Goal: Communication & Community: Answer question/provide support

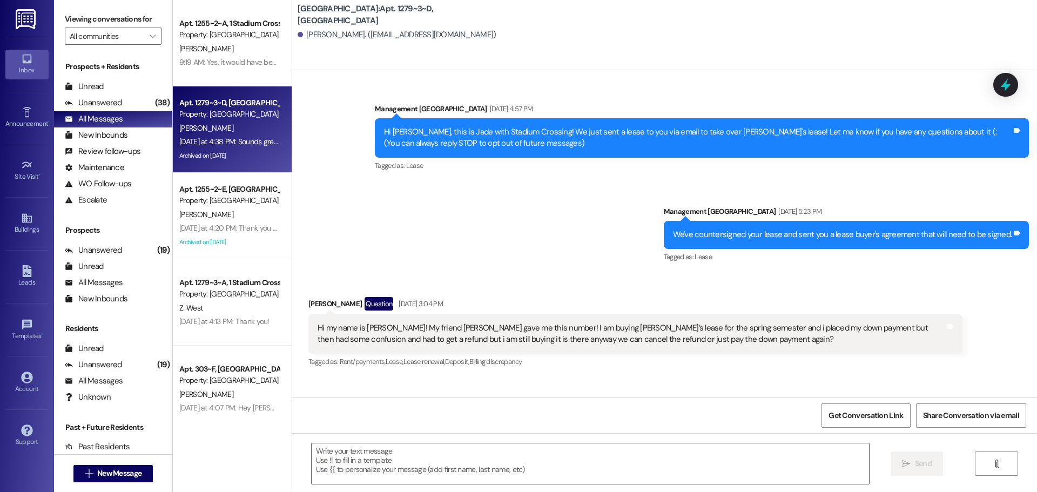
scroll to position [8503, 0]
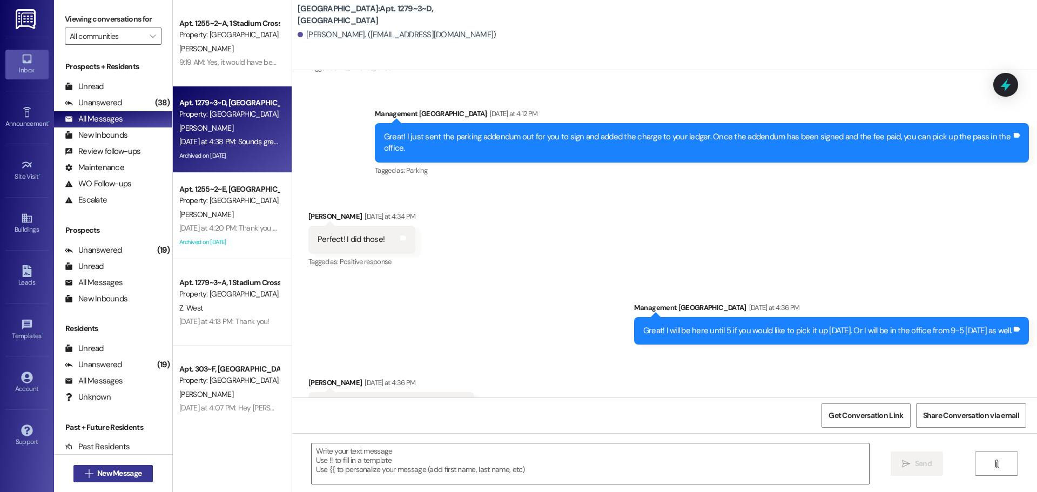
click at [120, 478] on span "New Message" at bounding box center [119, 473] width 44 height 11
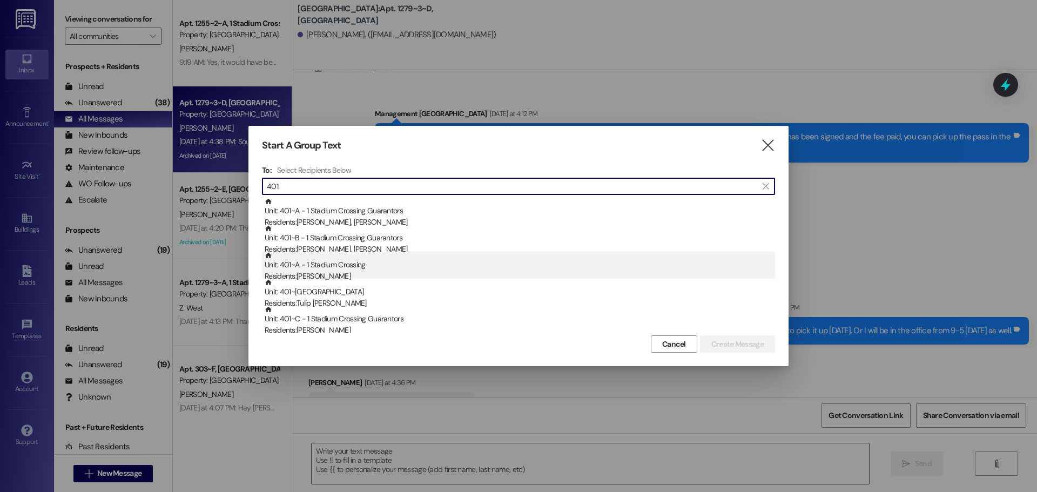
type input "401"
click at [343, 272] on div "Residents: [PERSON_NAME]" at bounding box center [520, 276] width 510 height 11
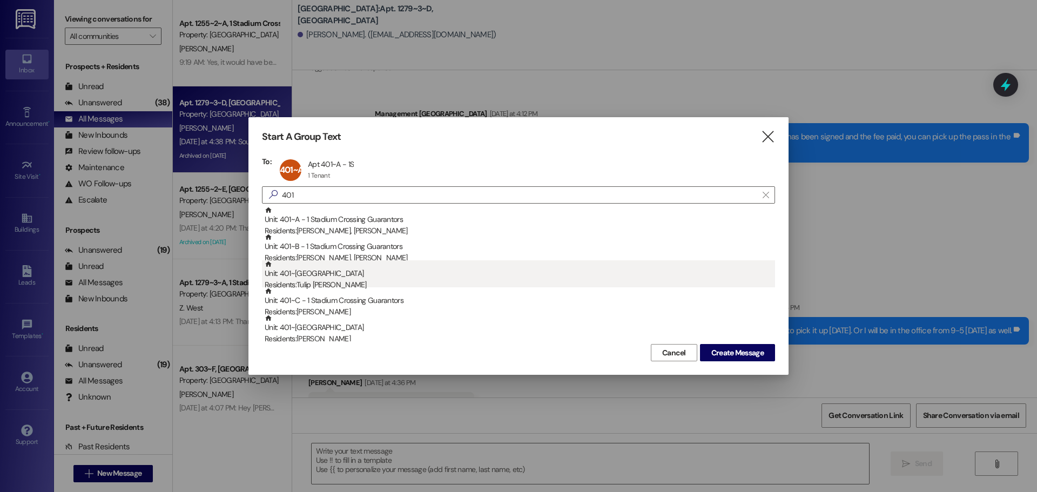
click at [343, 276] on div "Unit: 401~C - 1 Stadium Crossing Residents: [GEOGRAPHIC_DATA][PERSON_NAME]" at bounding box center [520, 275] width 510 height 31
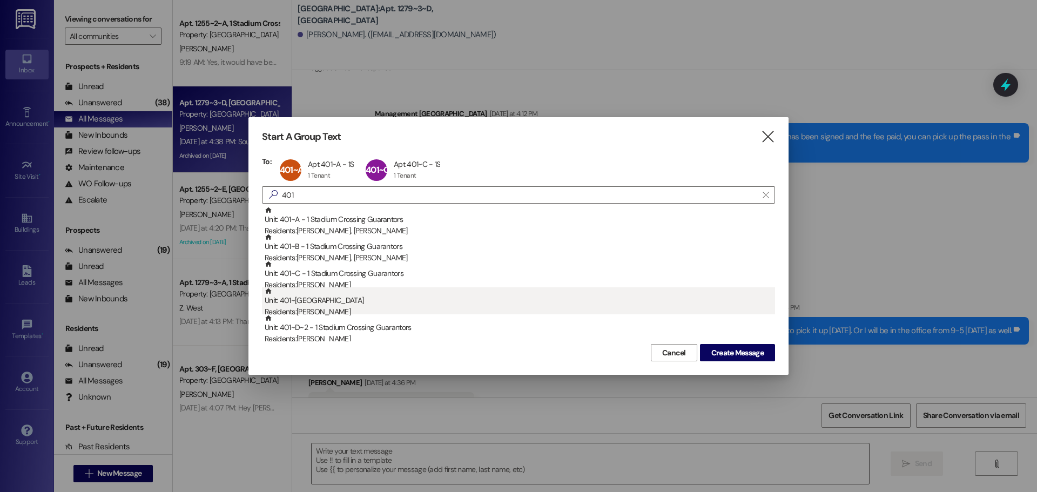
click at [345, 306] on div "Unit: 401~B - 1 Stadium Crossing Residents: [PERSON_NAME]" at bounding box center [520, 302] width 510 height 31
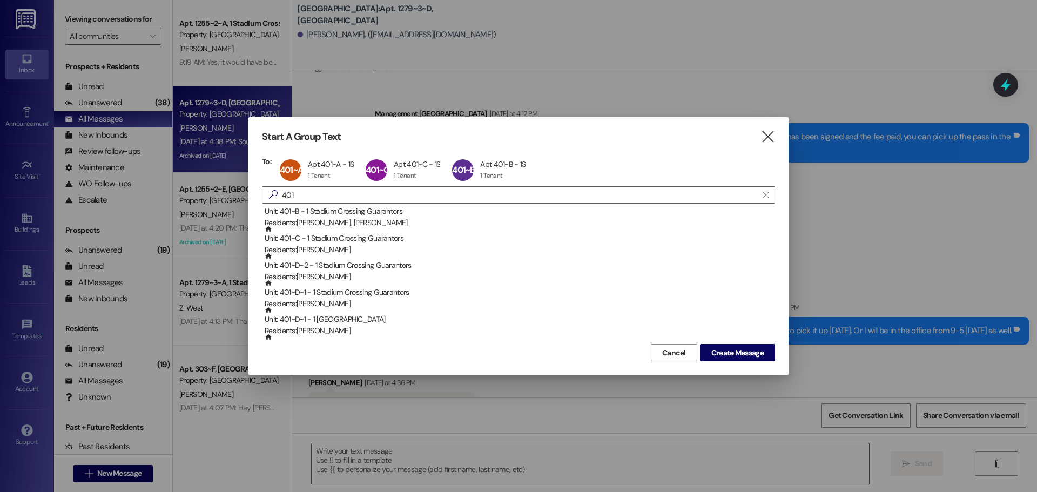
scroll to position [54, 0]
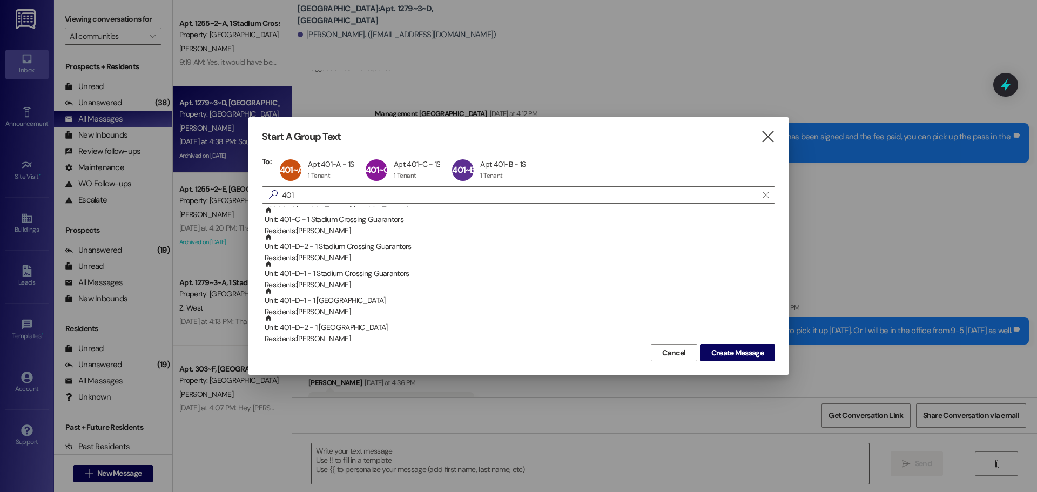
click at [345, 306] on div "Unit: 401~D~1 - 1 Stadium Crossing Residents: [PERSON_NAME]" at bounding box center [520, 302] width 510 height 31
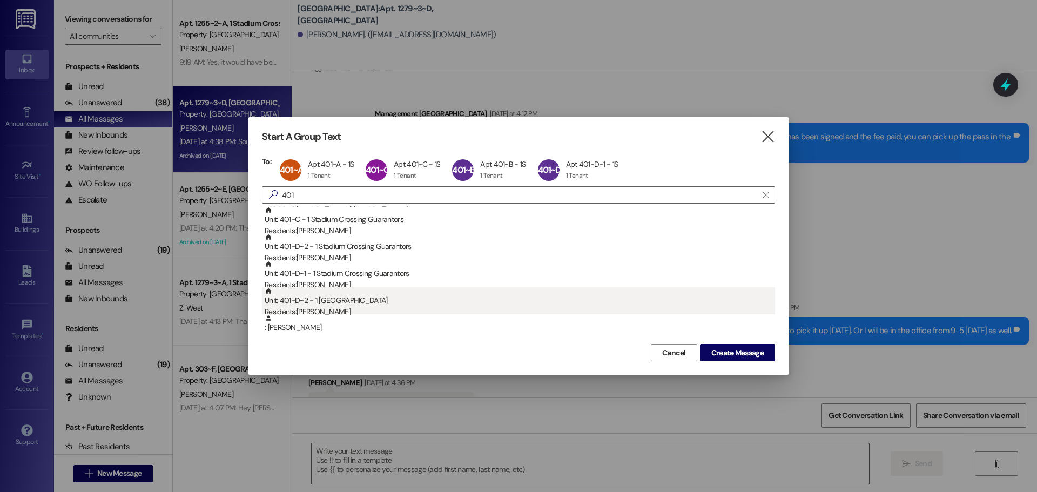
click at [342, 300] on div "Unit: 401~D~2 - 1 Stadium Crossing Residents: [PERSON_NAME]" at bounding box center [520, 302] width 510 height 31
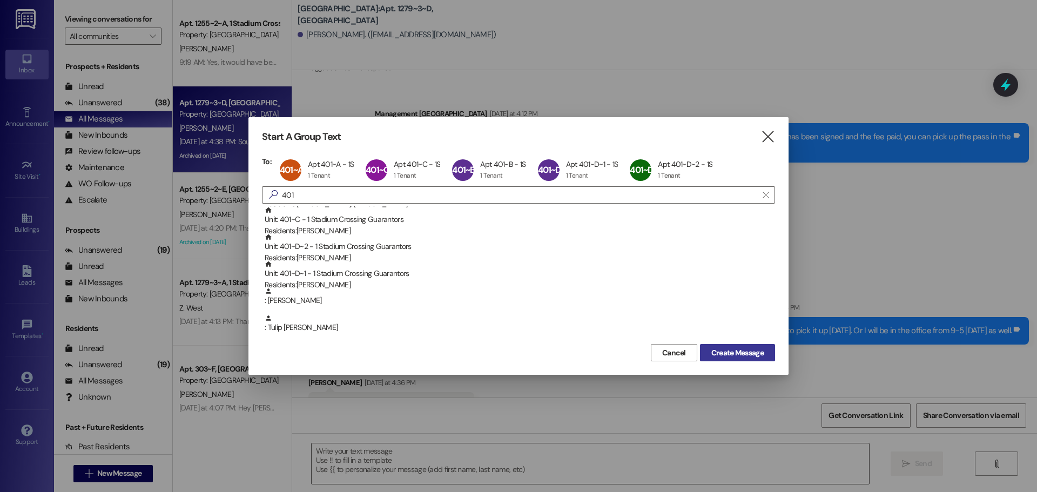
click at [732, 346] on button "Create Message" at bounding box center [737, 352] width 75 height 17
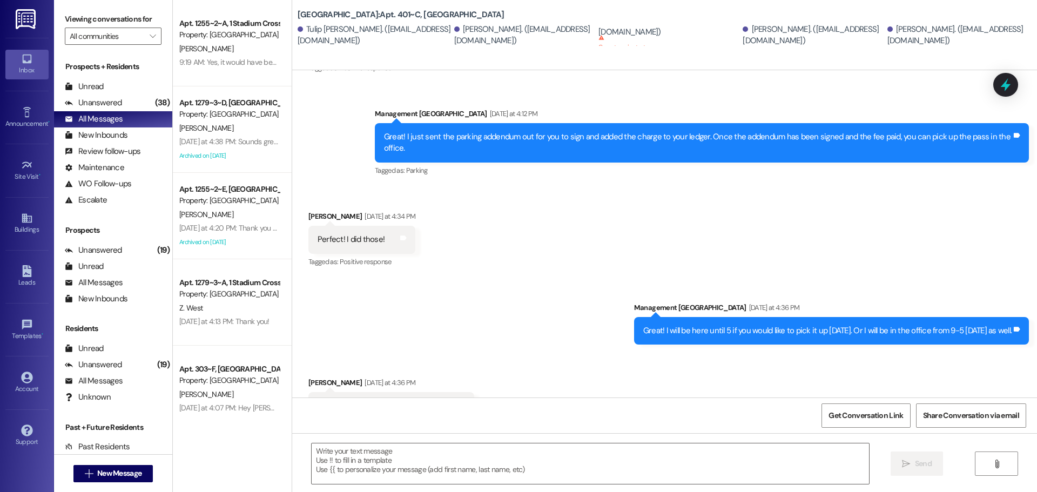
scroll to position [0, 0]
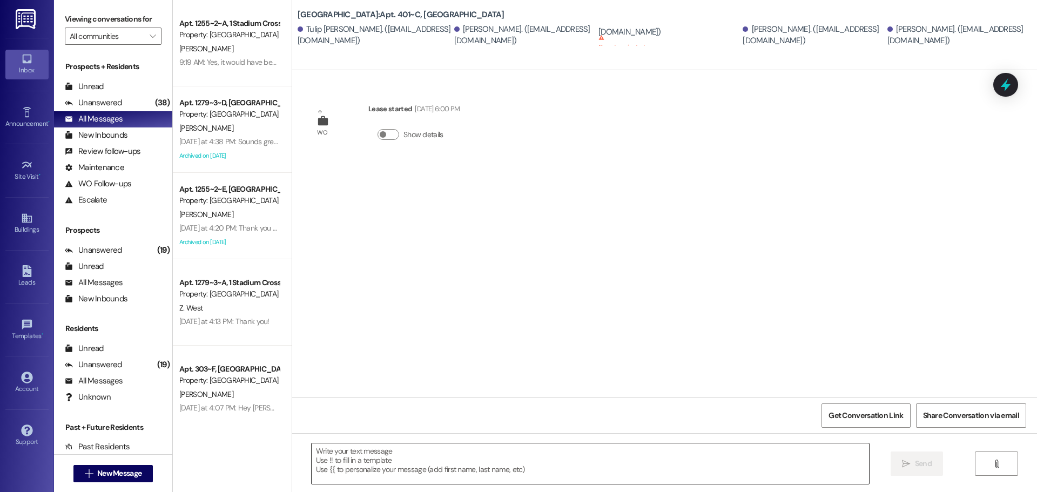
click at [386, 445] on textarea at bounding box center [590, 463] width 557 height 40
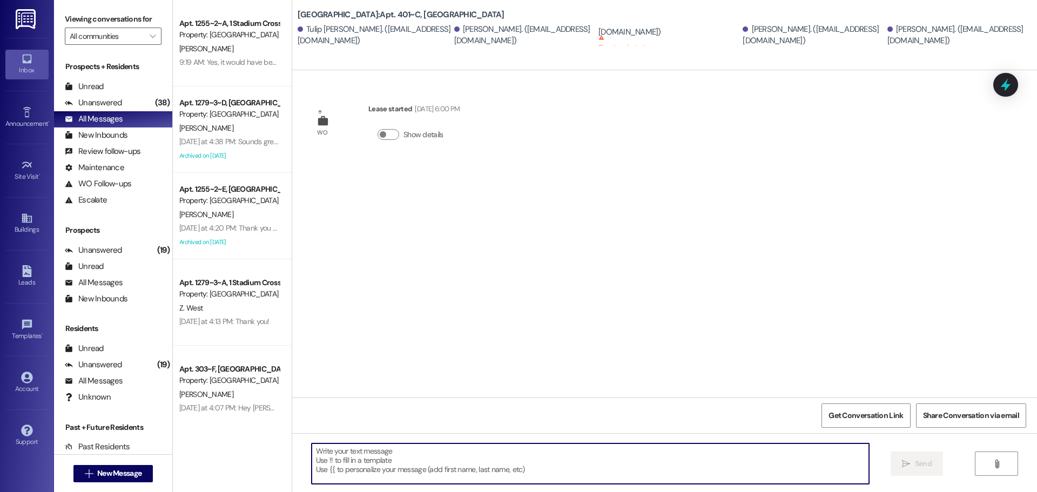
paste textarea "Hi [Resident Name] 👋 Just a quick heads-up: [DATE][DATE], our owner & corporate…"
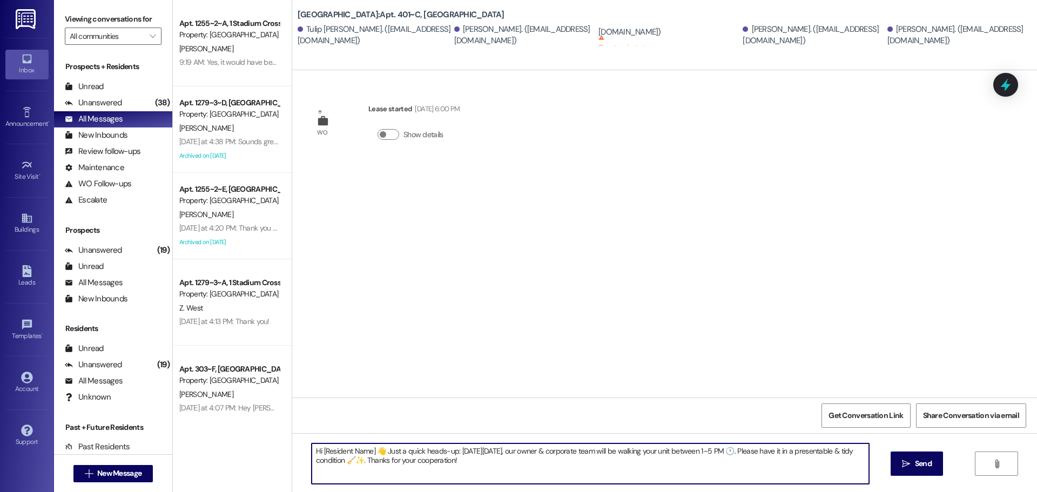
drag, startPoint x: 368, startPoint y: 448, endPoint x: 315, endPoint y: 448, distance: 52.9
click at [315, 448] on textarea "Hi [Resident Name] 👋 Just a quick heads-up: [DATE][DATE], our owner & corporate…" at bounding box center [590, 463] width 557 height 40
click at [421, 450] on textarea "Hi Unit 401👋 Just a quick heads-up: [DATE][DATE], our owner & corporate team wi…" at bounding box center [590, 463] width 557 height 40
drag, startPoint x: 497, startPoint y: 462, endPoint x: 299, endPoint y: 441, distance: 198.7
click at [299, 441] on div "Hi Unit 401👋 Just a quick heads-up and remomder: [DATE][DATE], our owner & corp…" at bounding box center [664, 473] width 745 height 81
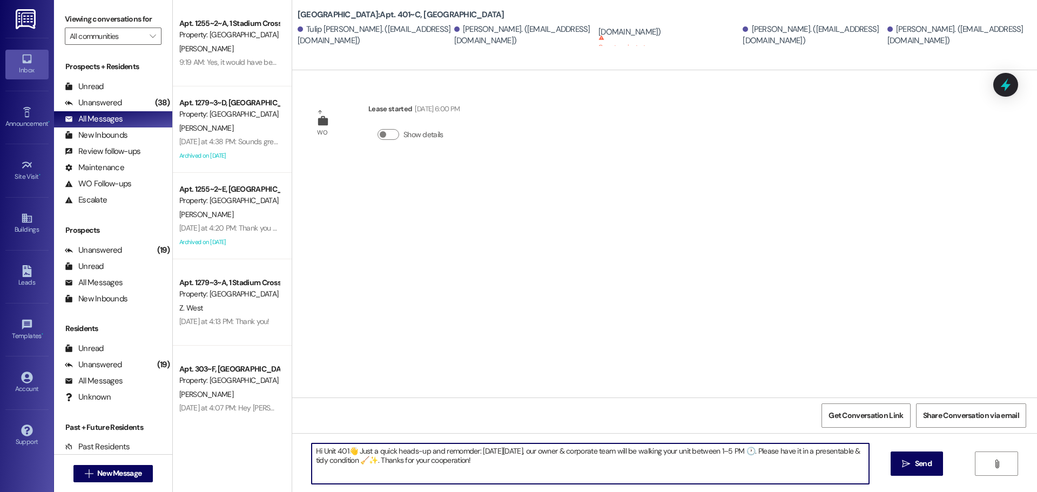
click at [454, 456] on textarea "Hi Unit 401👋 Just a quick heads-up and remomder: [DATE][DATE], our owner & corp…" at bounding box center [590, 463] width 557 height 40
click at [475, 451] on textarea "Hi Unit 401👋 Just a quick heads-up and remimder: [DATE][DATE], our owner & corp…" at bounding box center [590, 463] width 557 height 40
drag, startPoint x: 482, startPoint y: 463, endPoint x: 232, endPoint y: 444, distance: 250.7
click at [232, 444] on div "Apt. 1255~2~A, 1 Stadium Crossing Property: [GEOGRAPHIC_DATA][PERSON_NAME] 9:19…" at bounding box center [605, 246] width 864 height 492
type textarea "Hi Unit 401👋 Just a quick heads-up and remimder: [DATE][DATE], our owner & corp…"
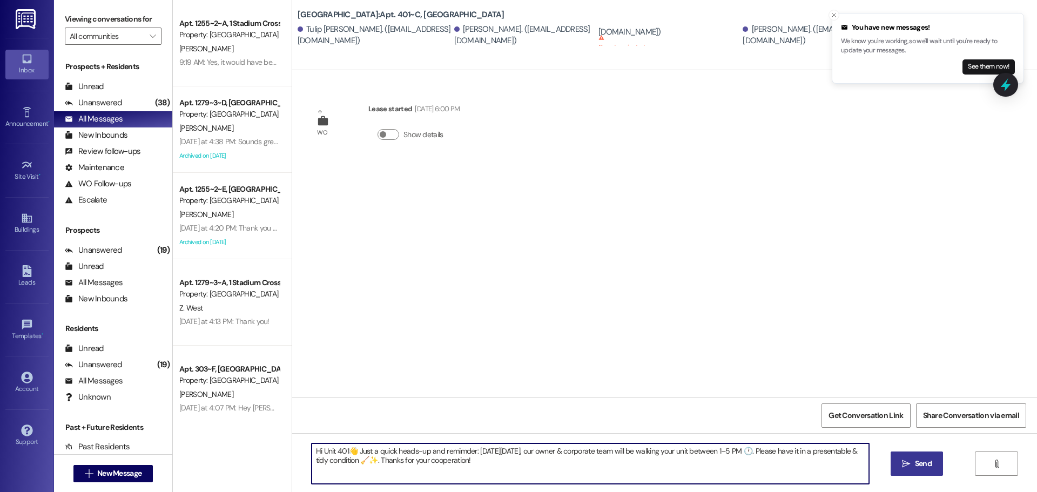
click at [900, 465] on span " Send" at bounding box center [917, 463] width 34 height 11
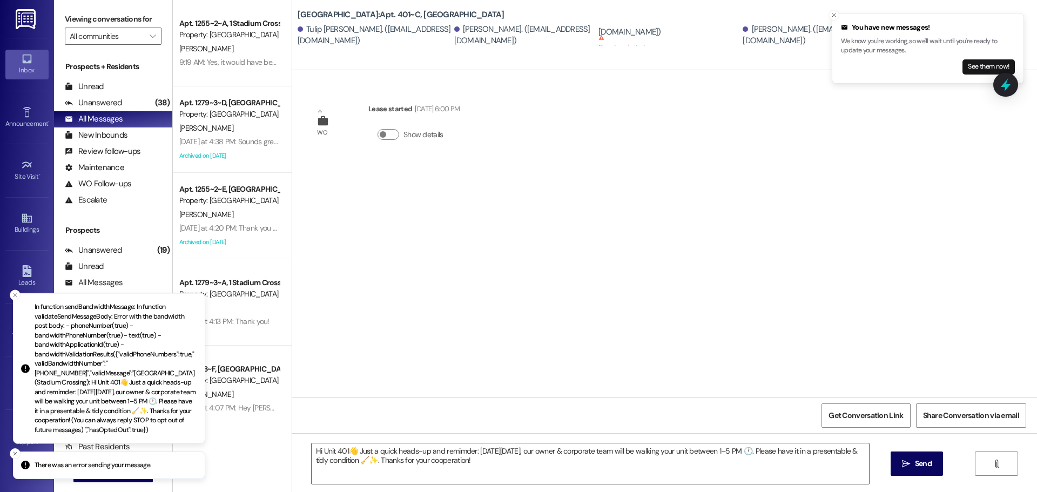
click at [719, 311] on div "WO Lease started [DATE] 6:00 PM Show details" at bounding box center [664, 233] width 745 height 327
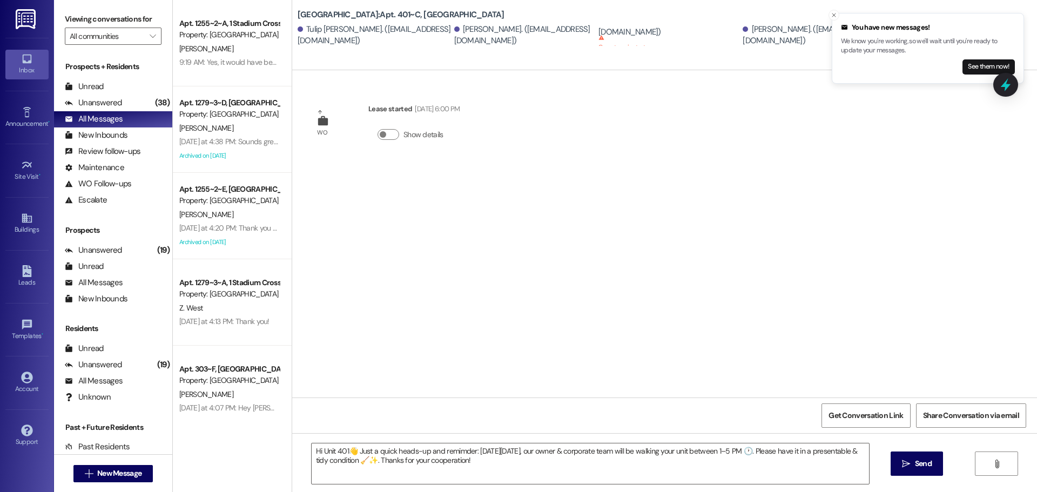
click at [601, 25] on div "[PERSON_NAME]. ([EMAIL_ADDRESS][DOMAIN_NAME])" at bounding box center [668, 26] width 141 height 23
click at [831, 15] on icon "Close toast" at bounding box center [833, 15] width 6 height 6
click at [617, 40] on sup "Cannot receive text messages" at bounding box center [634, 43] width 72 height 16
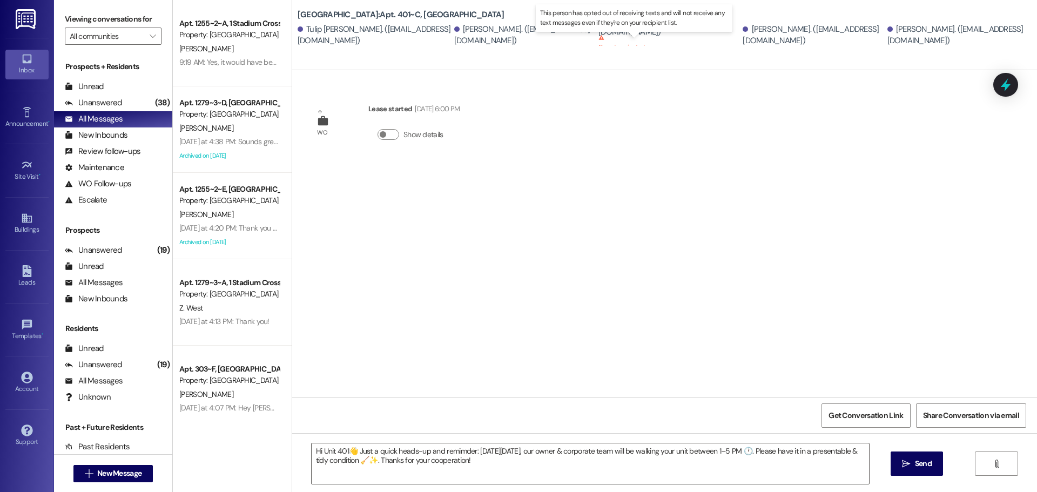
click at [634, 26] on p "This person has opted out of receiving texts and will not receive any text mess…" at bounding box center [634, 18] width 188 height 18
click at [622, 33] on div "[PERSON_NAME]. ([EMAIL_ADDRESS][DOMAIN_NAME])" at bounding box center [668, 26] width 141 height 23
click at [1007, 84] on icon at bounding box center [1005, 85] width 13 height 17
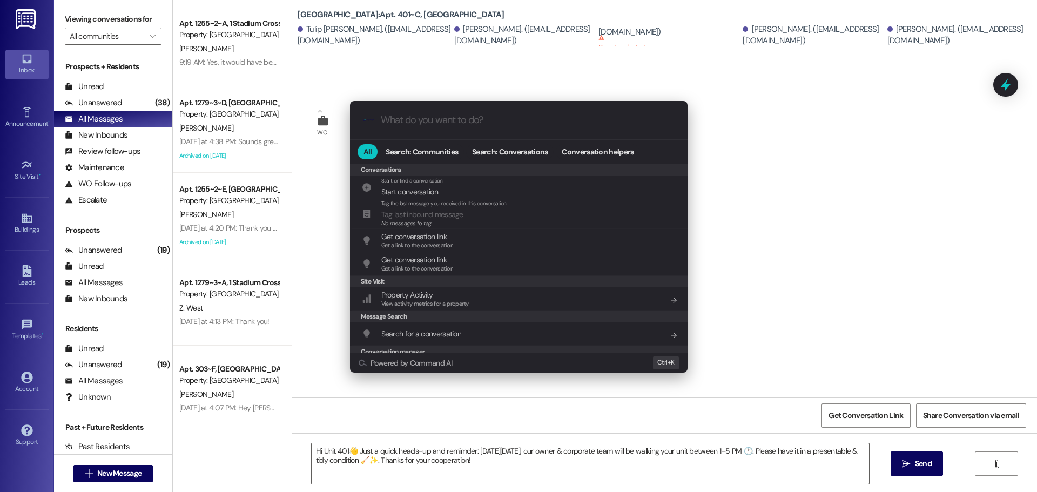
scroll to position [477, 0]
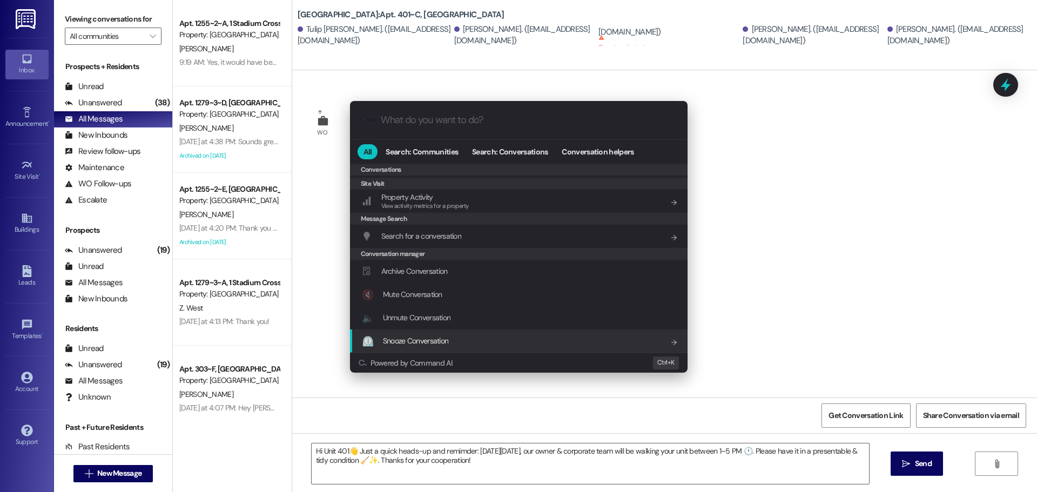
click at [414, 454] on div ".cls-1{fill:#0a055f;}.cls-2{fill:#0cc4c4;} resideskLogoBlueOrange All Search: C…" at bounding box center [518, 246] width 1037 height 492
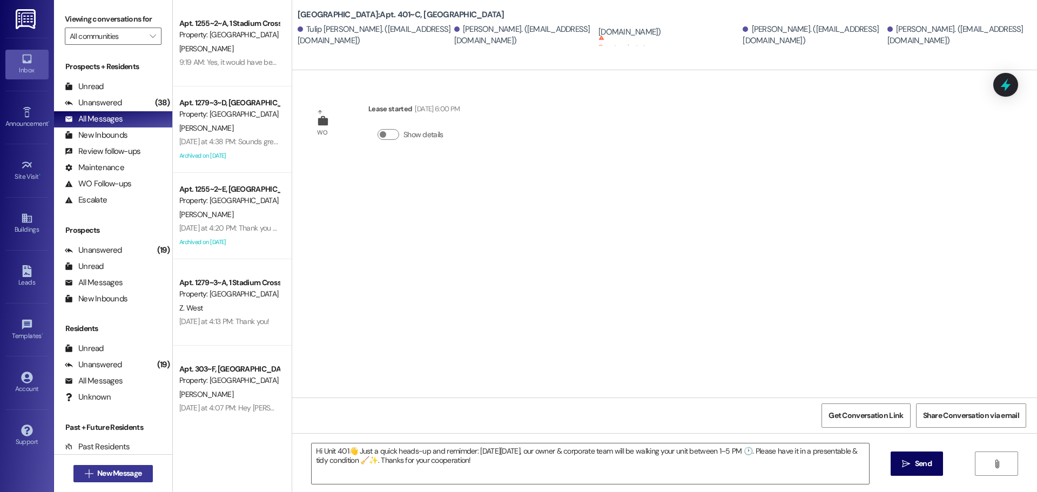
click at [115, 472] on span "New Message" at bounding box center [119, 473] width 44 height 11
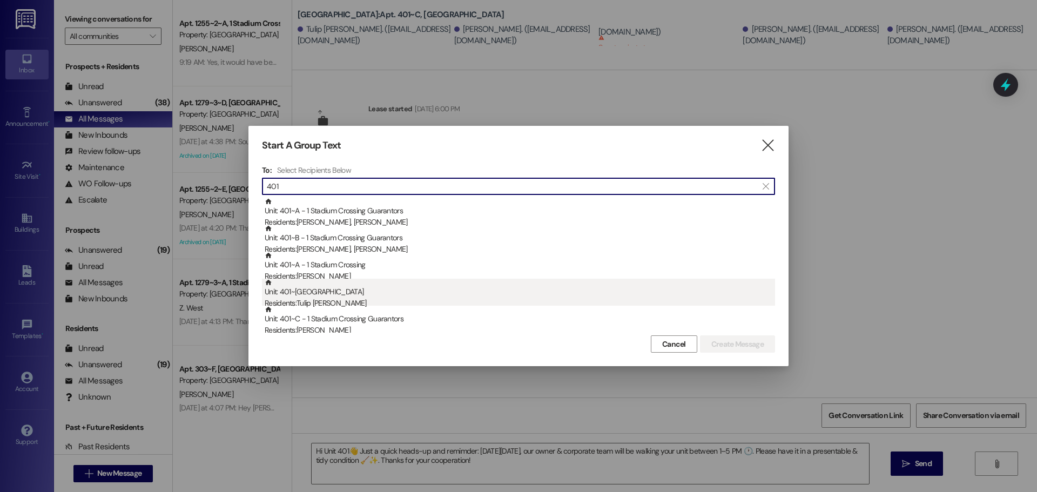
type input "401"
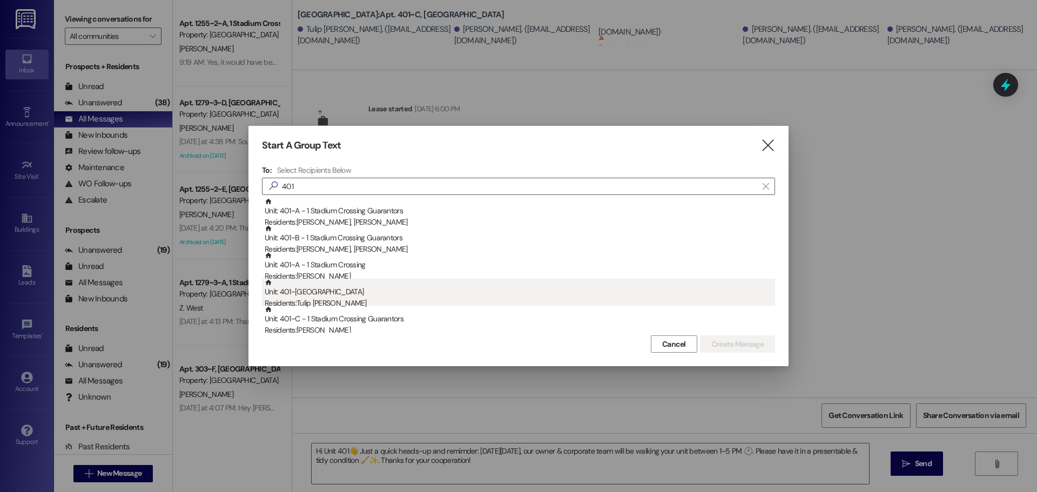
click at [404, 296] on div "Unit: 401~C - 1 Stadium Crossing Residents: [GEOGRAPHIC_DATA][PERSON_NAME]" at bounding box center [520, 294] width 510 height 31
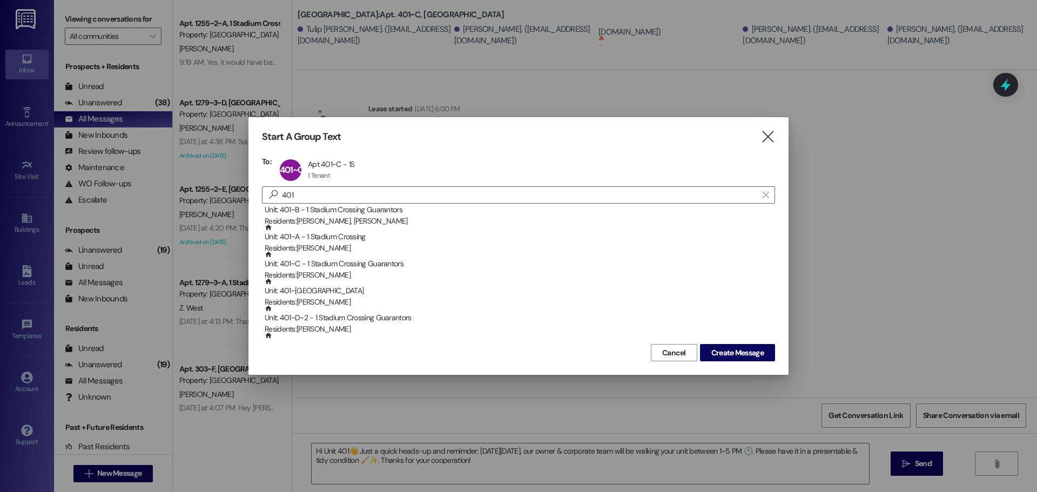
scroll to position [54, 0]
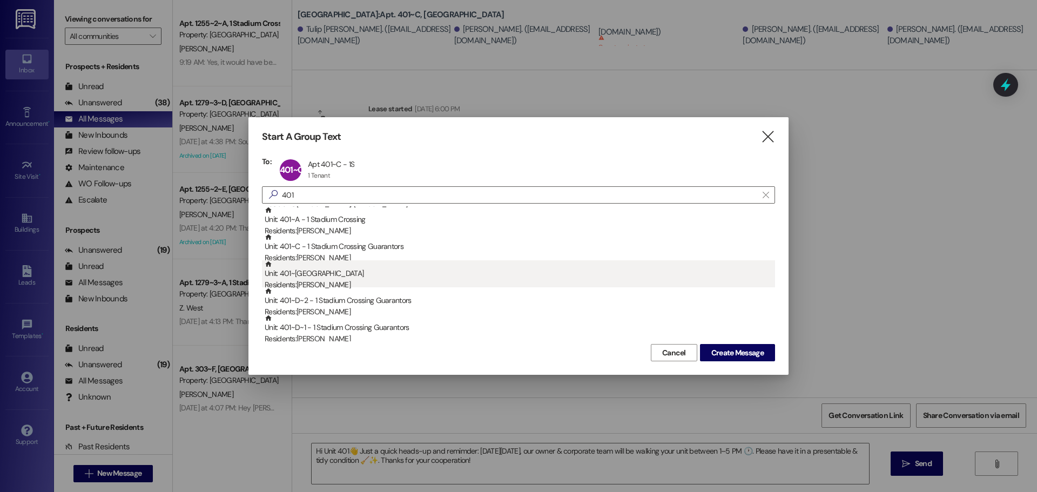
click at [315, 271] on div "Unit: 401~B - 1 Stadium Crossing Residents: [PERSON_NAME]" at bounding box center [520, 275] width 510 height 31
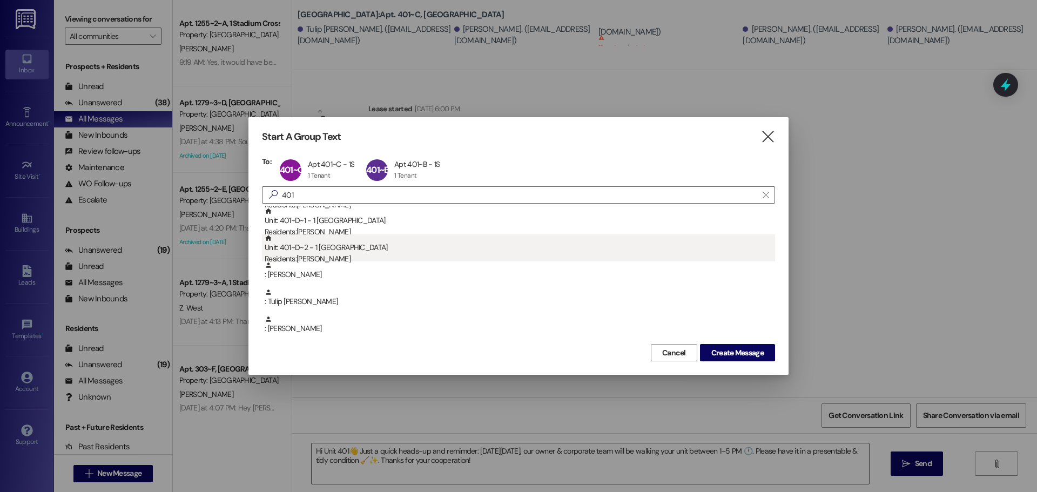
scroll to position [162, 0]
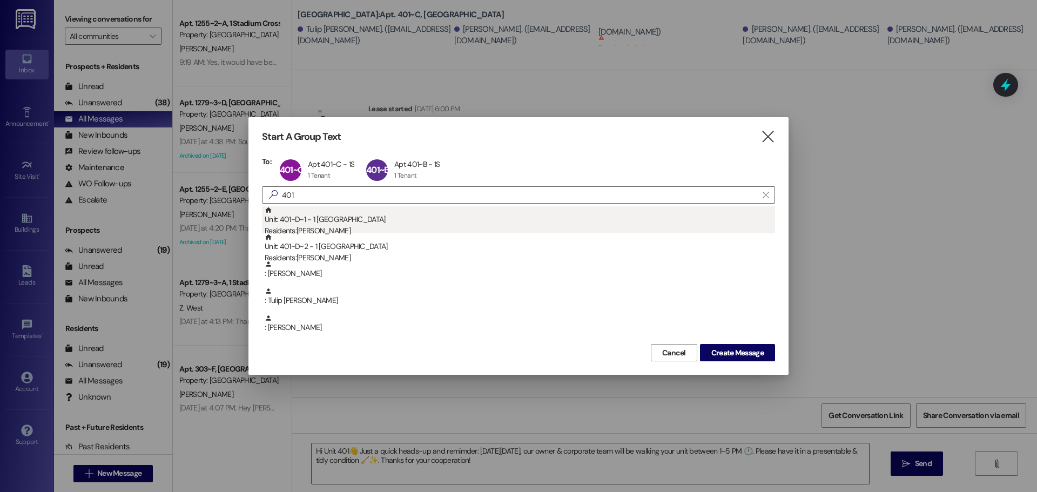
click at [331, 223] on div "Unit: 401~D~1 - 1 Stadium Crossing Residents: [PERSON_NAME]" at bounding box center [520, 221] width 510 height 31
click at [316, 221] on div "Unit: 401~D~2 - 1 Stadium Crossing Residents: [PERSON_NAME]" at bounding box center [520, 221] width 510 height 31
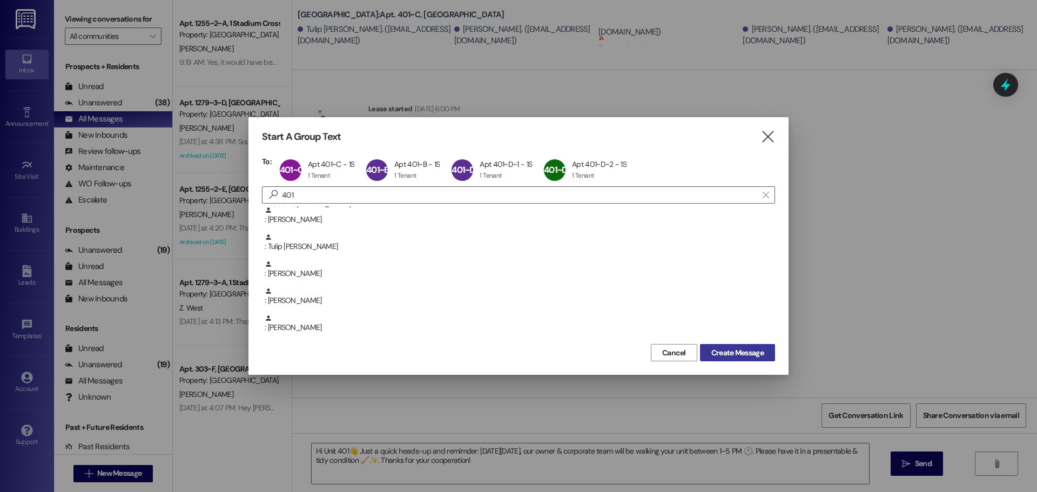
click at [738, 352] on span "Create Message" at bounding box center [737, 352] width 52 height 11
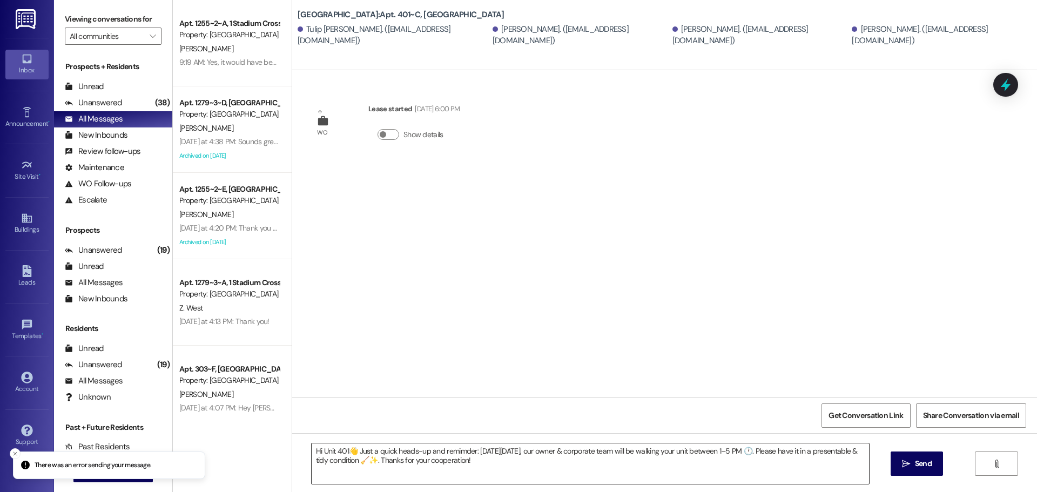
click at [497, 466] on textarea "Hi Unit 401👋 Just a quick heads-up and remimder: [DATE][DATE], our owner & corp…" at bounding box center [590, 463] width 557 height 40
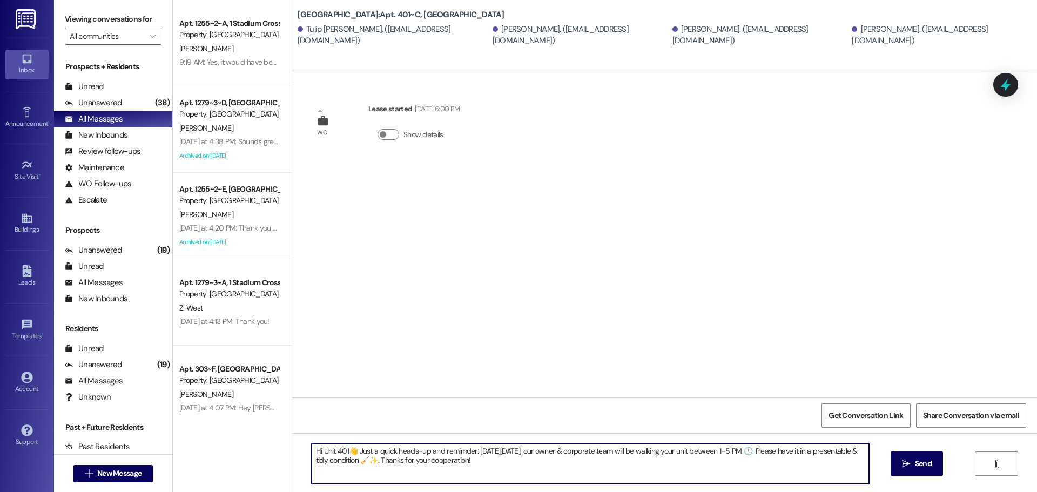
click at [631, 468] on textarea "Hi Unit 401👋 Just a quick heads-up and remimder: [DATE][DATE], our owner & corp…" at bounding box center [590, 463] width 557 height 40
drag, startPoint x: 328, startPoint y: 451, endPoint x: 261, endPoint y: 445, distance: 67.3
click at [261, 445] on div "Apt. 1255~2~A, 1 Stadium Crossing Property: [GEOGRAPHIC_DATA][PERSON_NAME] 9:19…" at bounding box center [605, 246] width 864 height 492
drag, startPoint x: 488, startPoint y: 460, endPoint x: 185, endPoint y: 429, distance: 304.5
click at [185, 429] on div "Apt. 1255~2~A, 1 Stadium Crossing Property: [GEOGRAPHIC_DATA][PERSON_NAME] 9:19…" at bounding box center [605, 246] width 864 height 492
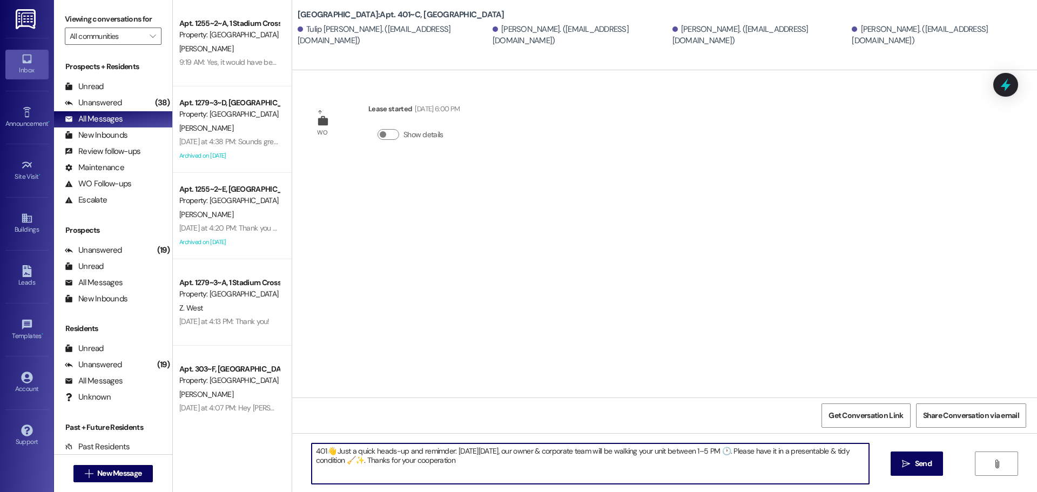
paste textarea "Hi Unit 401👋 Just a quick heads-up and remimder: [DATE][DATE], our owner & corp…"
click at [687, 449] on textarea "Hi Unit 401👋 Just a quick heads-up and remimder: [DATE][DATE], our owner & corp…" at bounding box center [590, 463] width 557 height 40
drag, startPoint x: 550, startPoint y: 459, endPoint x: 254, endPoint y: 432, distance: 296.6
click at [254, 432] on div "Apt. 1255~2~A, 1 Stadium Crossing Property: [GEOGRAPHIC_DATA][PERSON_NAME] 9:19…" at bounding box center [605, 246] width 864 height 492
type textarea "Hi Unit 401👋 Just a quick heads-up and remimder: [DATE][DATE], our owner & corp…"
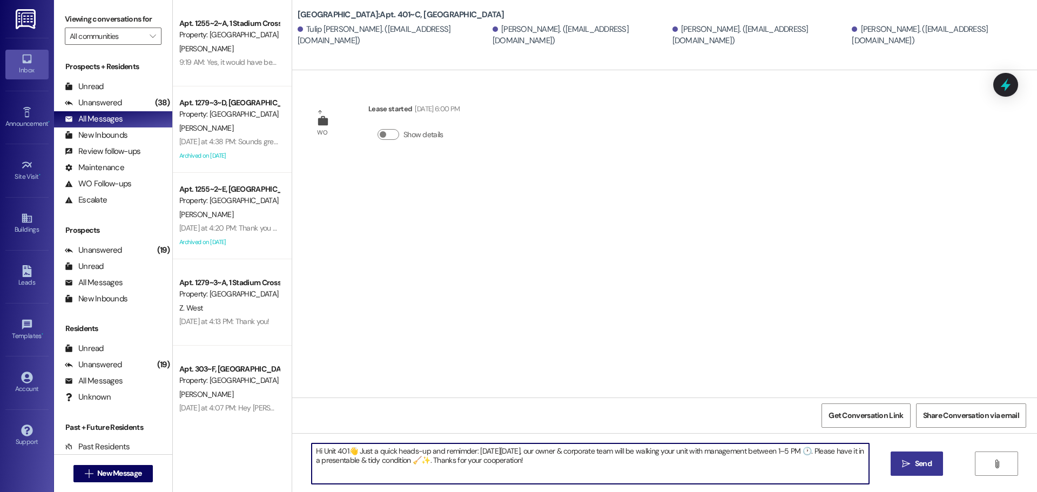
click at [916, 465] on span "Send" at bounding box center [923, 463] width 17 height 11
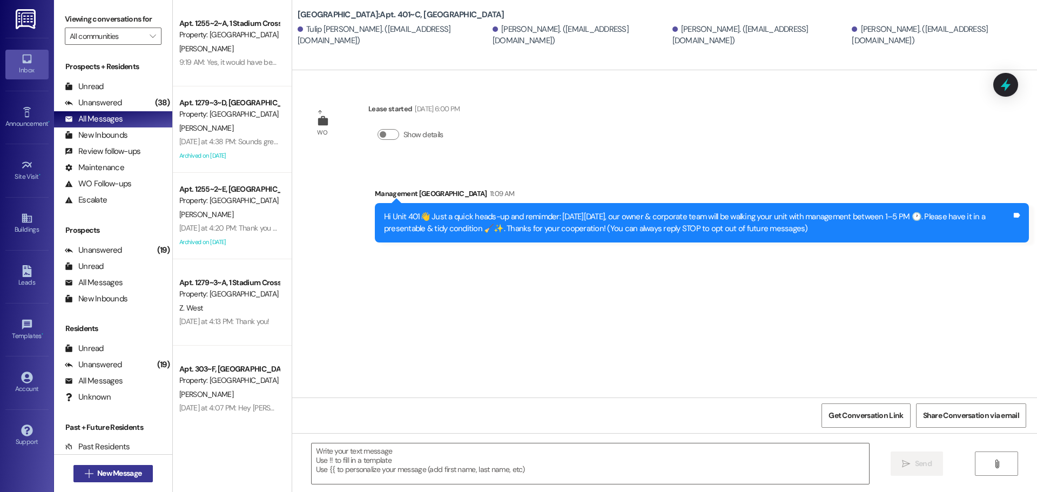
click at [119, 474] on span "New Message" at bounding box center [119, 473] width 44 height 11
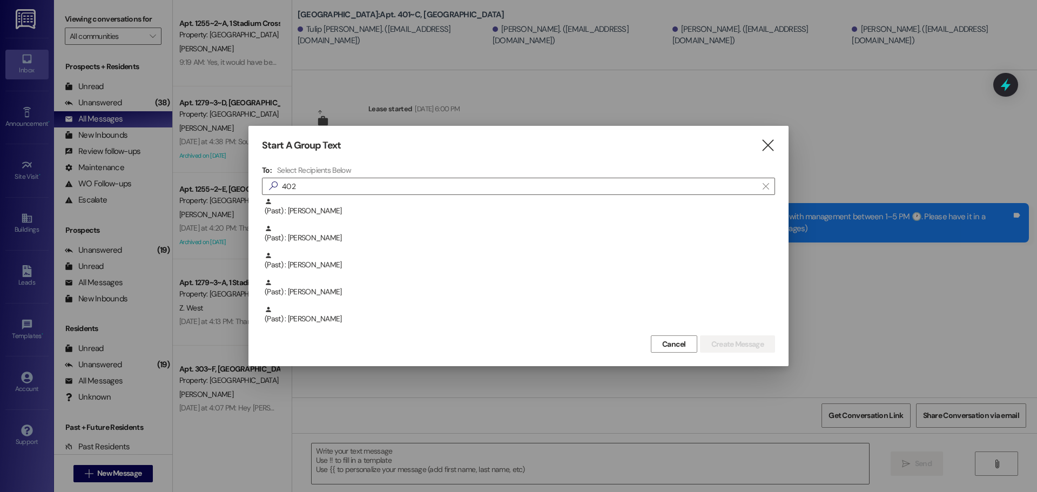
scroll to position [675, 0]
click at [342, 179] on input "402" at bounding box center [512, 186] width 490 height 15
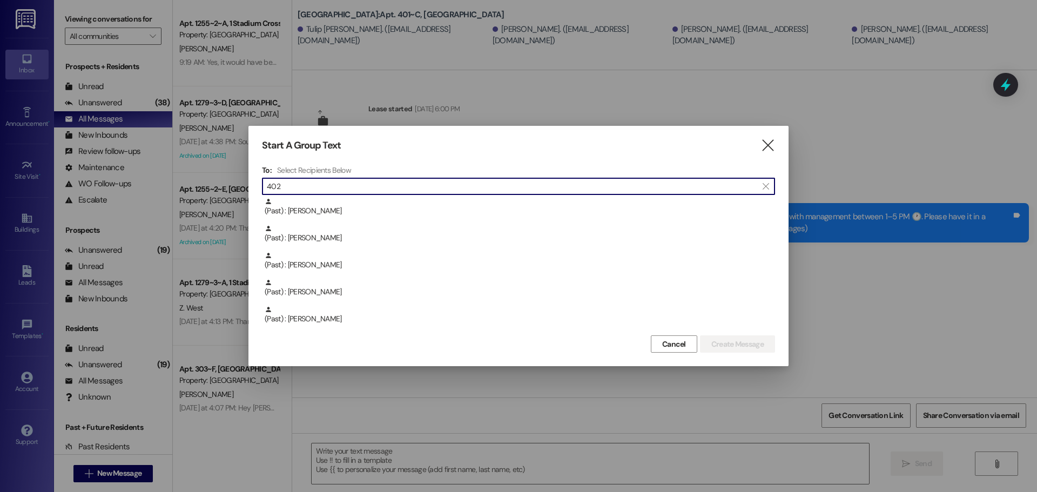
click at [342, 179] on input "402" at bounding box center [512, 186] width 490 height 15
type input "[PERSON_NAME]"
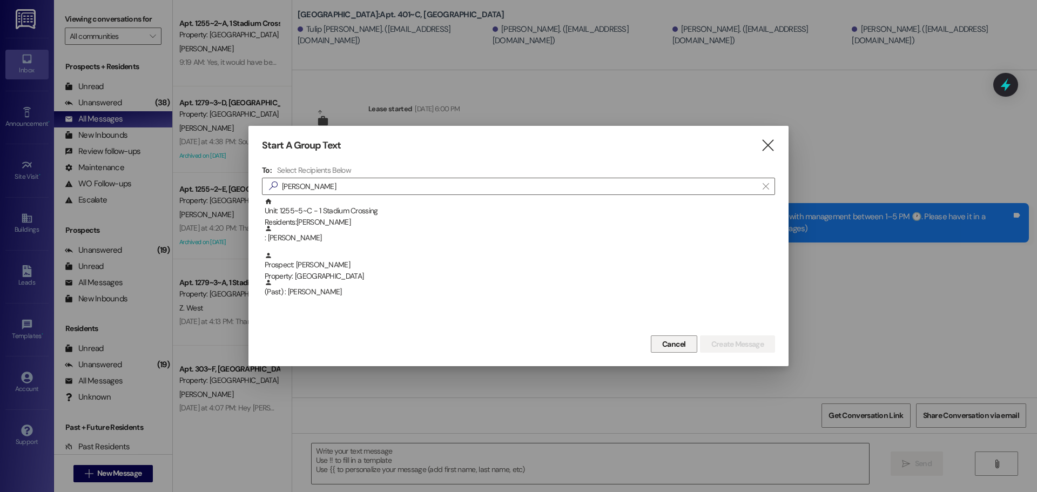
click at [683, 339] on span "Cancel" at bounding box center [674, 344] width 24 height 11
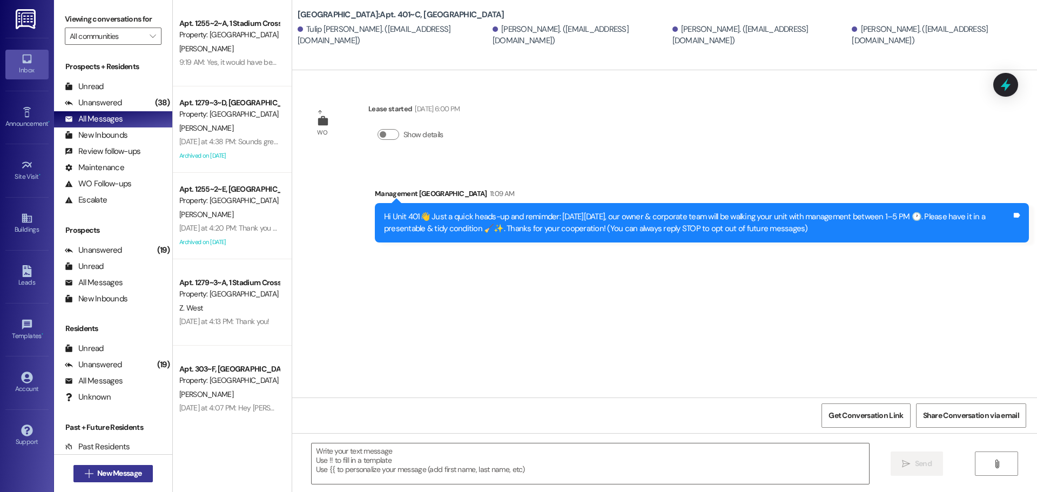
click at [100, 478] on span "New Message" at bounding box center [119, 473] width 44 height 11
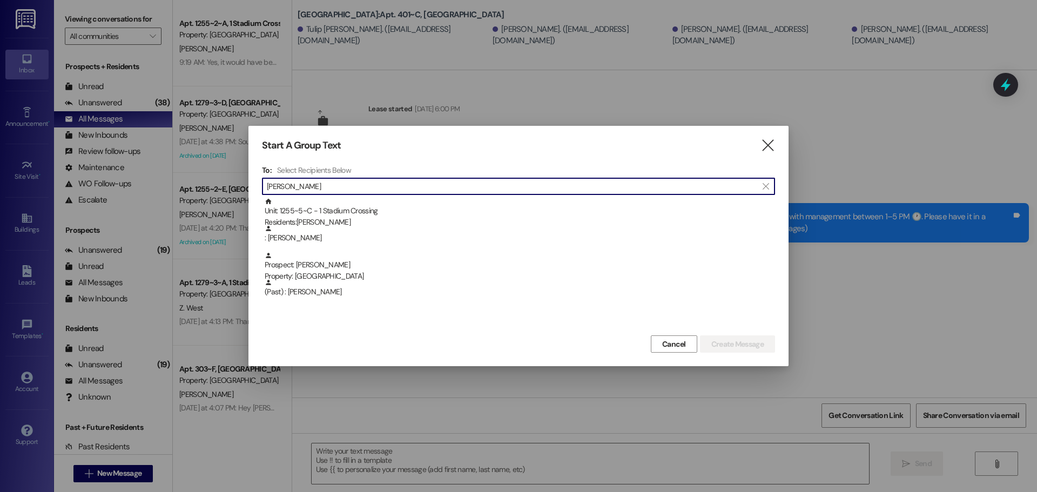
click at [302, 193] on input "[PERSON_NAME]" at bounding box center [512, 186] width 490 height 15
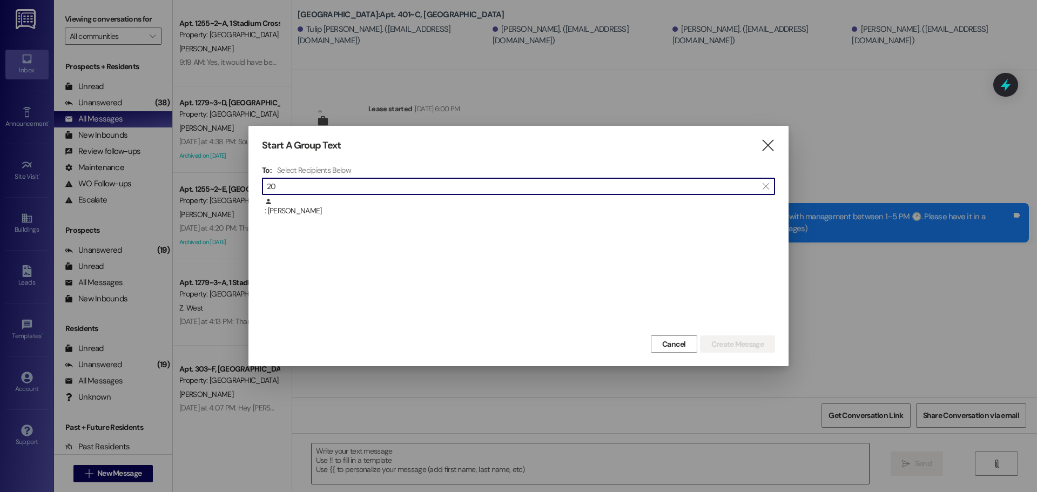
type input "2"
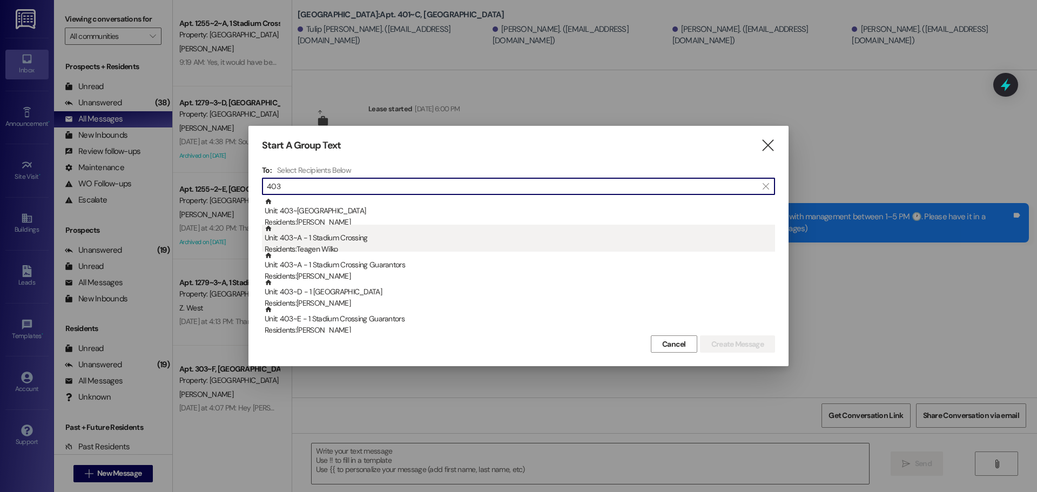
type input "403"
click at [369, 242] on div "Unit: 403~A - 1 Stadium Crossing Residents: Teagen Wilko" at bounding box center [520, 240] width 510 height 31
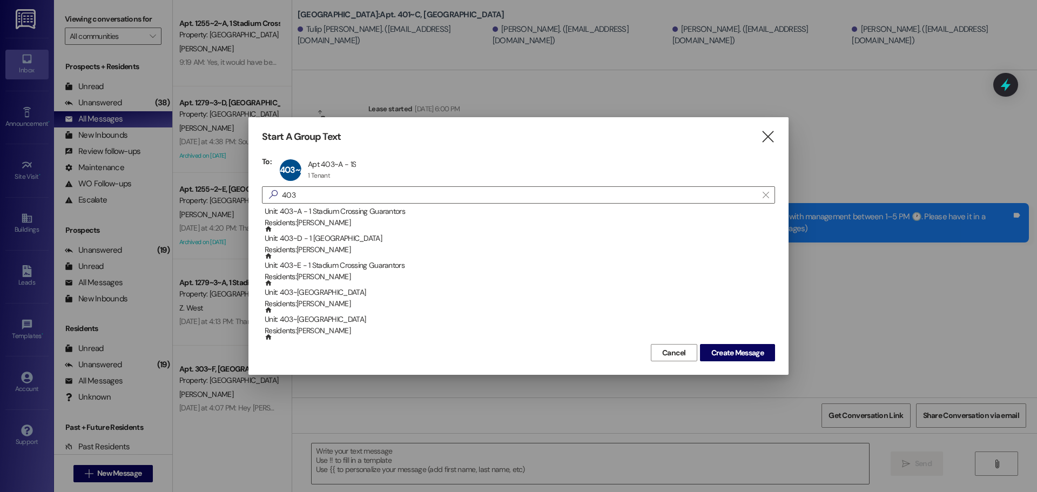
scroll to position [54, 0]
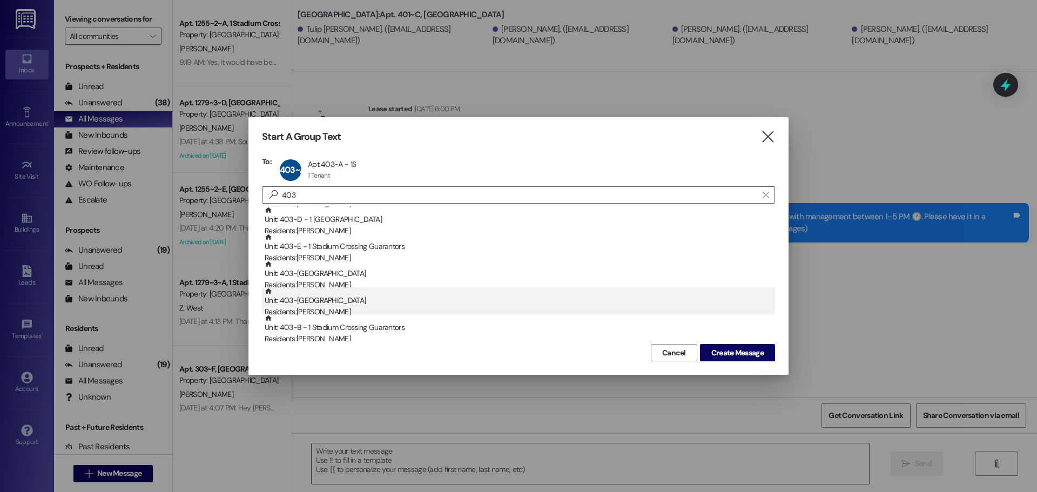
click at [344, 306] on div "Unit: 403~B - 1 Stadium Crossing Residents: [PERSON_NAME]" at bounding box center [520, 302] width 510 height 31
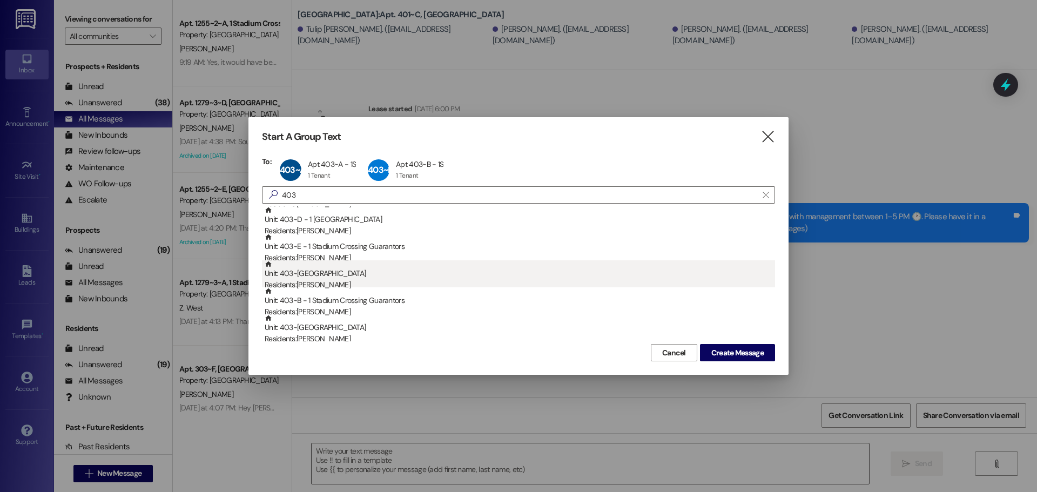
click at [339, 274] on div "Unit: 403~C - 1 Stadium Crossing Residents: [PERSON_NAME]" at bounding box center [520, 275] width 510 height 31
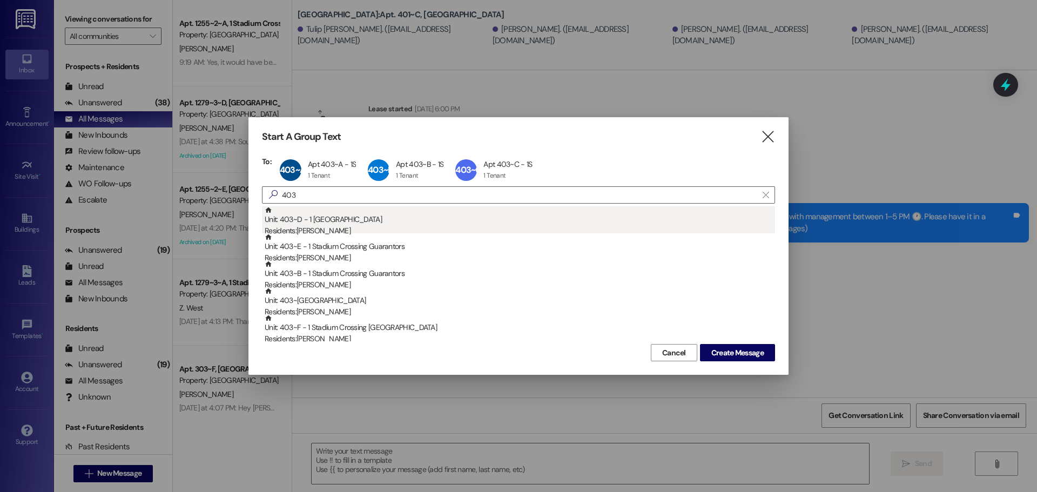
click at [340, 224] on div "Unit: 403~D - 1 Stadium Crossing Residents: [PERSON_NAME]" at bounding box center [520, 221] width 510 height 31
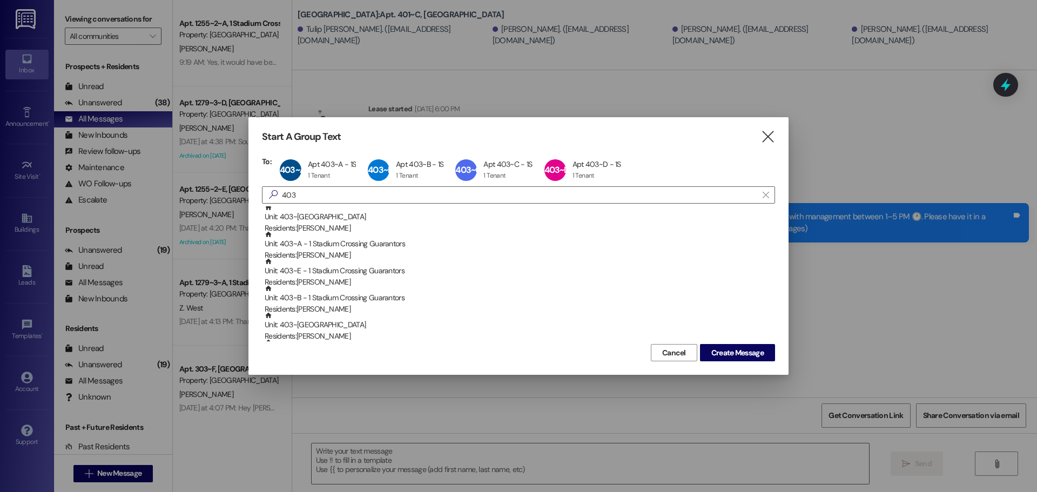
scroll to position [0, 0]
click at [340, 224] on div "Unit: 403~E - 1 Stadium Crossing Residents: [PERSON_NAME]" at bounding box center [520, 221] width 510 height 31
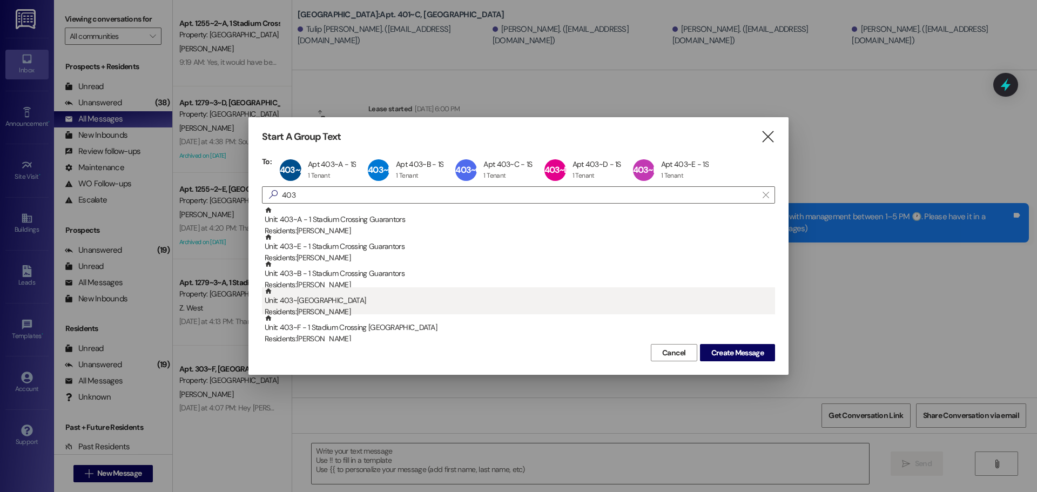
click at [327, 310] on div "Residents: [PERSON_NAME]" at bounding box center [520, 311] width 510 height 11
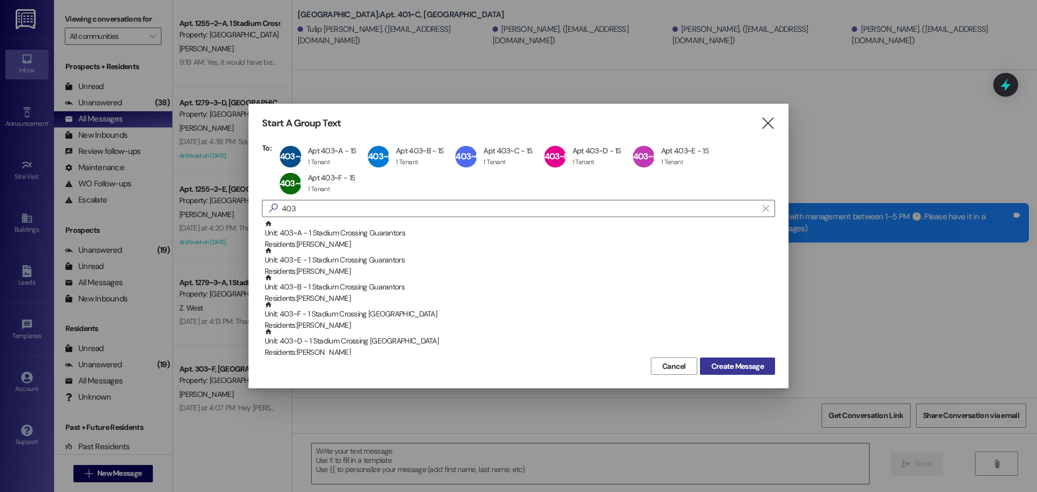
click at [745, 369] on span "Create Message" at bounding box center [737, 366] width 52 height 11
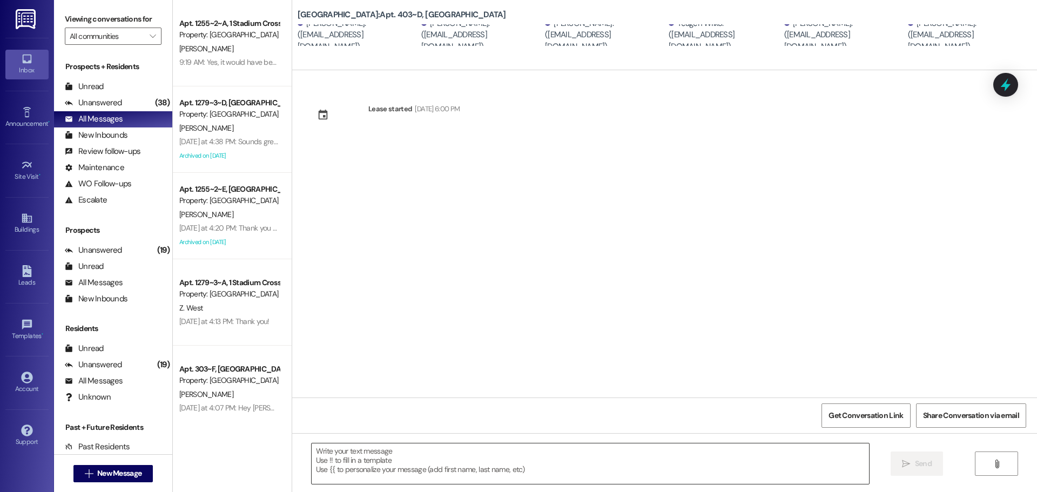
click at [465, 458] on textarea at bounding box center [590, 463] width 557 height 40
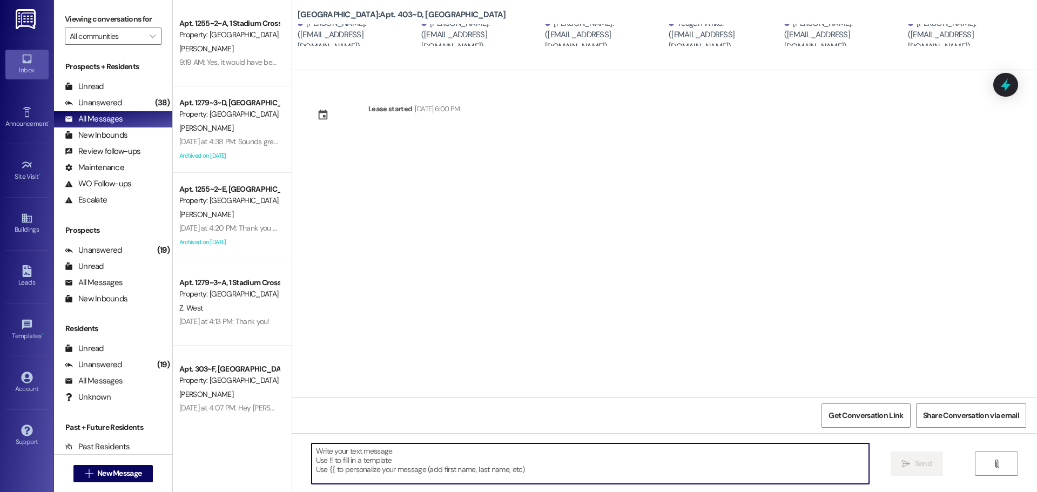
paste textarea "Hi Unit 401👋 Just a quick heads-up and remimder: [DATE][DATE], our owner & corp…"
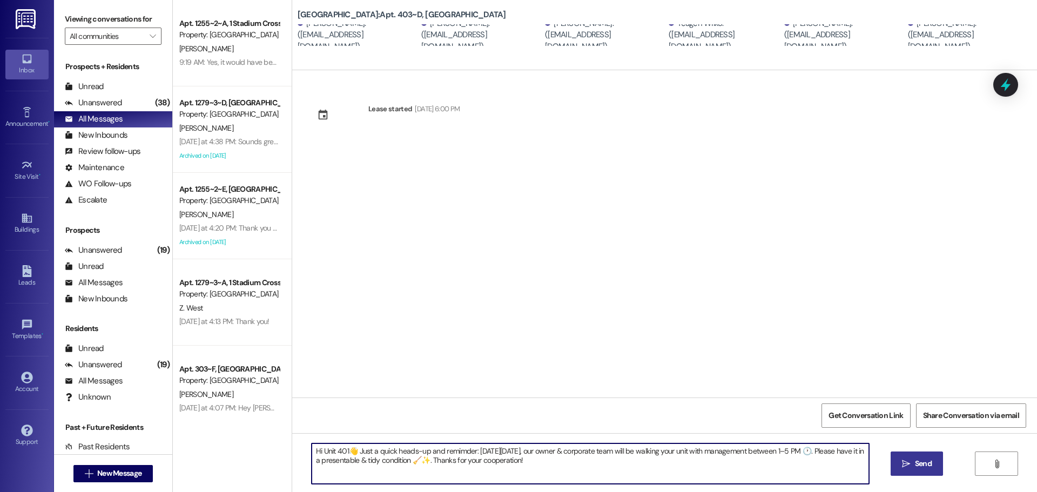
click at [340, 447] on textarea "Hi Unit 401👋 Just a quick heads-up and remimder: [DATE][DATE], our owner & corp…" at bounding box center [590, 463] width 557 height 40
type textarea "Hi Unit 403👋 Just a quick heads-up and remimder: [DATE][DATE], our owner & corp…"
click at [922, 461] on span "Send" at bounding box center [923, 463] width 17 height 11
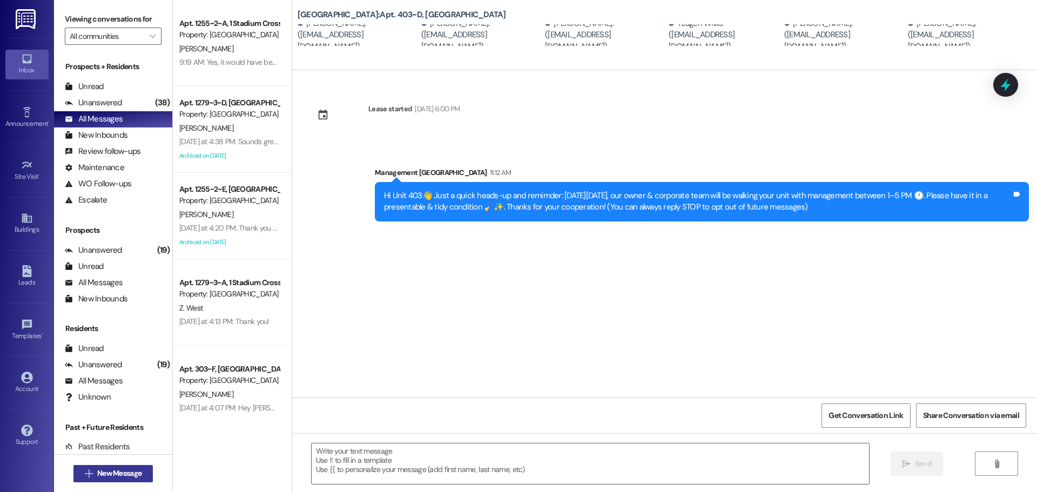
click at [110, 465] on button " New Message" at bounding box center [113, 473] width 80 height 17
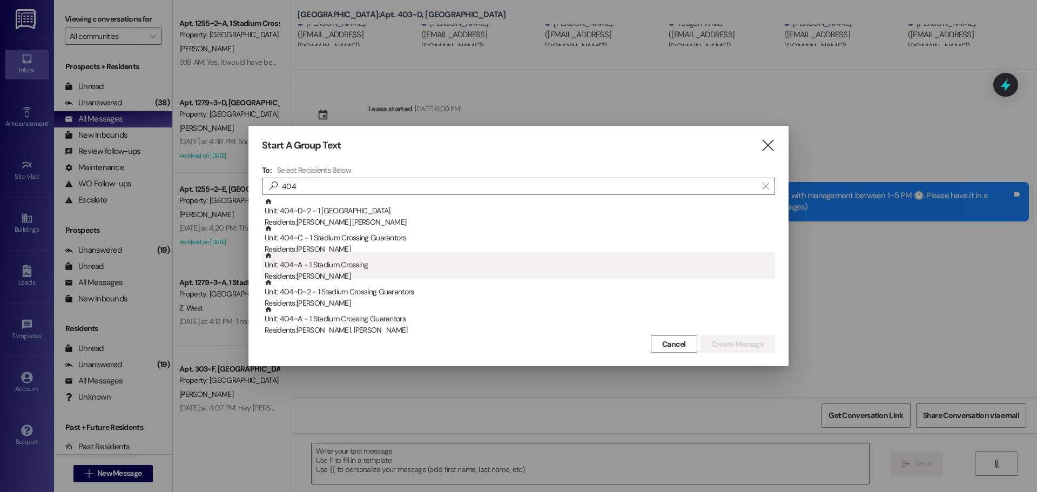
click at [347, 255] on div "Unit: 404~A - 1 Stadium Crossing Residents: [PERSON_NAME]" at bounding box center [520, 267] width 510 height 31
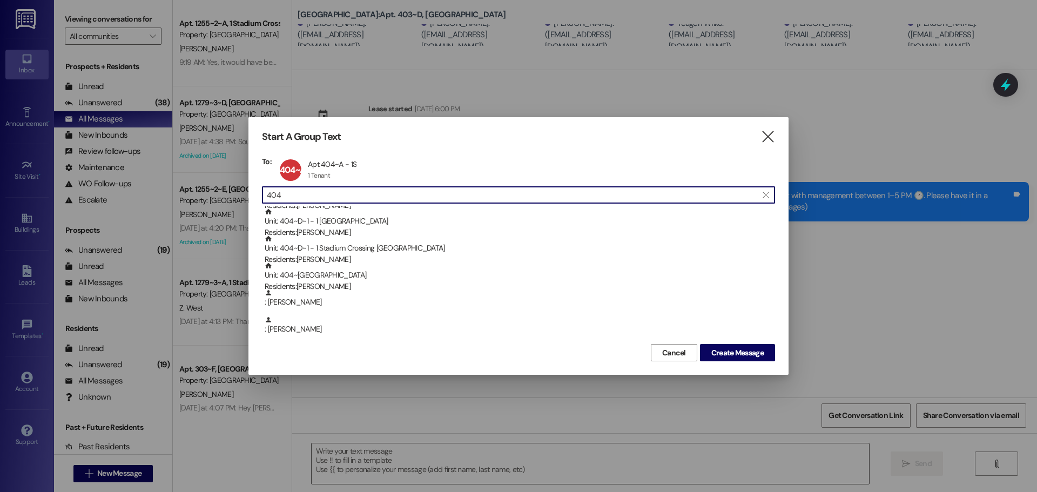
scroll to position [162, 0]
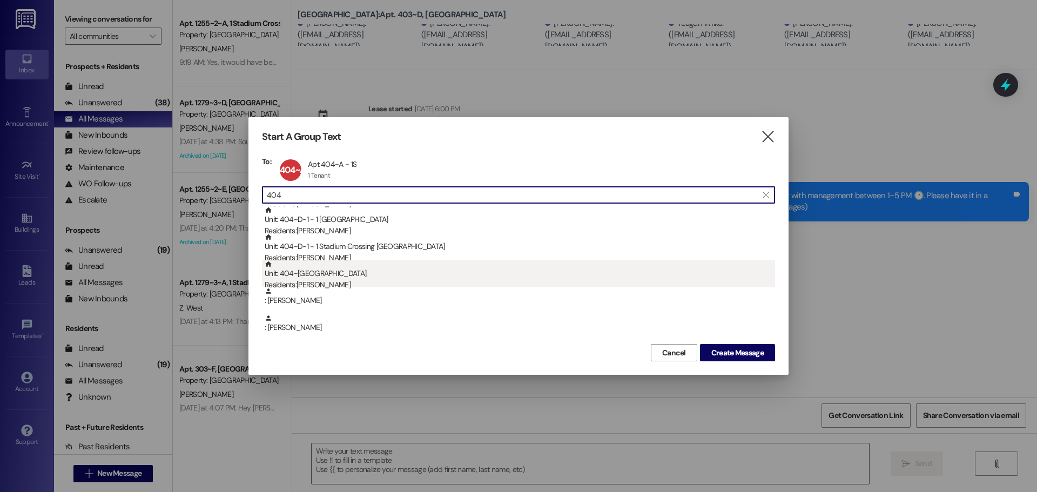
click at [334, 278] on div "Unit: 404~B - 1 Stadium Crossing Residents: [PERSON_NAME]" at bounding box center [520, 275] width 510 height 31
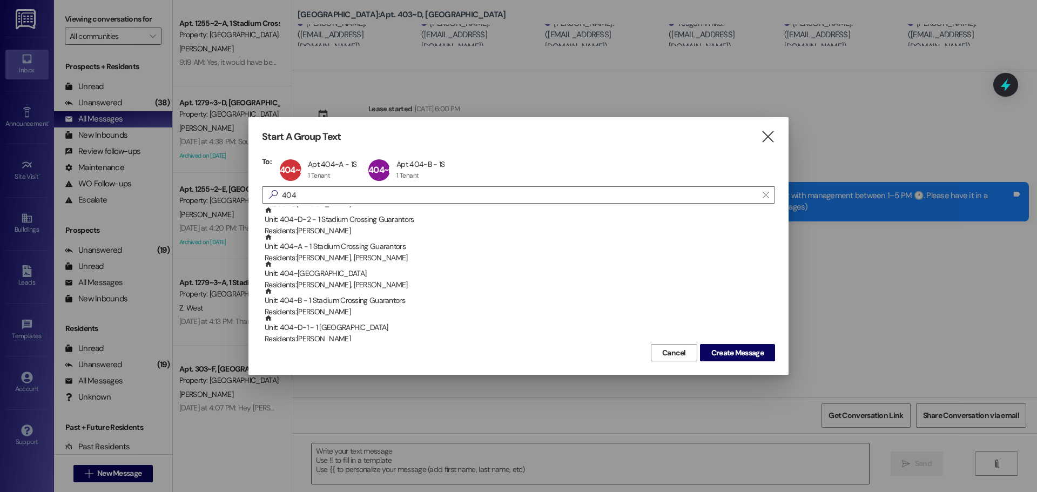
scroll to position [0, 0]
click at [306, 198] on input "404" at bounding box center [512, 194] width 490 height 15
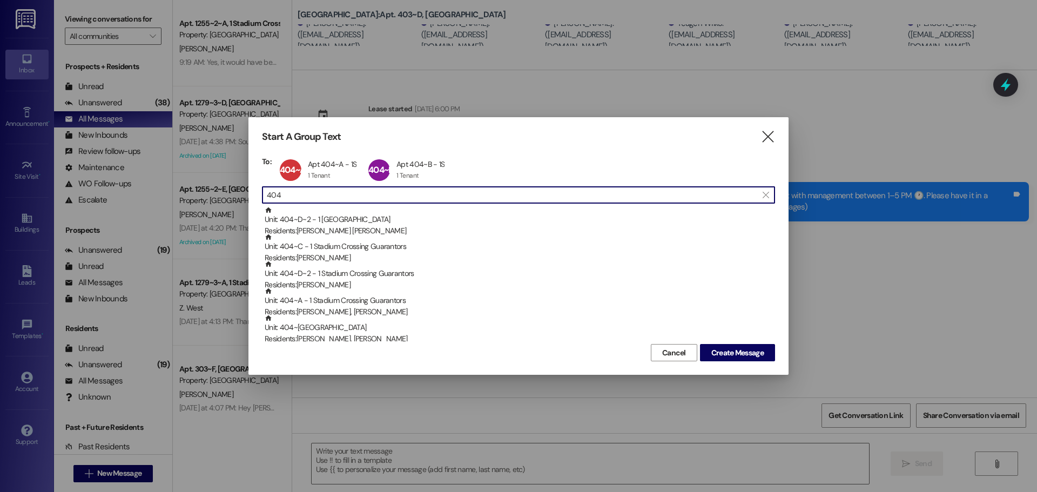
click at [306, 198] on input "404" at bounding box center [512, 194] width 490 height 15
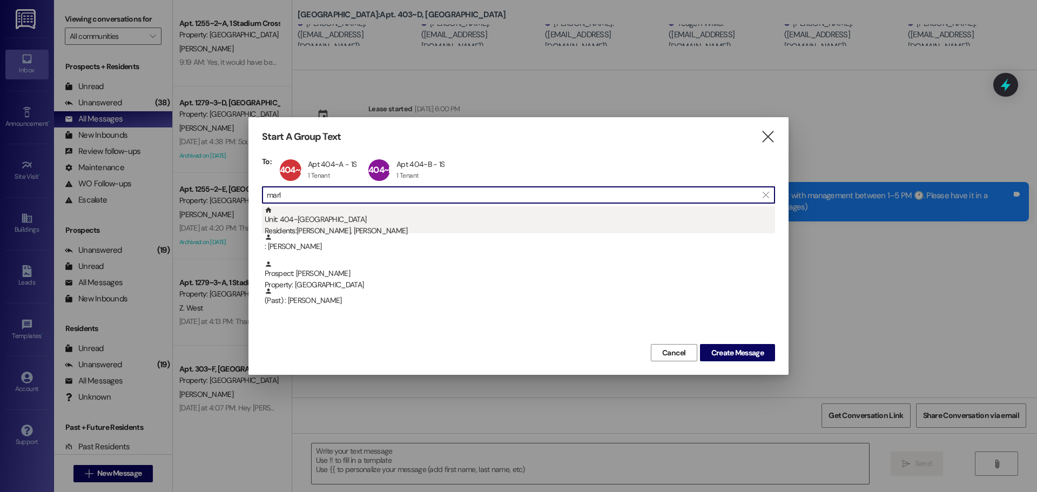
click at [399, 227] on div "Residents: [PERSON_NAME], [PERSON_NAME]" at bounding box center [520, 230] width 510 height 11
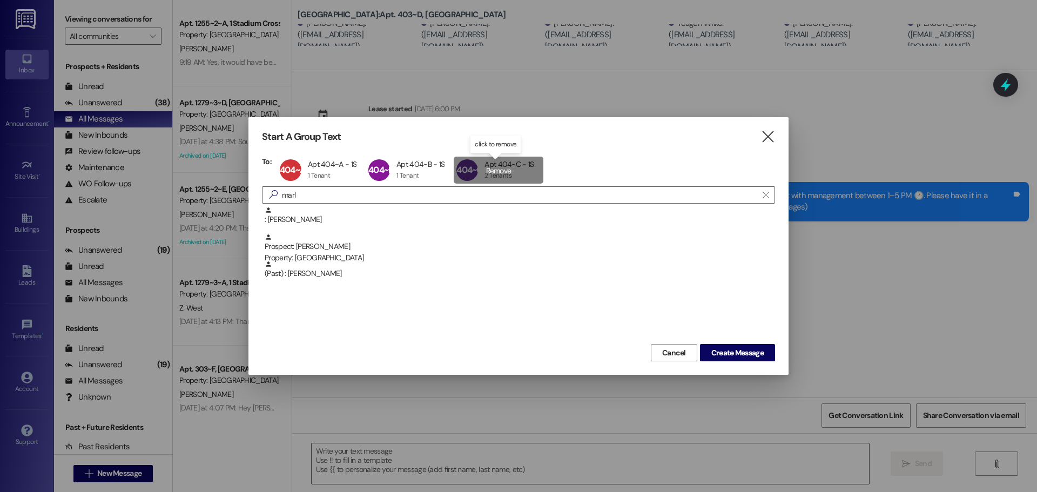
click at [514, 168] on div "404~C Apt 404~C - 1S Apt 404~C - 1S 2 Tenants 2 Tenants click to remove" at bounding box center [498, 170] width 89 height 27
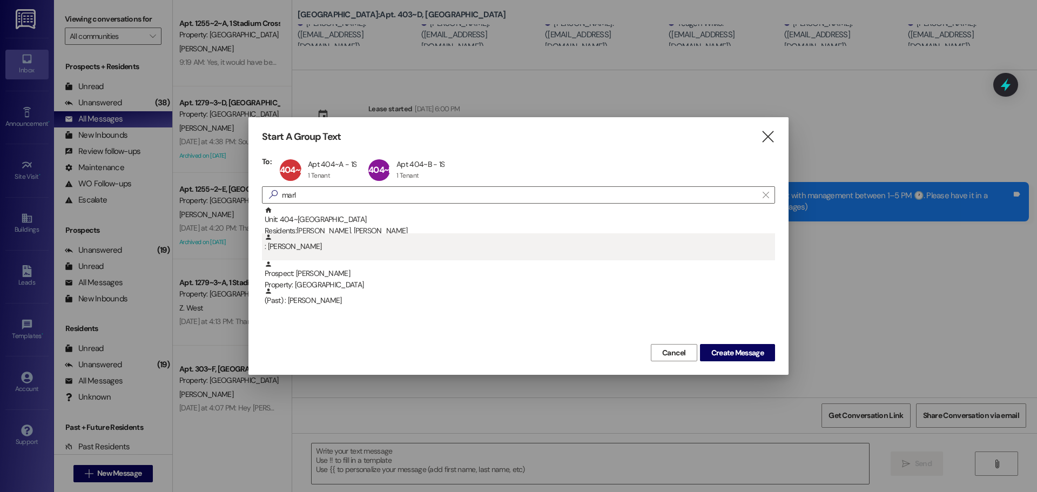
click at [313, 251] on div ": [PERSON_NAME]" at bounding box center [520, 242] width 510 height 19
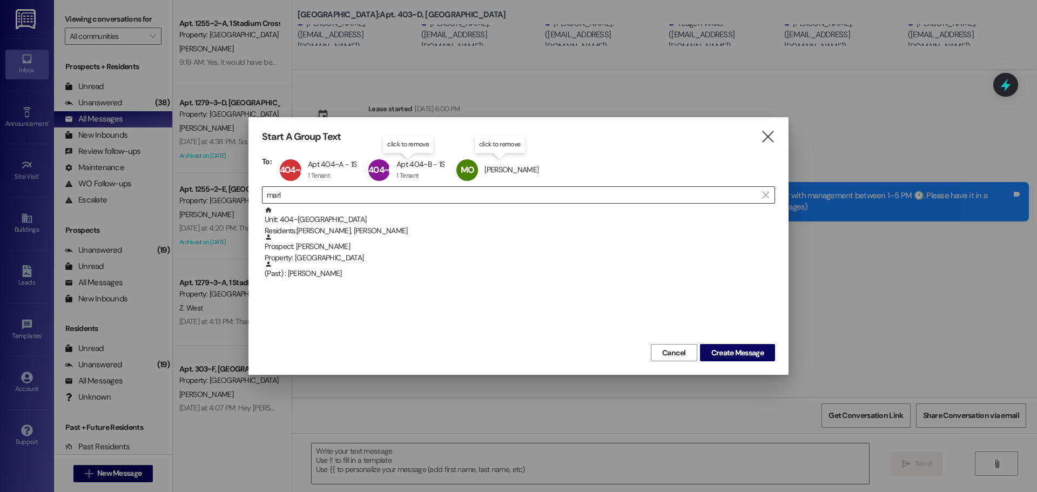
click at [318, 197] on input "marl" at bounding box center [512, 194] width 490 height 15
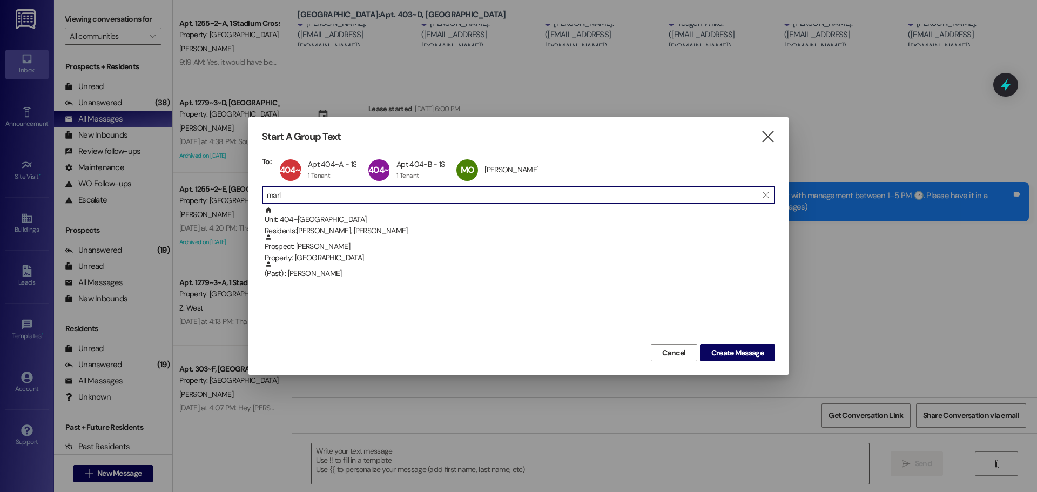
click at [318, 197] on input "marl" at bounding box center [512, 194] width 490 height 15
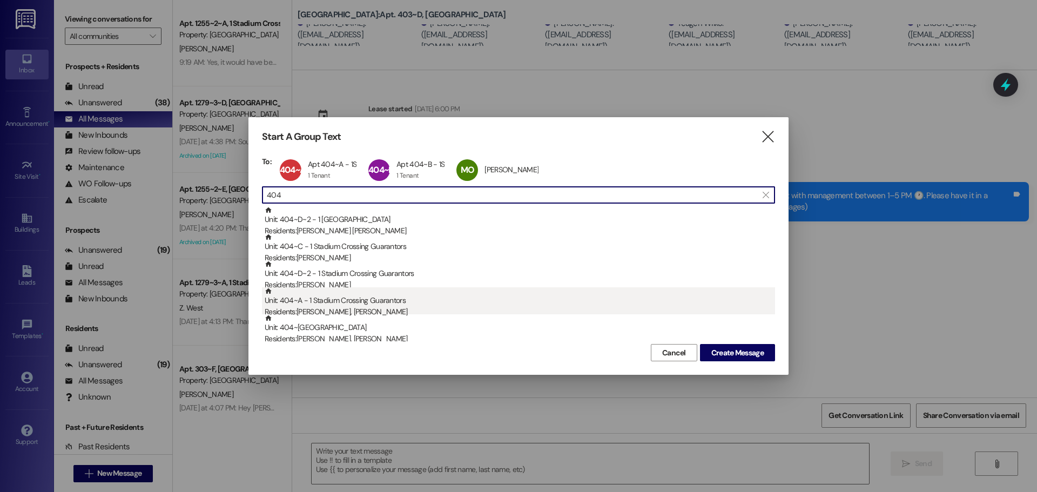
scroll to position [54, 0]
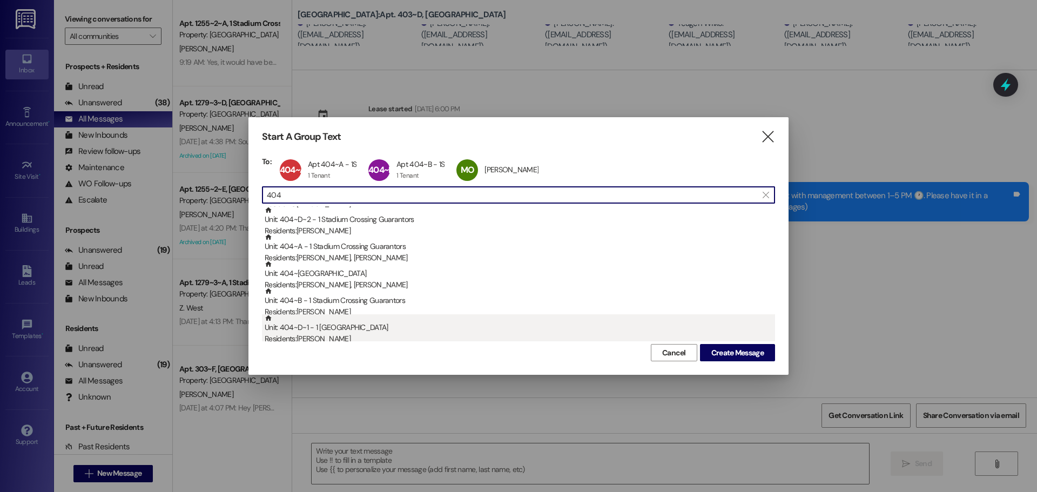
type input "404"
click at [340, 336] on div "Residents: [PERSON_NAME]" at bounding box center [520, 338] width 510 height 11
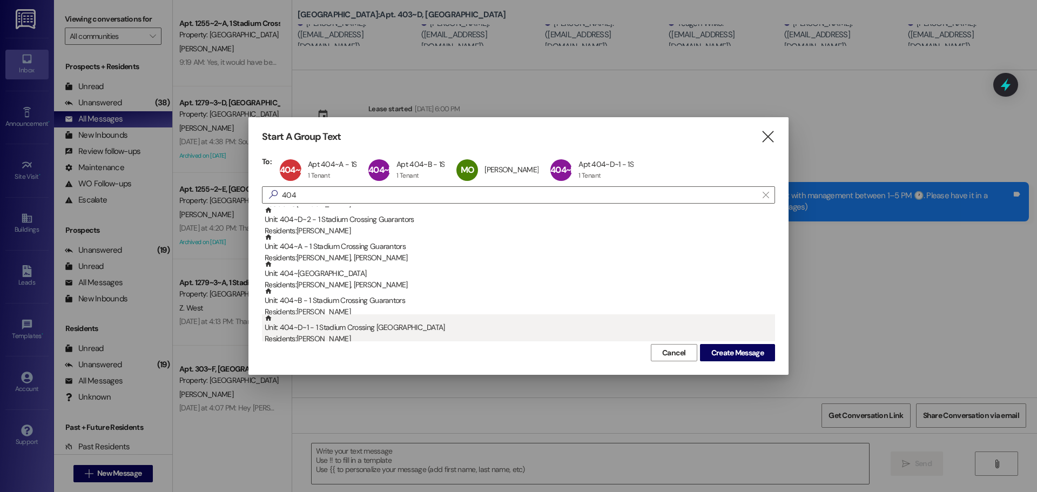
scroll to position [0, 0]
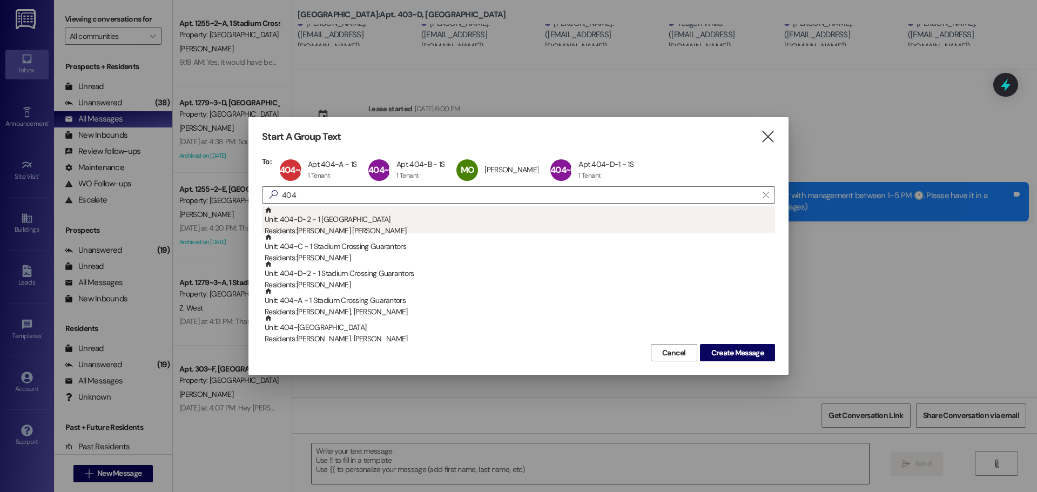
click at [321, 213] on div "Unit: 404~D~2 - 1 Stadium Crossing Residents: [PERSON_NAME][GEOGRAPHIC_DATA][PE…" at bounding box center [520, 221] width 510 height 31
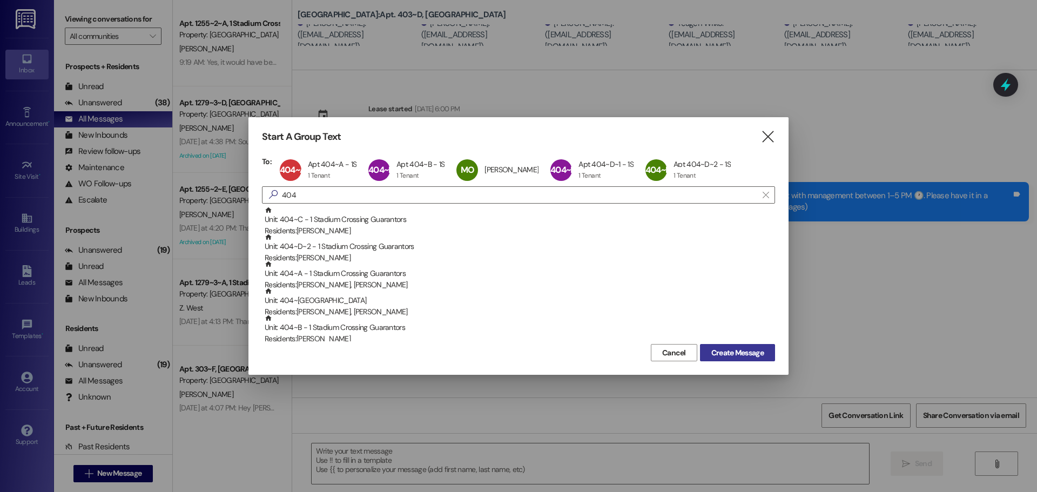
click at [727, 351] on span "Create Message" at bounding box center [737, 352] width 52 height 11
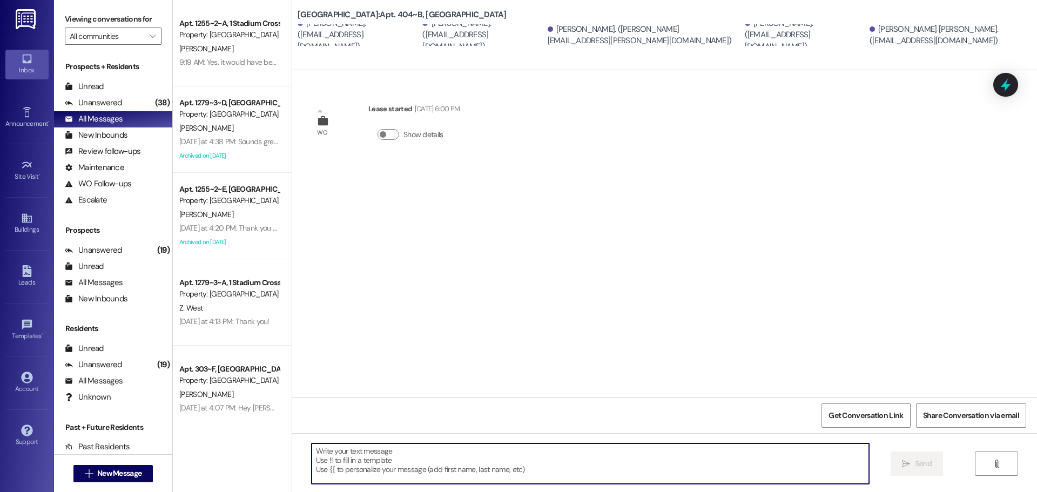
click at [386, 446] on textarea at bounding box center [590, 463] width 557 height 40
paste textarea "Hi Unit 401👋 Just a quick heads-up and remimder: [DATE][DATE], our owner & corp…"
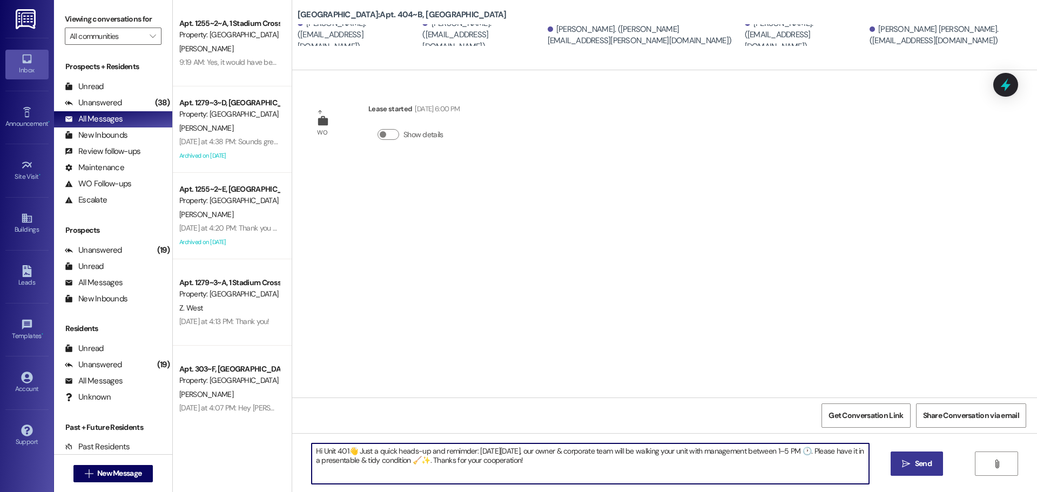
click at [341, 449] on textarea "Hi Unit 401👋 Just a quick heads-up and remimder: [DATE][DATE], our owner & corp…" at bounding box center [590, 463] width 557 height 40
type textarea "Hi Unit 404👋 Just a quick heads-up and remimder: [DATE][DATE], our owner & corp…"
click at [924, 465] on span "Send" at bounding box center [923, 463] width 17 height 11
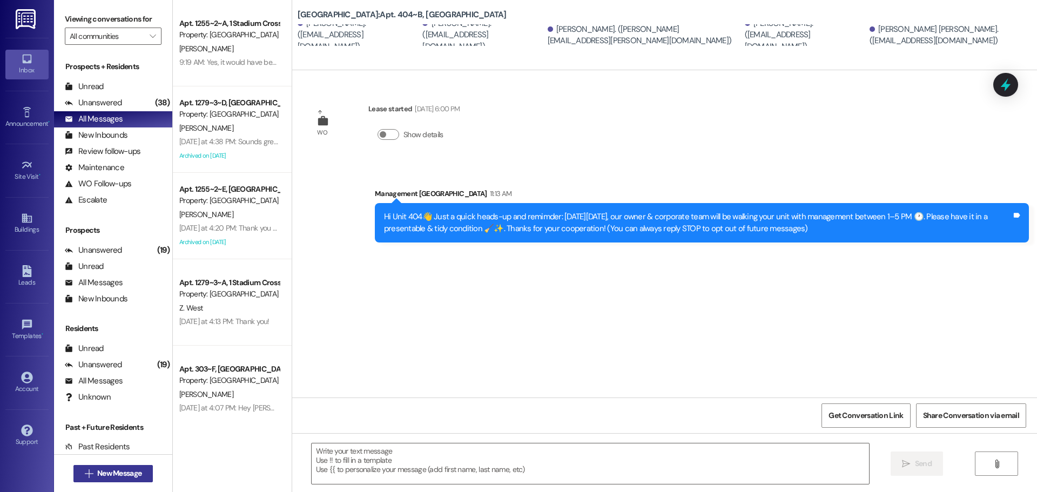
click at [135, 476] on span "New Message" at bounding box center [119, 473] width 44 height 11
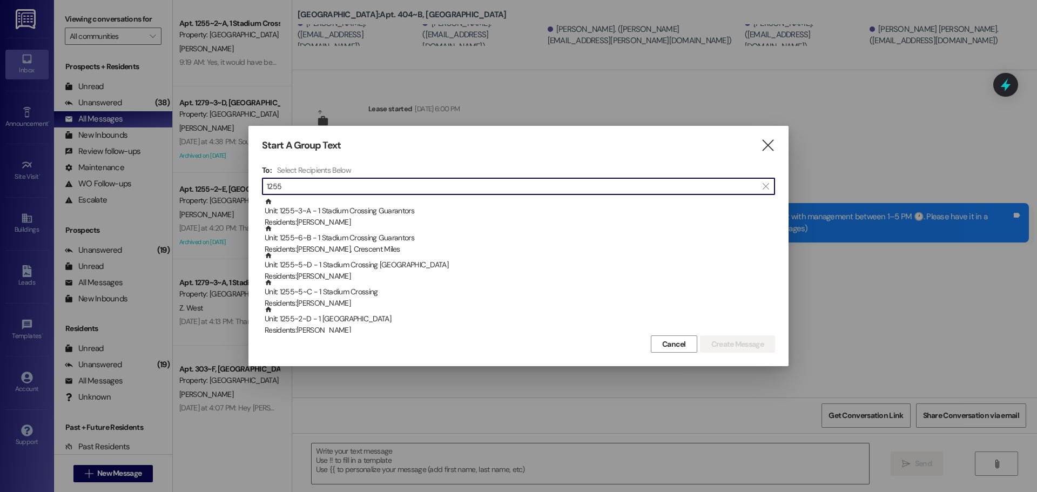
click at [278, 190] on input "1255" at bounding box center [512, 186] width 490 height 15
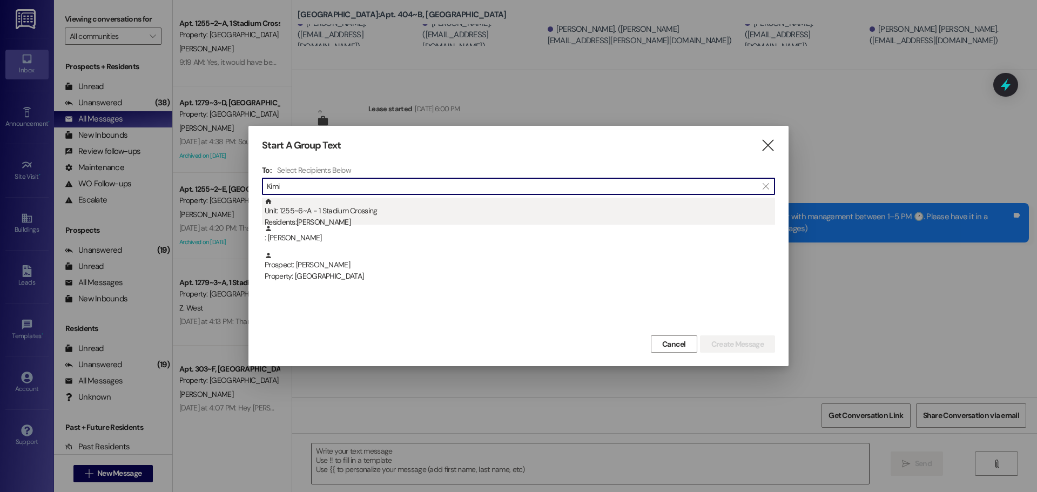
click at [353, 214] on div "Unit: 1255~6~A - 1 Stadium Crossing Residents: [PERSON_NAME]" at bounding box center [520, 213] width 510 height 31
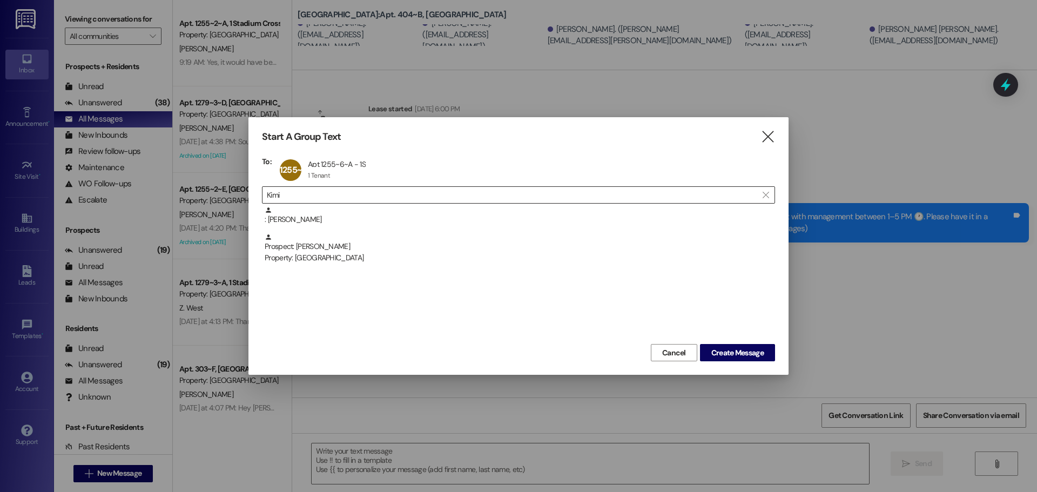
click at [331, 188] on input "Kimi" at bounding box center [512, 194] width 490 height 15
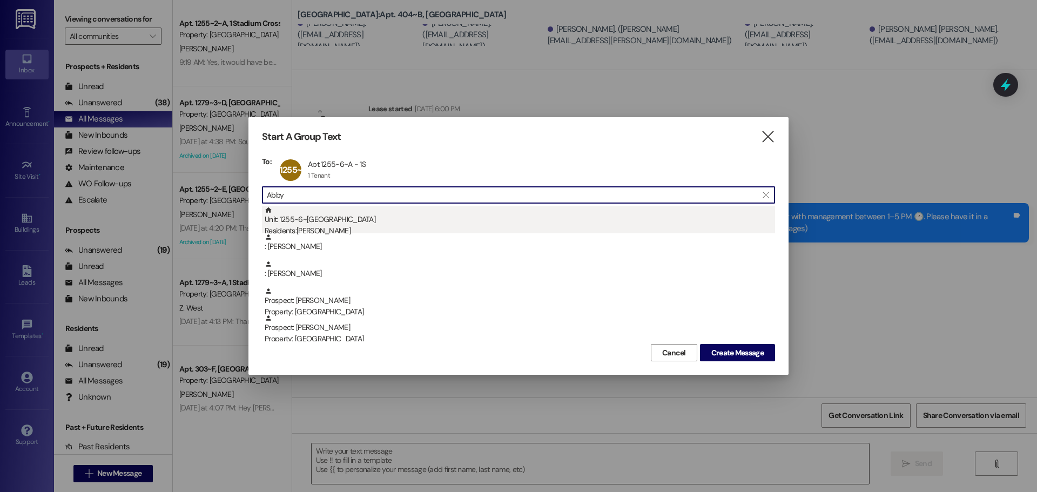
click at [322, 224] on div "Unit: 1255~6~B - 1 Stadium Crossing Residents: [PERSON_NAME]" at bounding box center [520, 221] width 510 height 31
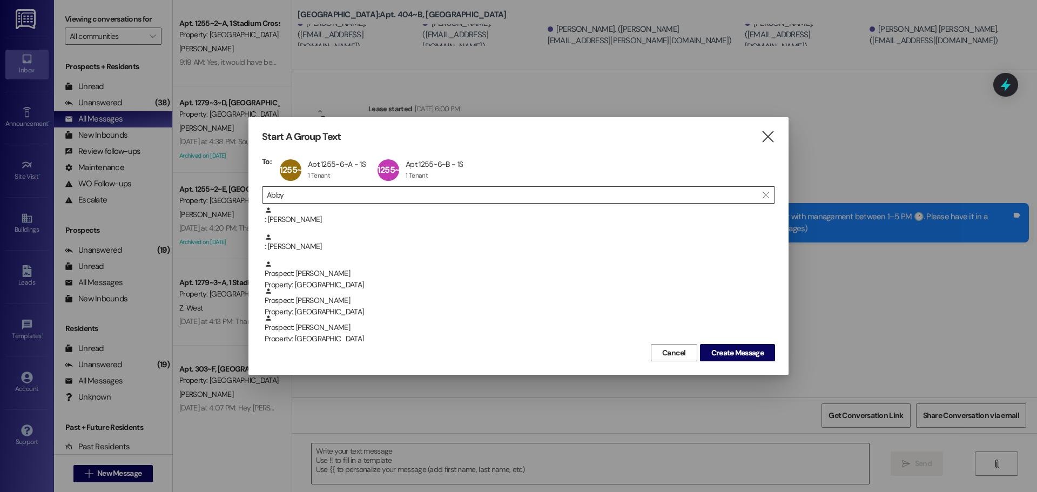
click at [316, 197] on input "Abby" at bounding box center [512, 194] width 490 height 15
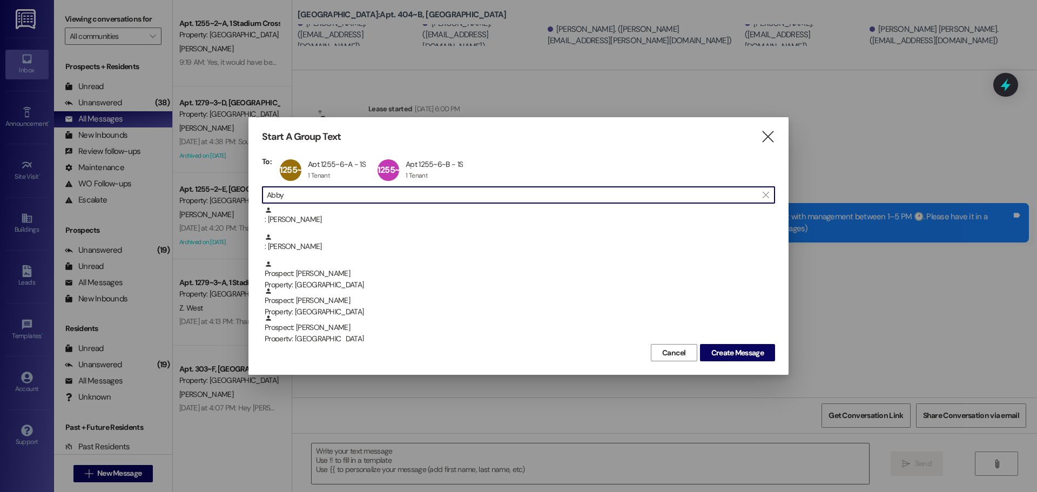
click at [316, 197] on input "Abby" at bounding box center [512, 194] width 490 height 15
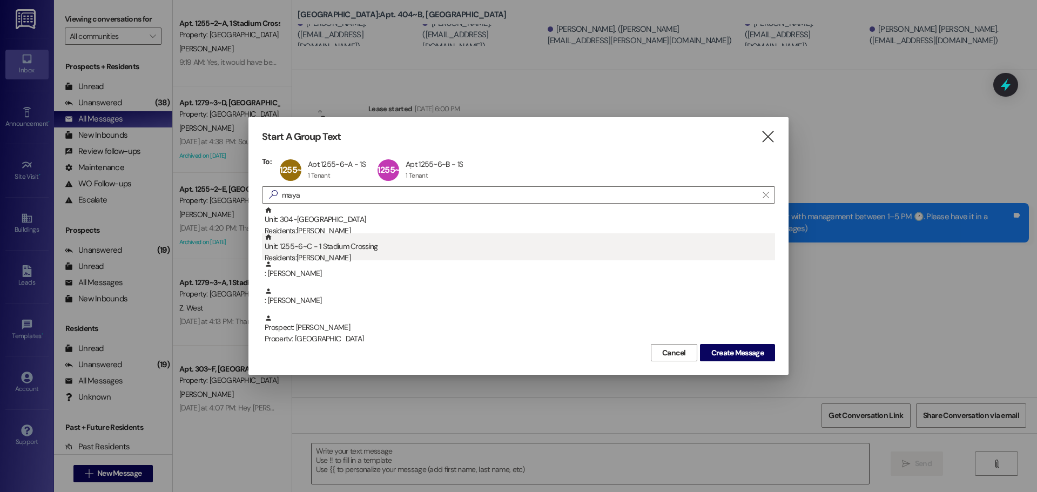
click at [359, 250] on div "Unit: 1255~6~C - 1 Stadium Crossing Residents: [PERSON_NAME]" at bounding box center [520, 248] width 510 height 31
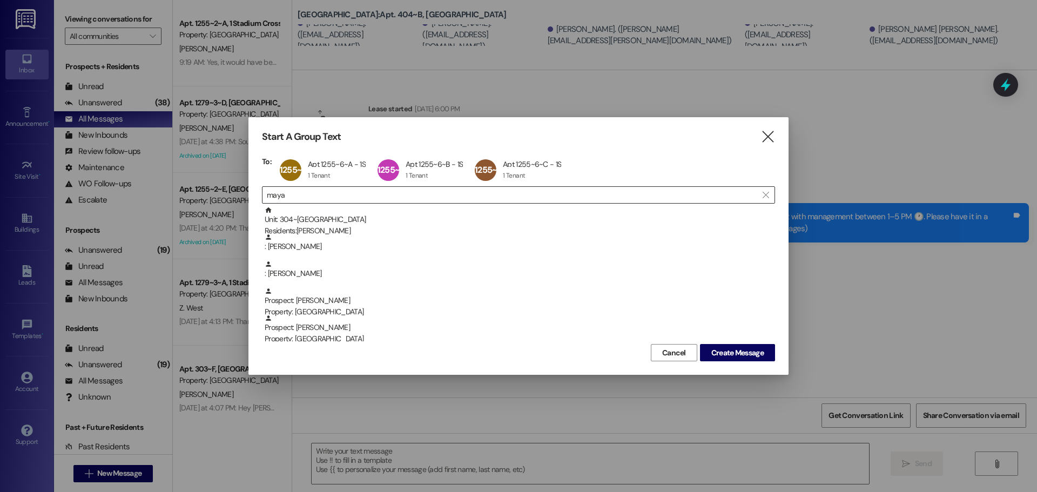
click at [353, 196] on input "maya" at bounding box center [512, 194] width 490 height 15
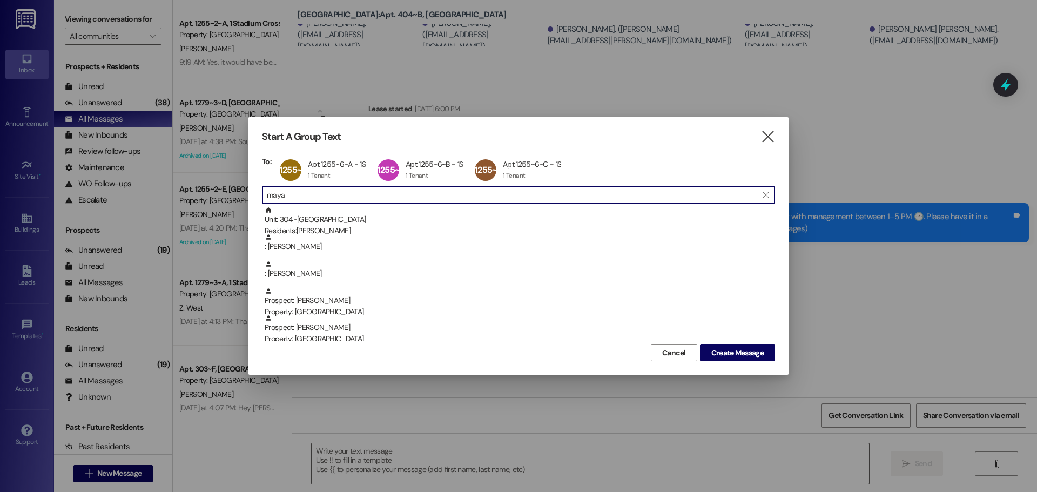
click at [353, 196] on input "maya" at bounding box center [512, 194] width 490 height 15
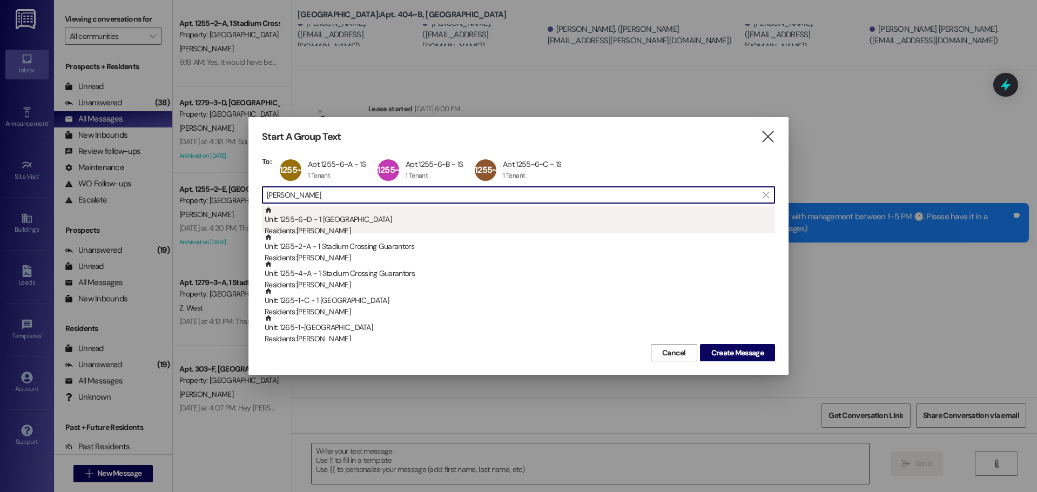
click at [320, 222] on div "Unit: 1255~6~D - 1 Stadium Crossing Residents: [PERSON_NAME]" at bounding box center [520, 221] width 510 height 31
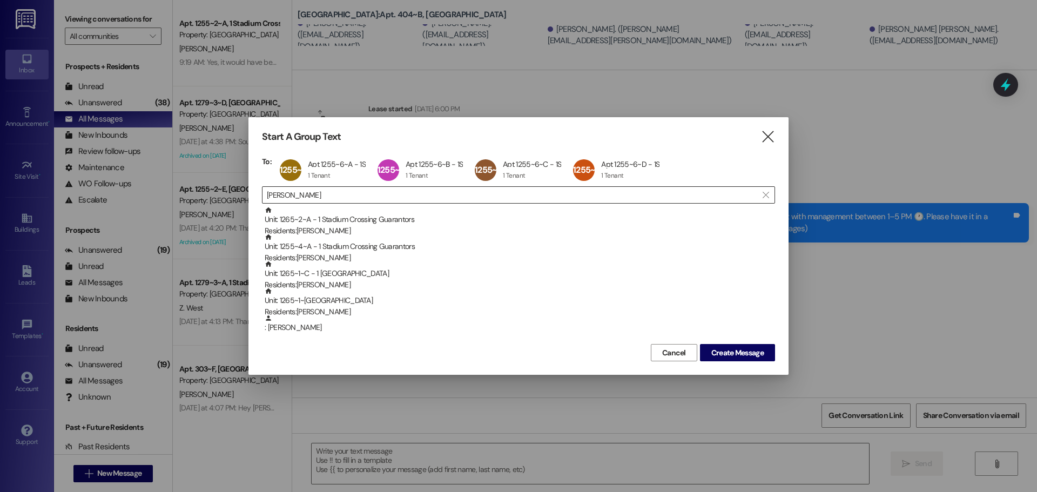
click at [300, 194] on input "[PERSON_NAME]" at bounding box center [512, 194] width 490 height 15
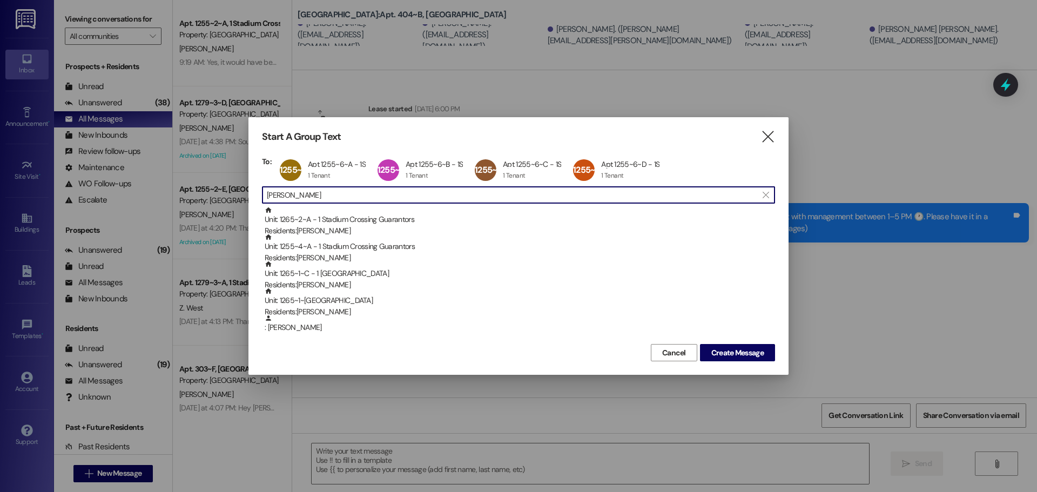
click at [300, 194] on input "[PERSON_NAME]" at bounding box center [512, 194] width 490 height 15
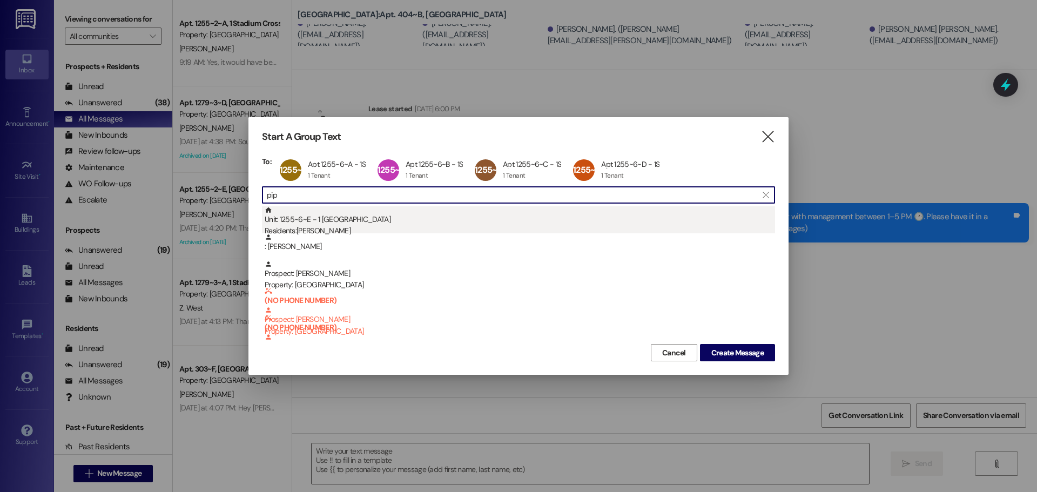
type input "pip"
click at [287, 224] on div "Unit: 1255~6~E - 1 Stadium Crossing Residents: [PERSON_NAME]" at bounding box center [520, 221] width 510 height 31
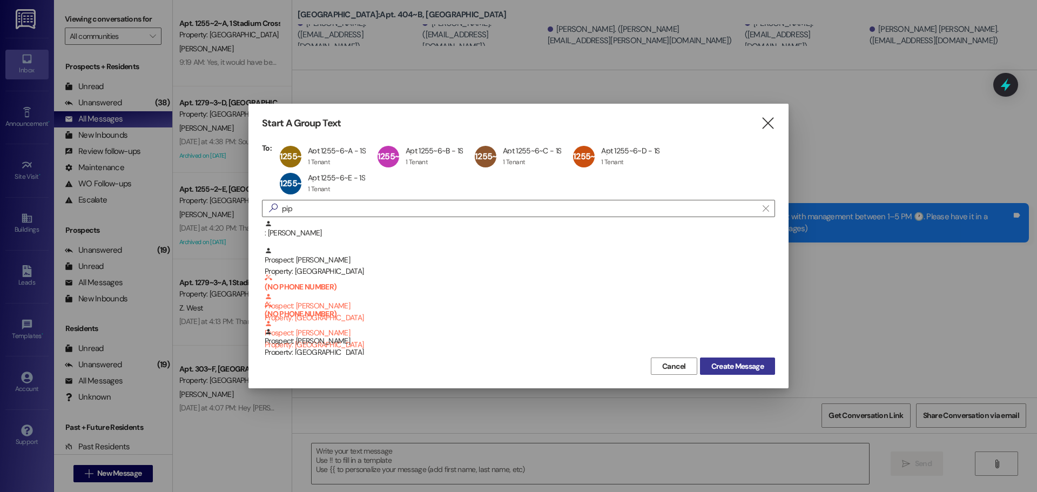
click at [753, 361] on span "Create Message" at bounding box center [737, 366] width 52 height 11
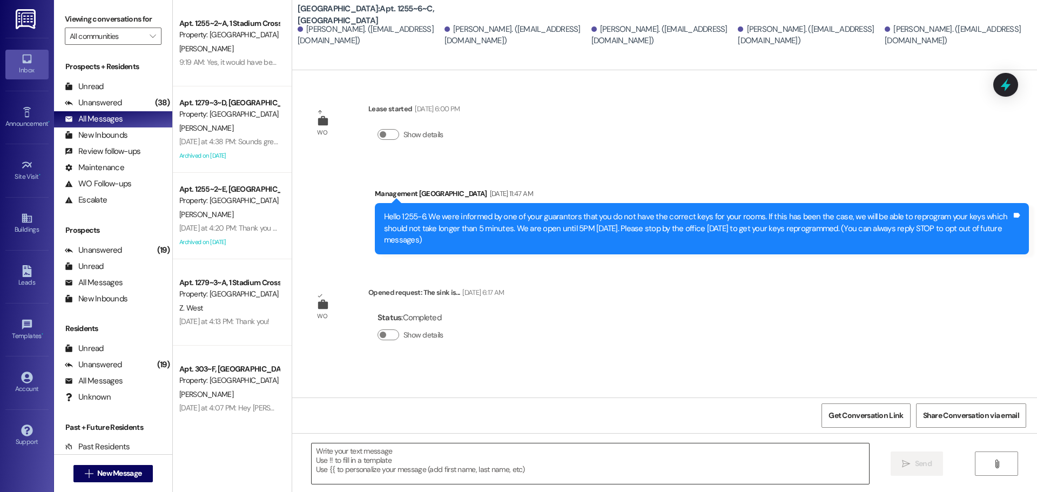
click at [418, 458] on textarea at bounding box center [590, 463] width 557 height 40
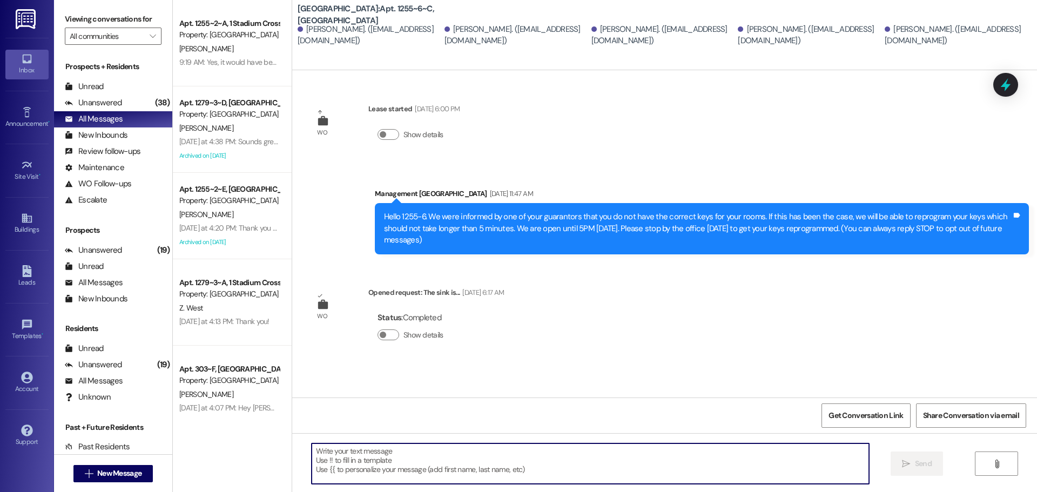
paste textarea "Hi Unit 401👋 Just a quick heads-up and remimder: [DATE][DATE], our owner & corp…"
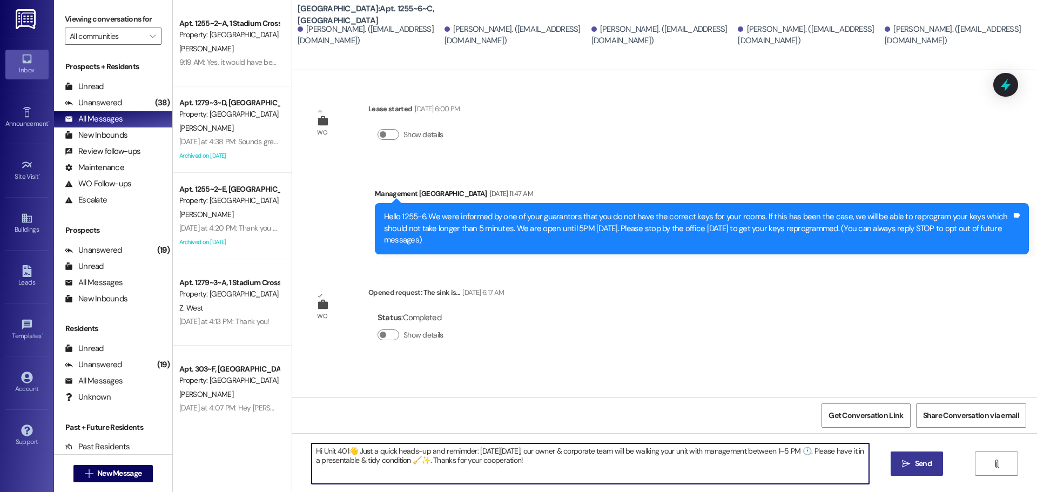
click at [330, 449] on textarea "Hi Unit 401👋 Just a quick heads-up and remimder: [DATE][DATE], our owner & corp…" at bounding box center [590, 463] width 557 height 40
type textarea "Hi Unit 1255-6👋 Just a quick heads-up and remimder: [DATE][DATE], our owner & c…"
click at [918, 463] on span "Send" at bounding box center [923, 463] width 17 height 11
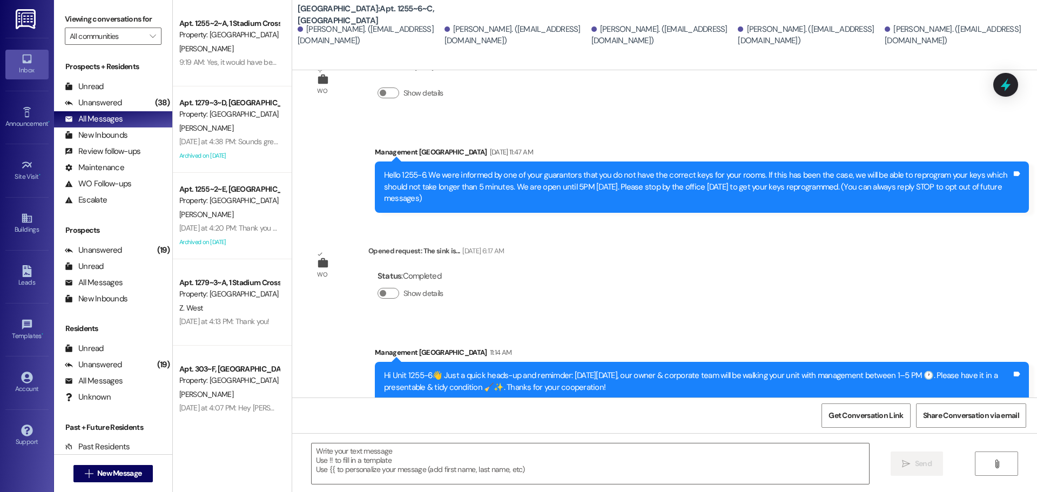
scroll to position [54, 0]
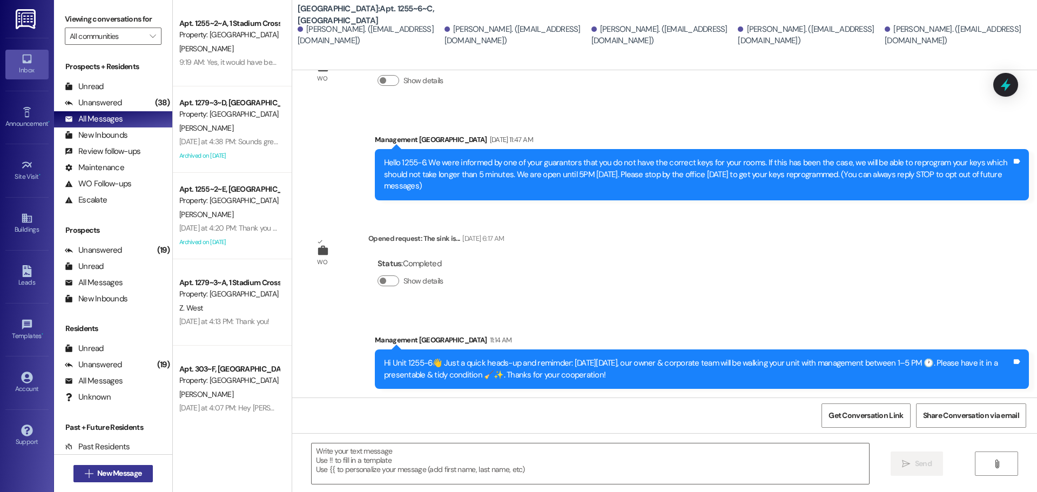
click at [109, 476] on span "New Message" at bounding box center [119, 473] width 44 height 11
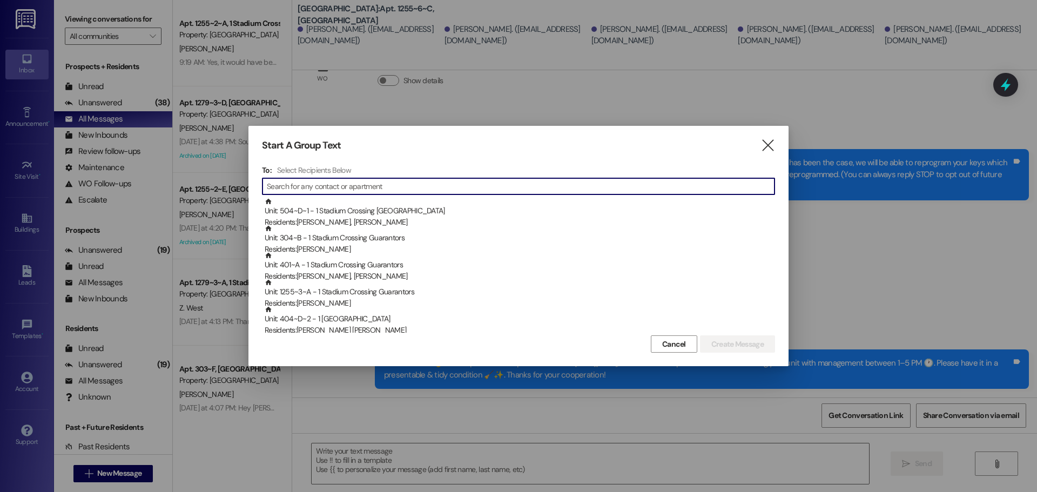
click at [331, 190] on input at bounding box center [521, 186] width 508 height 15
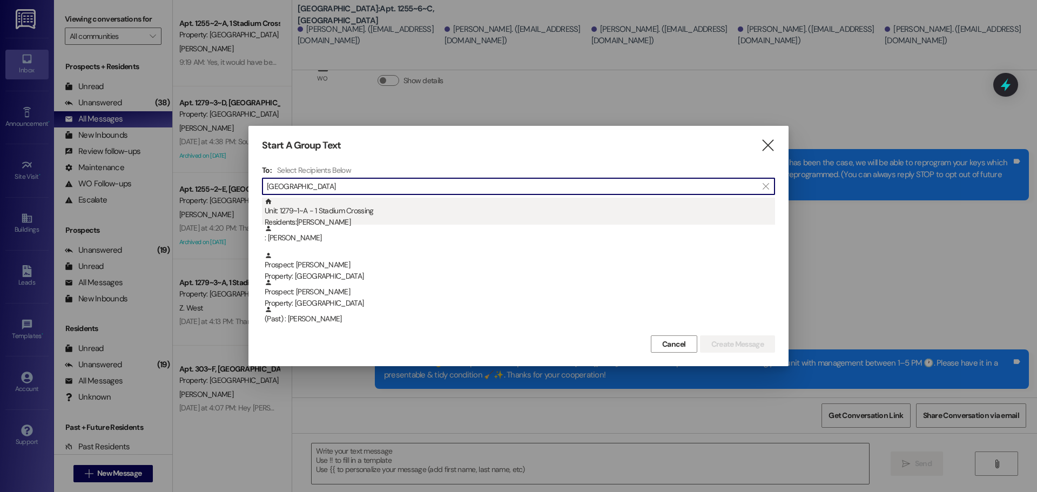
click at [336, 219] on div "Residents: [PERSON_NAME]" at bounding box center [520, 222] width 510 height 11
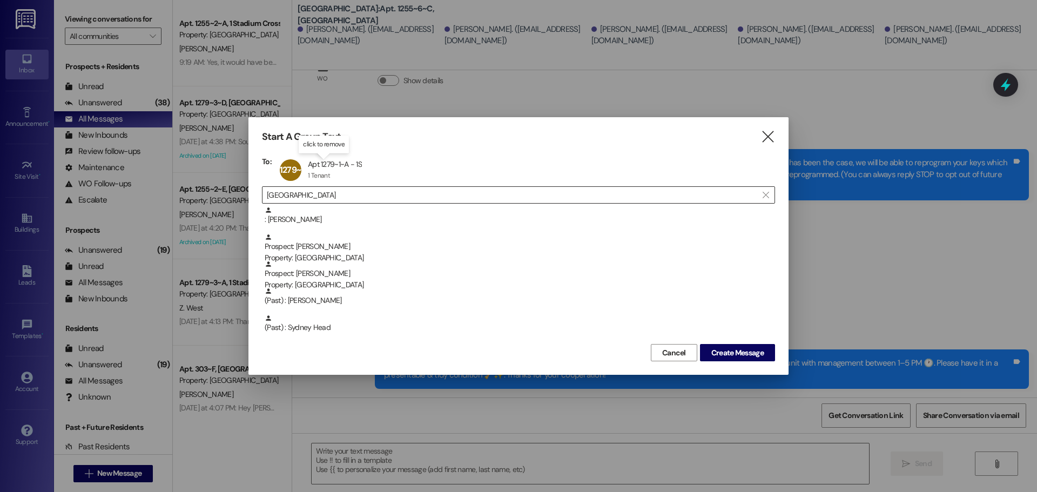
click at [306, 194] on input "[GEOGRAPHIC_DATA]" at bounding box center [512, 194] width 490 height 15
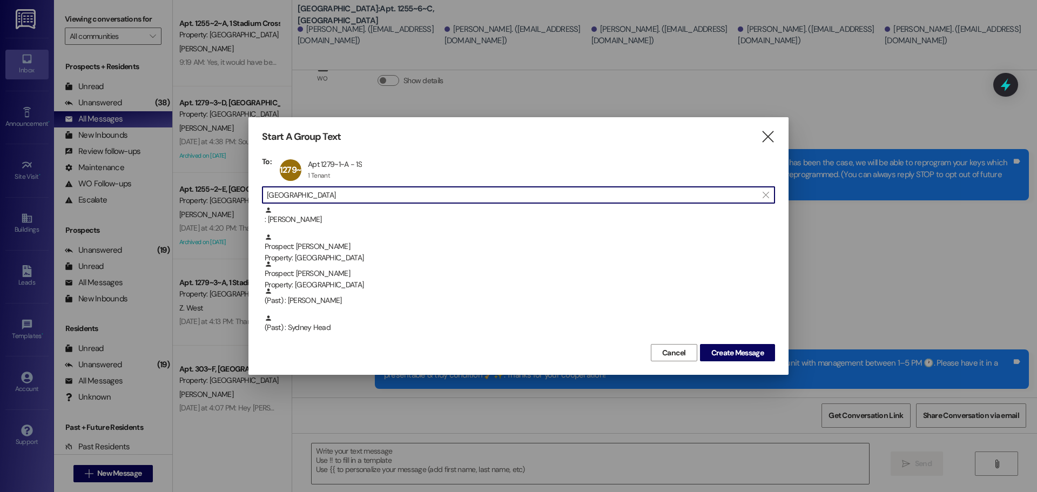
click at [306, 194] on input "[GEOGRAPHIC_DATA]" at bounding box center [512, 194] width 490 height 15
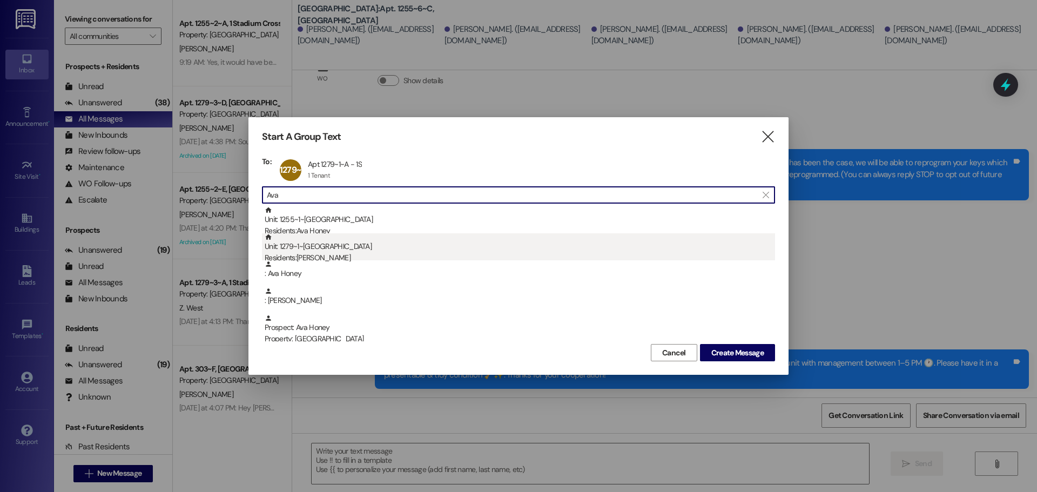
click at [321, 256] on div "Residents: [PERSON_NAME]" at bounding box center [520, 257] width 510 height 11
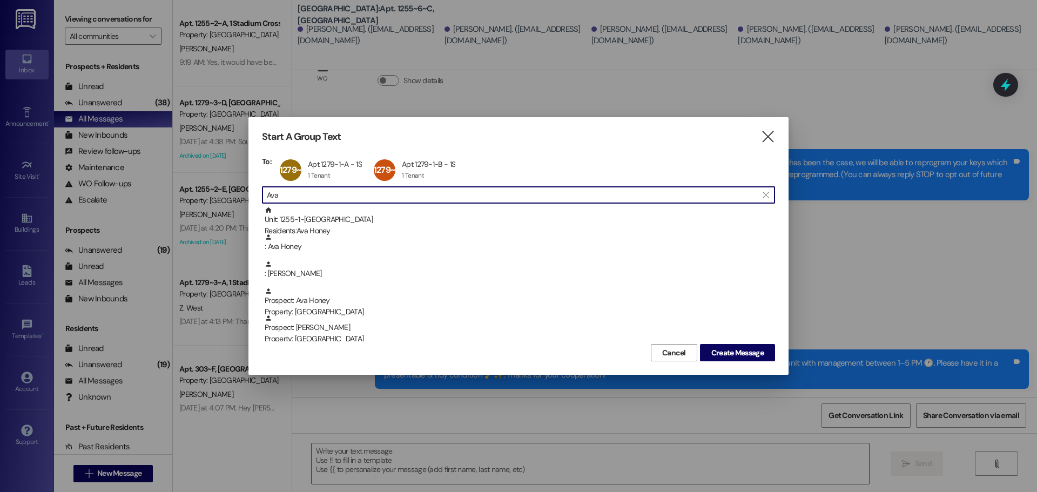
click at [296, 193] on input "Ava" at bounding box center [512, 194] width 490 height 15
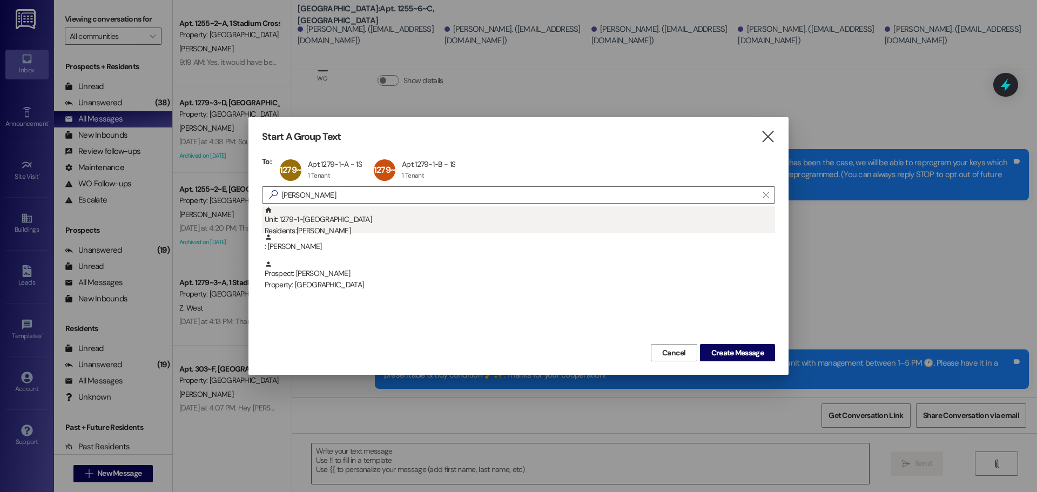
click at [299, 226] on div "Residents: [PERSON_NAME]" at bounding box center [520, 230] width 510 height 11
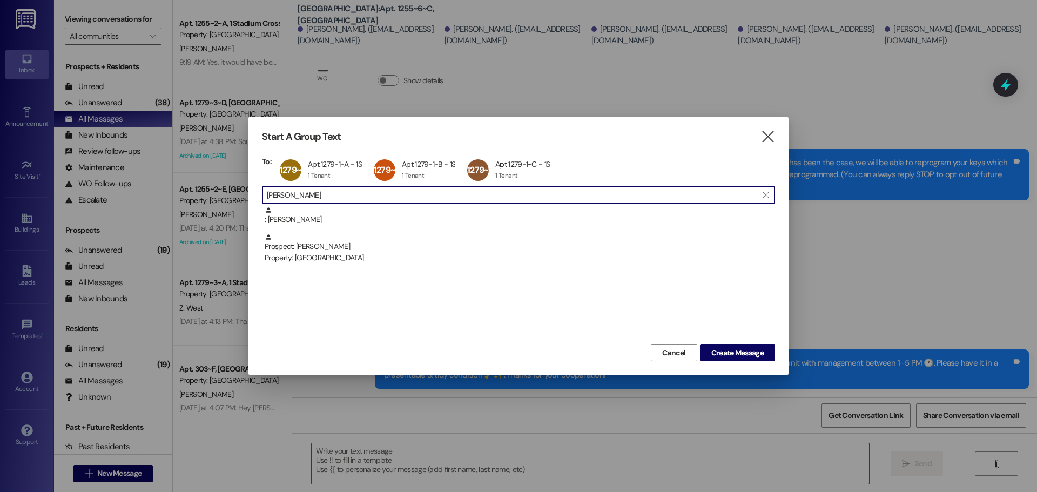
click at [303, 200] on input "[PERSON_NAME]" at bounding box center [512, 194] width 490 height 15
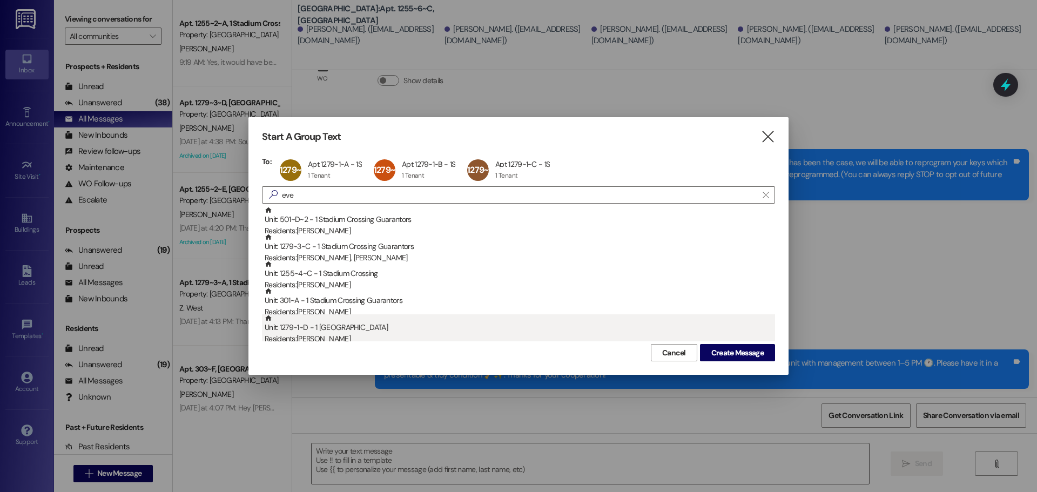
click at [331, 332] on div "Unit: 1279~1~D - 1 Stadium Crossing Residents: [PERSON_NAME]" at bounding box center [520, 329] width 510 height 31
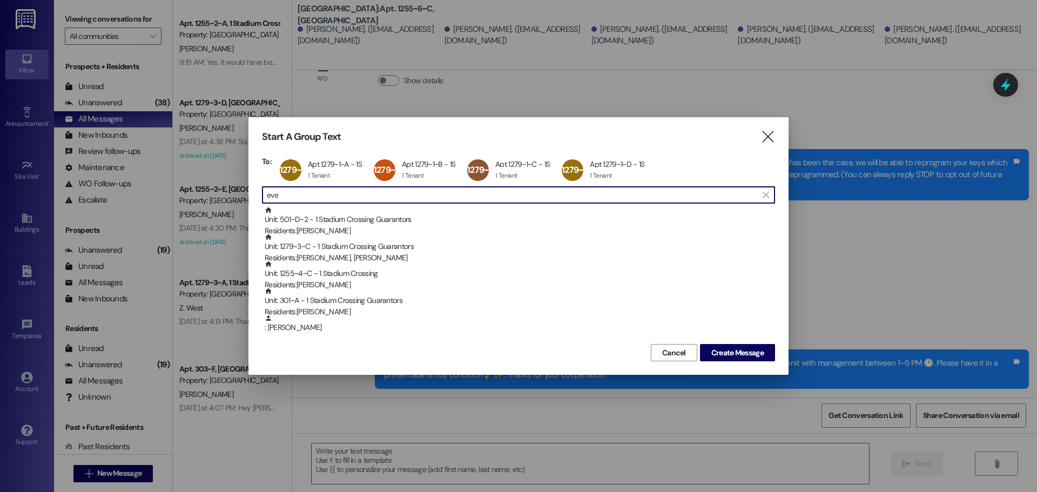
click at [312, 189] on input "eve" at bounding box center [512, 194] width 490 height 15
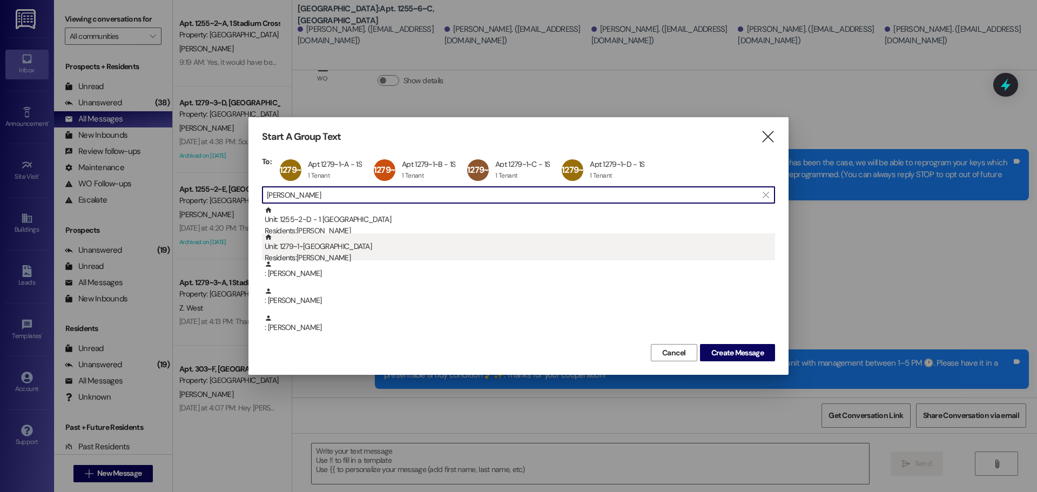
type input "[PERSON_NAME]"
click at [338, 249] on div "Unit: 1279~1~E - 1 Stadium Crossing Residents: [PERSON_NAME]" at bounding box center [520, 248] width 510 height 31
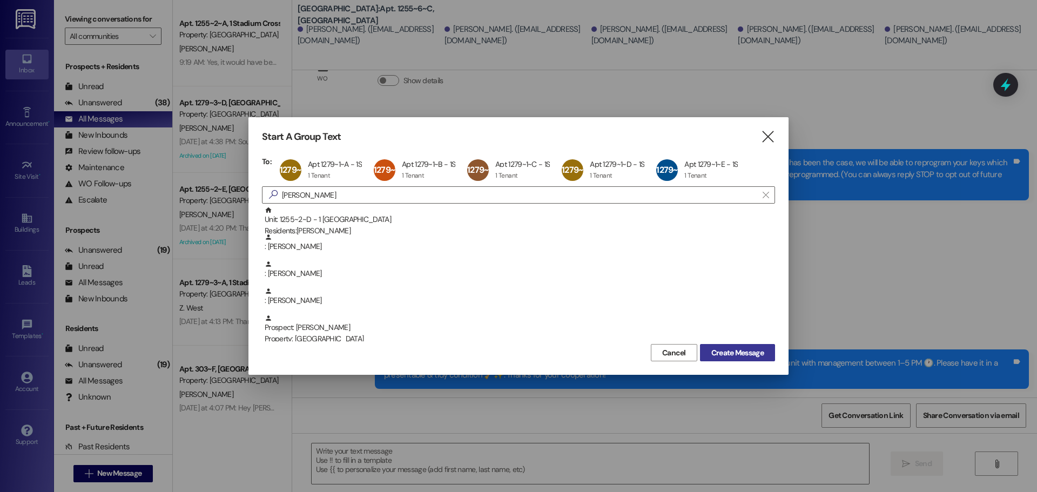
click at [735, 350] on span "Create Message" at bounding box center [737, 352] width 52 height 11
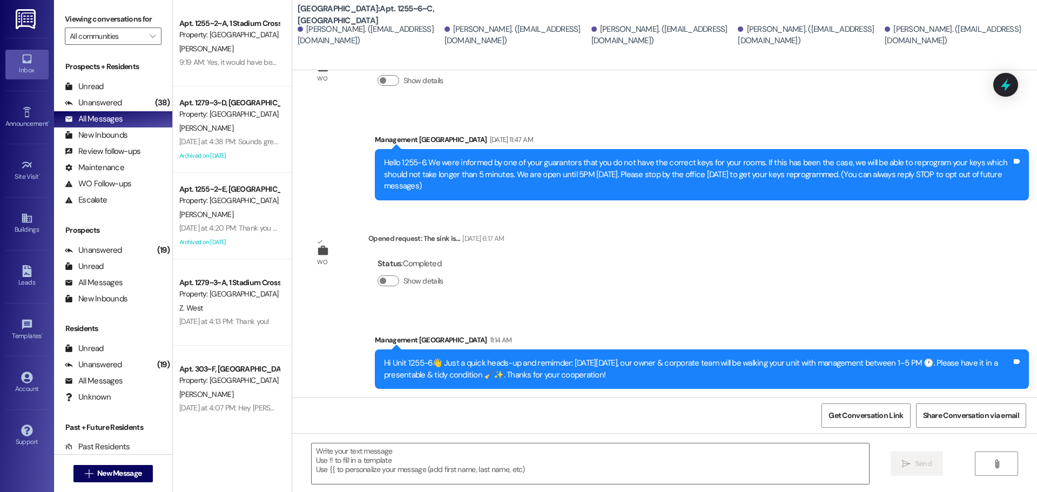
scroll to position [0, 0]
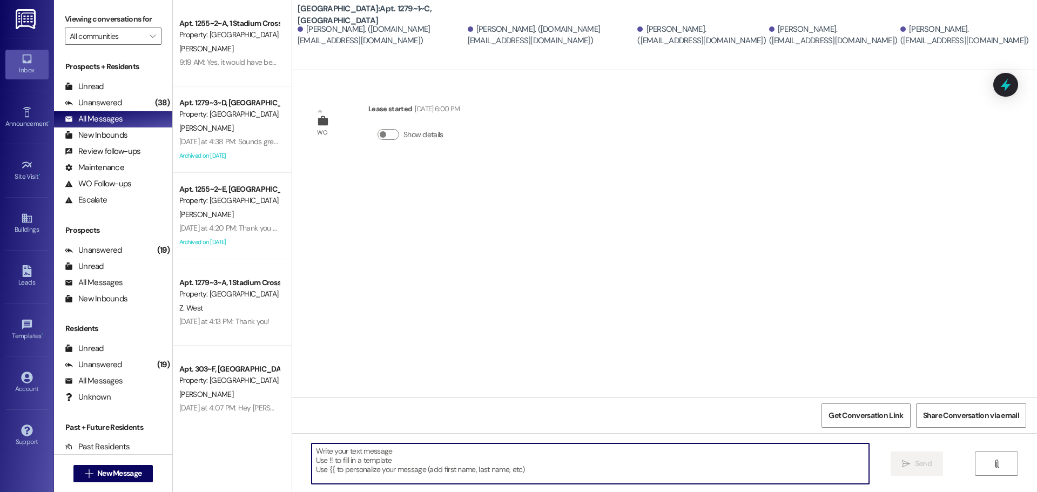
click at [410, 458] on textarea at bounding box center [590, 463] width 557 height 40
paste textarea "Hi Unit 401👋 Just a quick heads-up and remimder: [DATE][DATE], our owner & corp…"
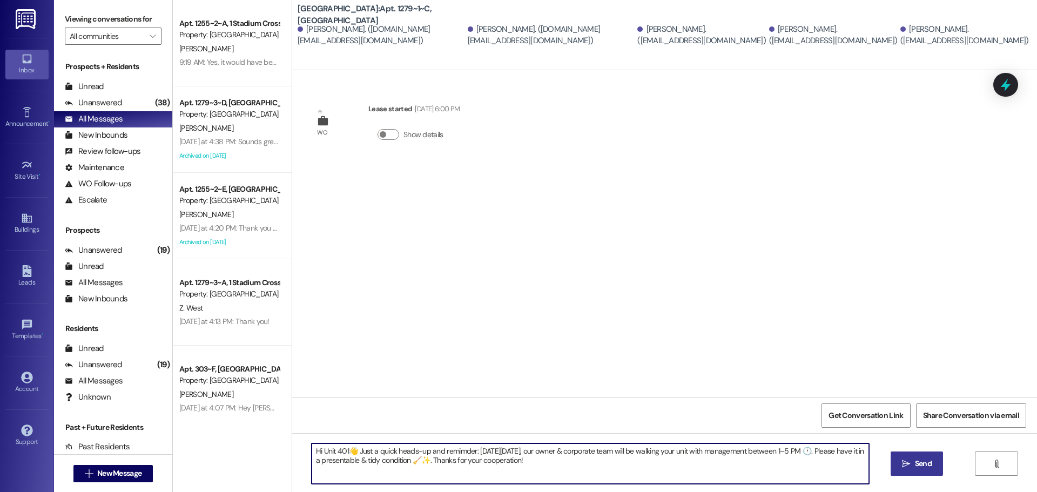
click at [332, 449] on textarea "Hi Unit 401👋 Just a quick heads-up and remimder: [DATE][DATE], our owner & corp…" at bounding box center [590, 463] width 557 height 40
type textarea "Hi Unit 1279-1👋 Just a quick heads-up and remimder: [DATE][DATE], our owner & c…"
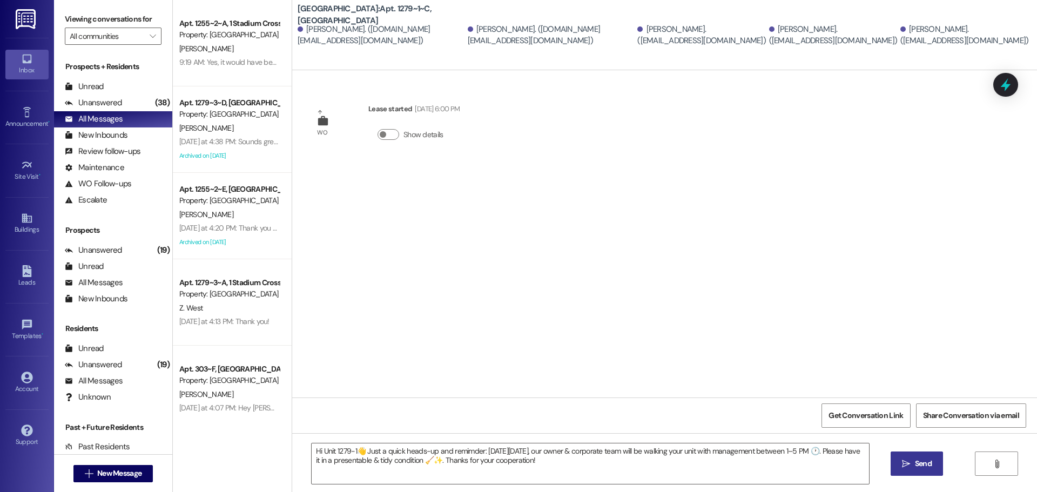
click at [910, 470] on button " Send" at bounding box center [916, 463] width 52 height 24
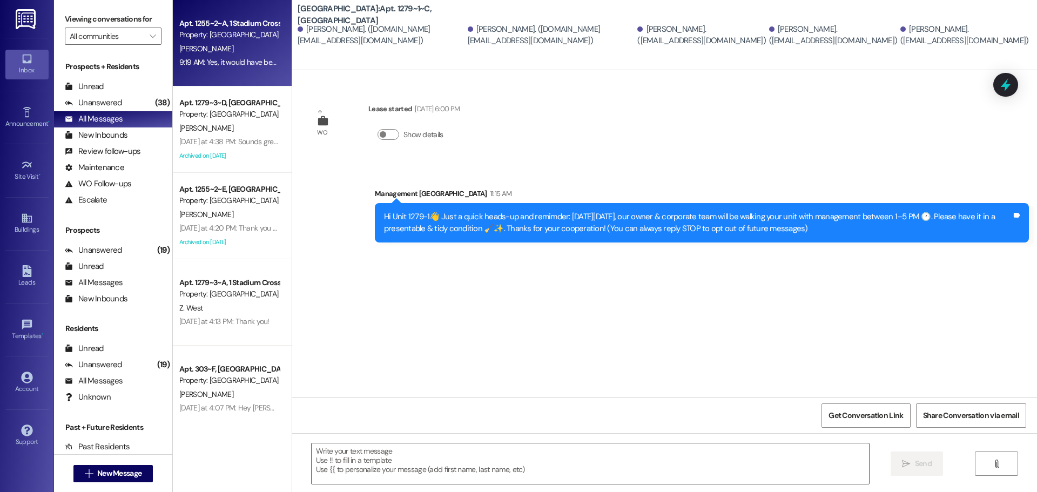
click at [232, 59] on div "9:19 AM: Yes, it would have been sent to [EMAIL_ADDRESS][DOMAIN_NAME]. I resent…" at bounding box center [394, 62] width 431 height 10
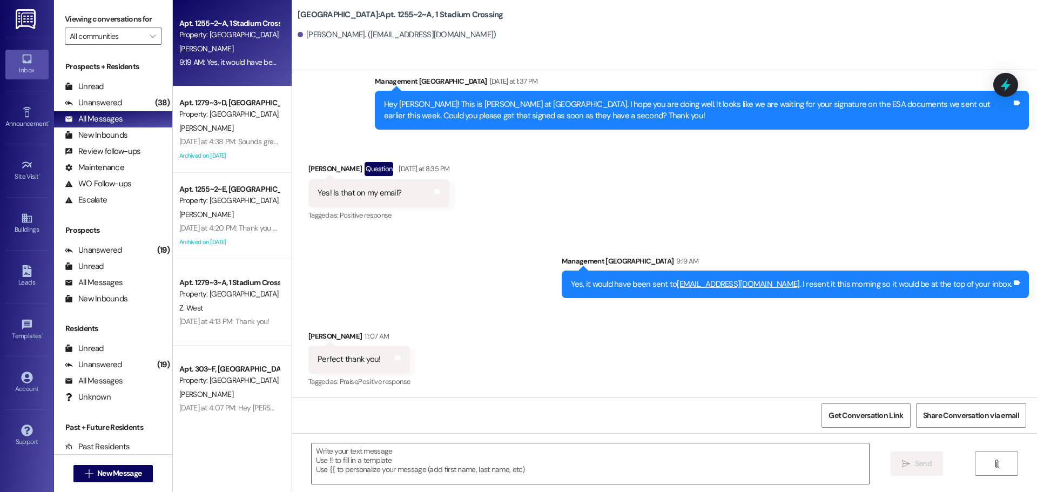
scroll to position [458, 0]
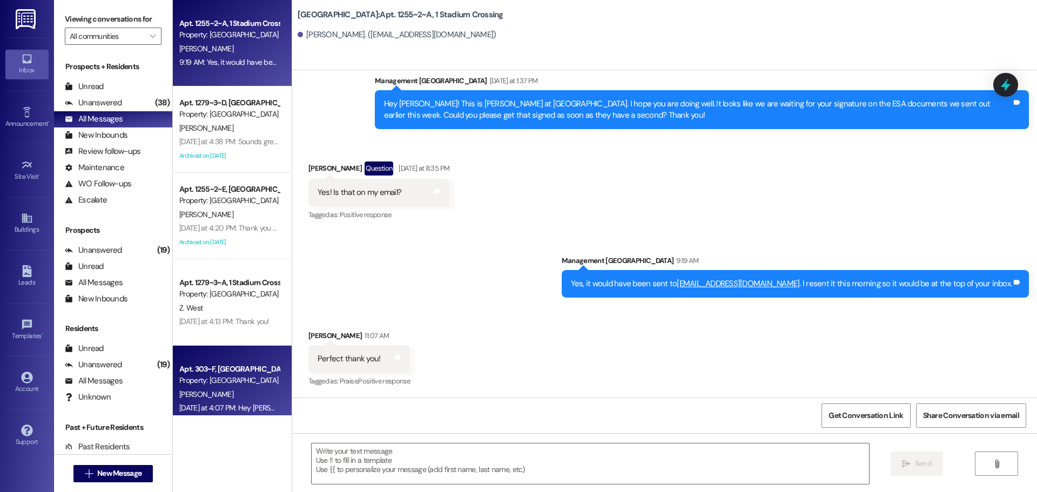
click at [179, 381] on div "Property: [GEOGRAPHIC_DATA]" at bounding box center [229, 380] width 100 height 11
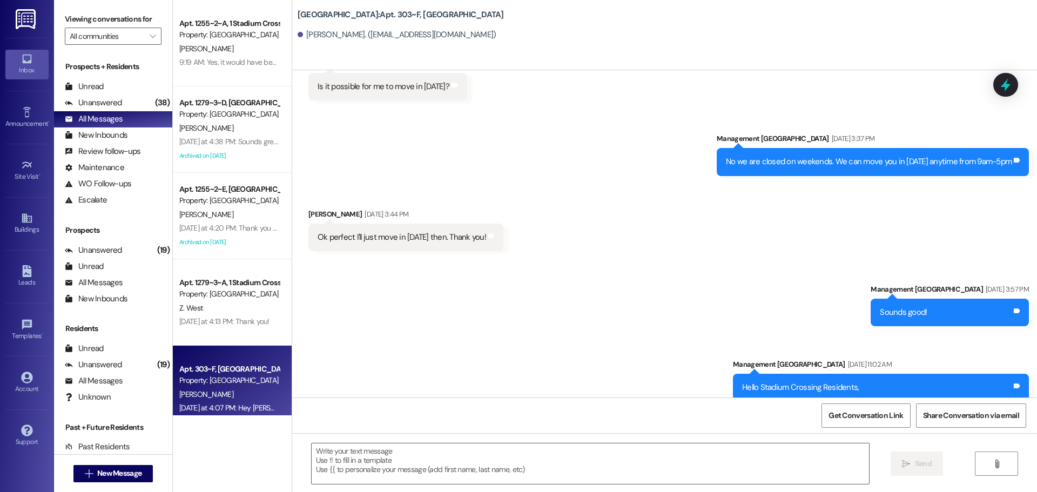
scroll to position [1478, 0]
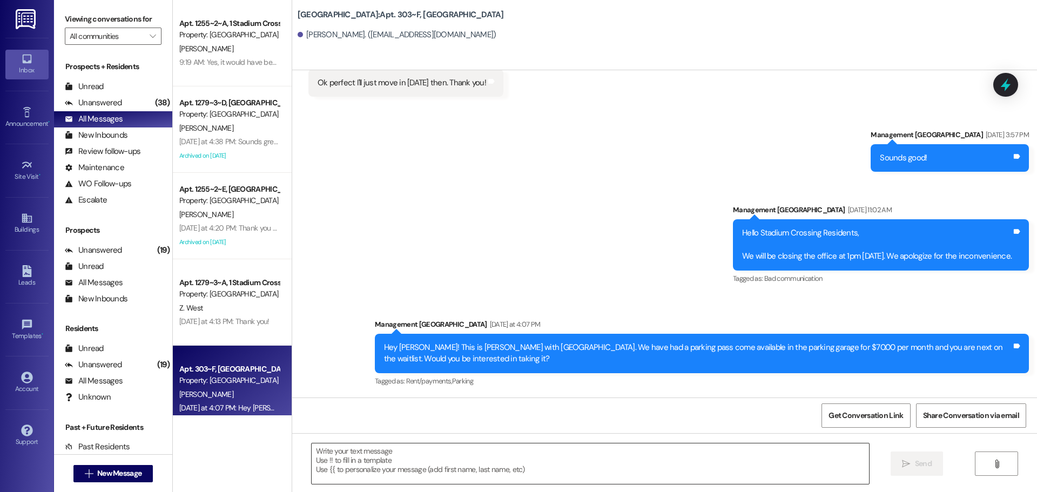
click at [437, 459] on textarea at bounding box center [590, 463] width 557 height 40
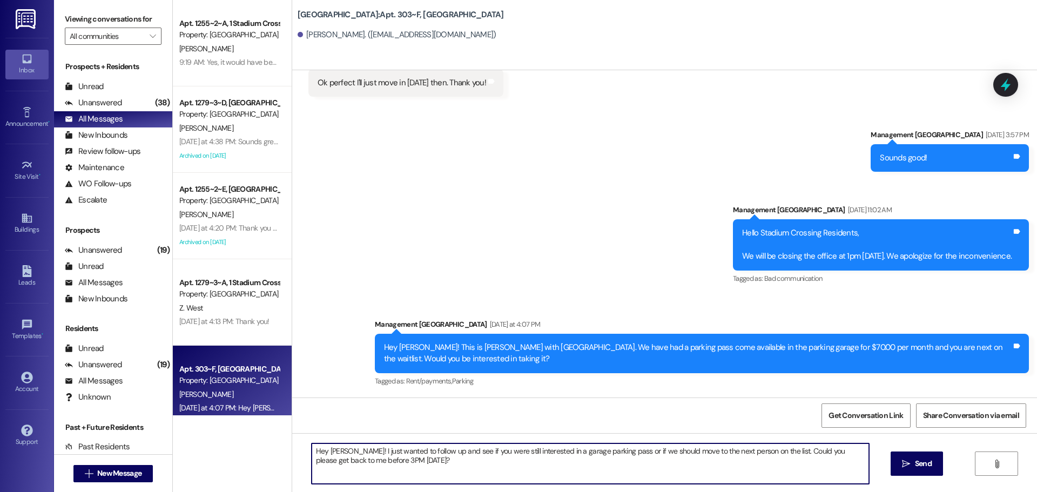
drag, startPoint x: 759, startPoint y: 453, endPoint x: 821, endPoint y: 474, distance: 65.9
click at [821, 474] on textarea "Hey [PERSON_NAME]! I just wanted to follow up and see if you were still interes…" at bounding box center [590, 463] width 557 height 40
type textarea "Hey [PERSON_NAME]! I just wanted to follow up and see if you were still interes…"
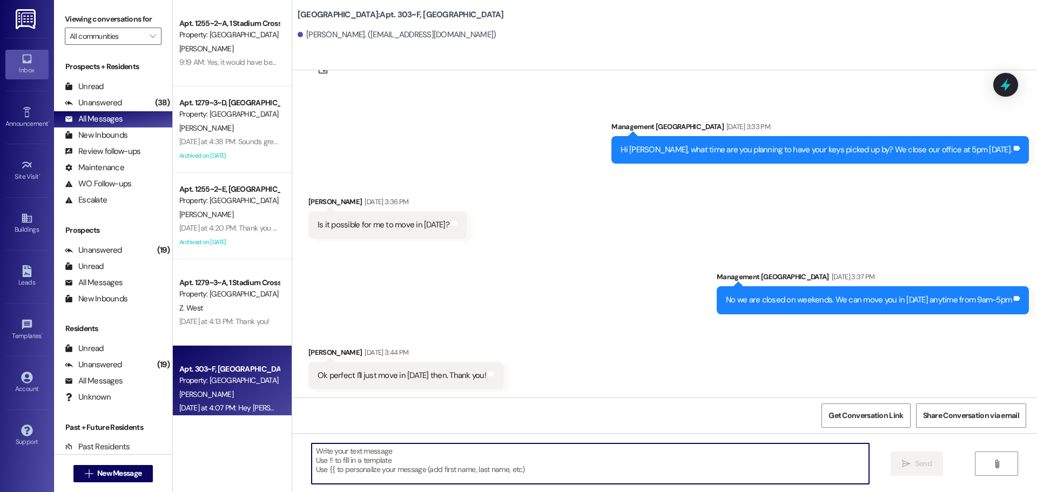
scroll to position [1565, 0]
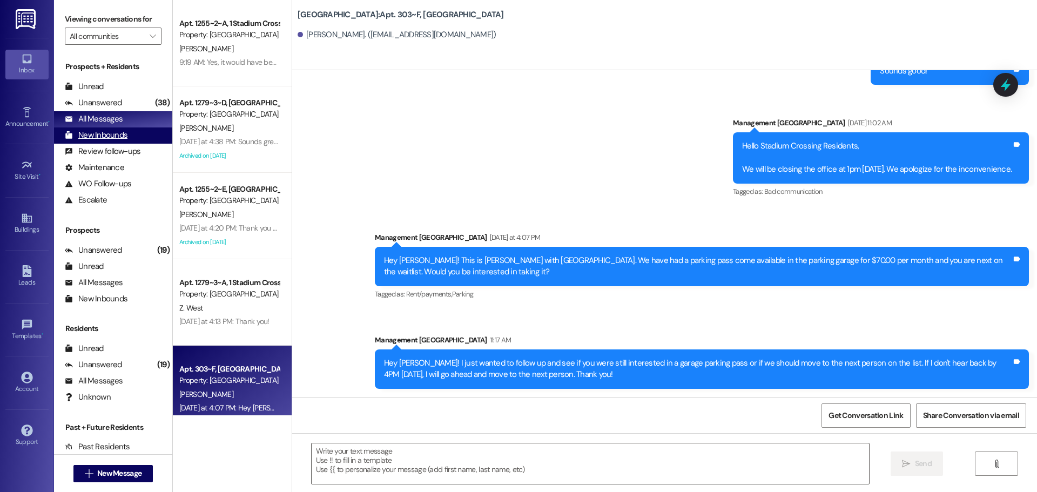
click at [92, 138] on div "New Inbounds" at bounding box center [96, 135] width 63 height 11
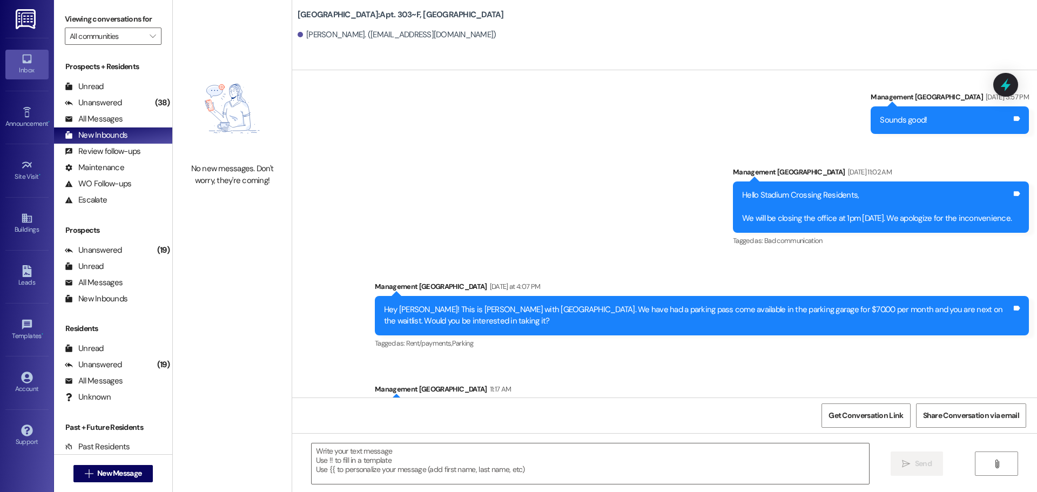
scroll to position [1580, 0]
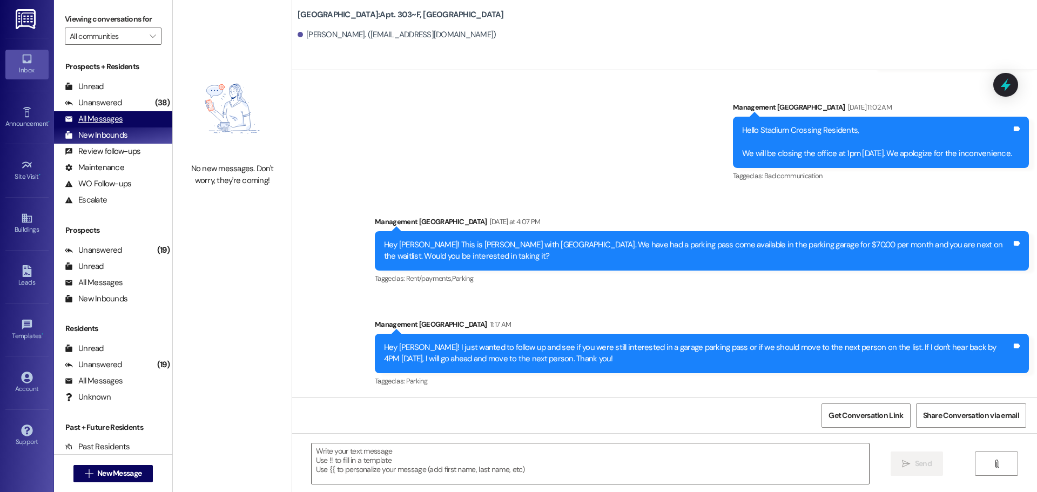
click at [111, 118] on div "All Messages" at bounding box center [94, 118] width 58 height 11
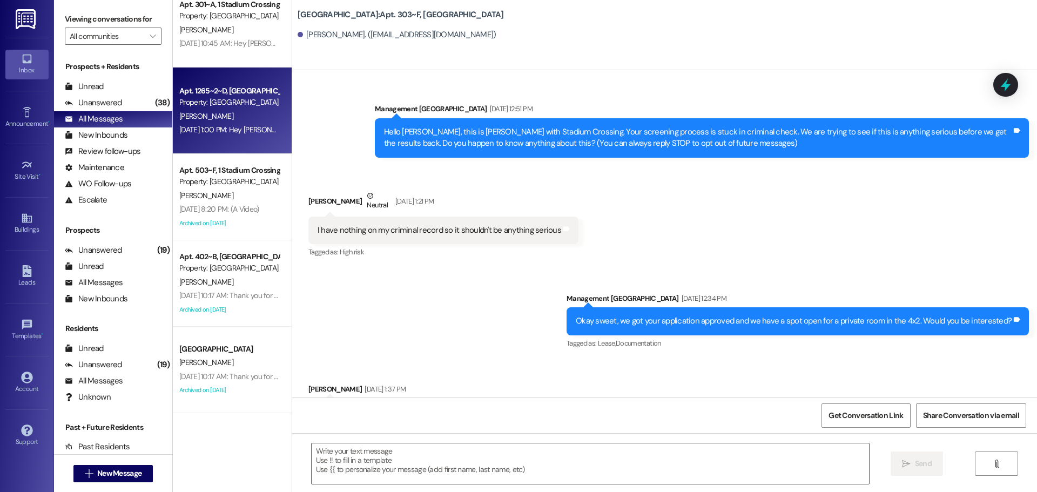
scroll to position [972, 0]
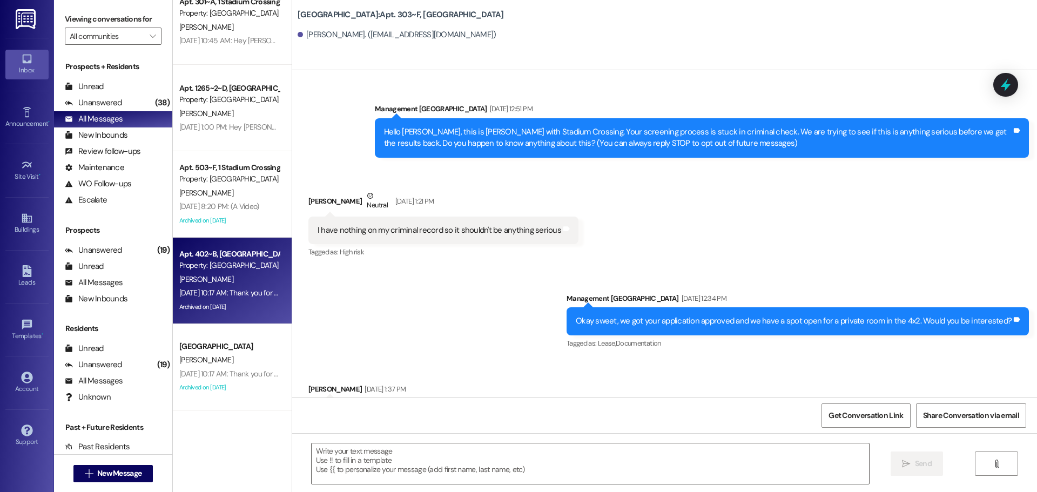
click at [225, 314] on div "Archived on [DATE]" at bounding box center [229, 306] width 102 height 13
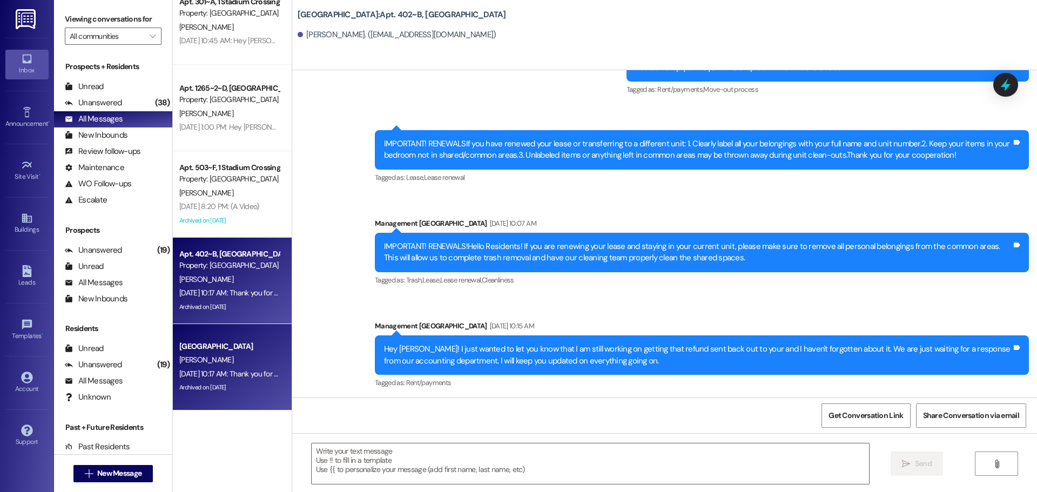
scroll to position [13824, 0]
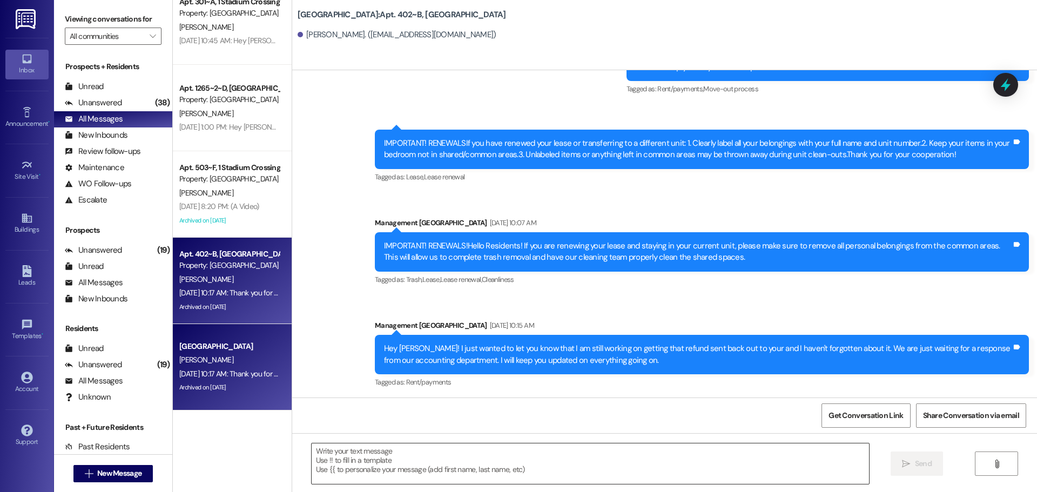
click at [437, 453] on textarea at bounding box center [590, 463] width 557 height 40
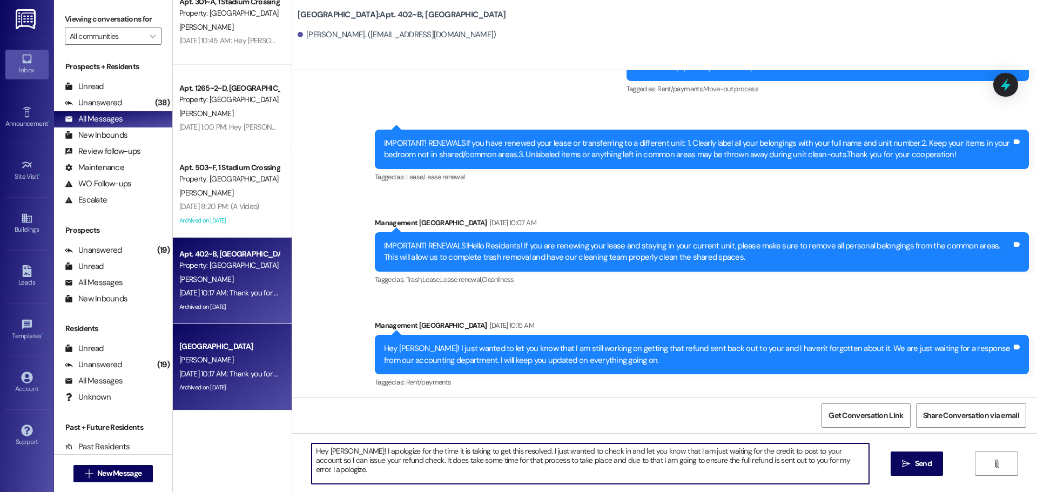
type textarea "Hey [PERSON_NAME]! I apologize for the time it is taking to get this resolved. …"
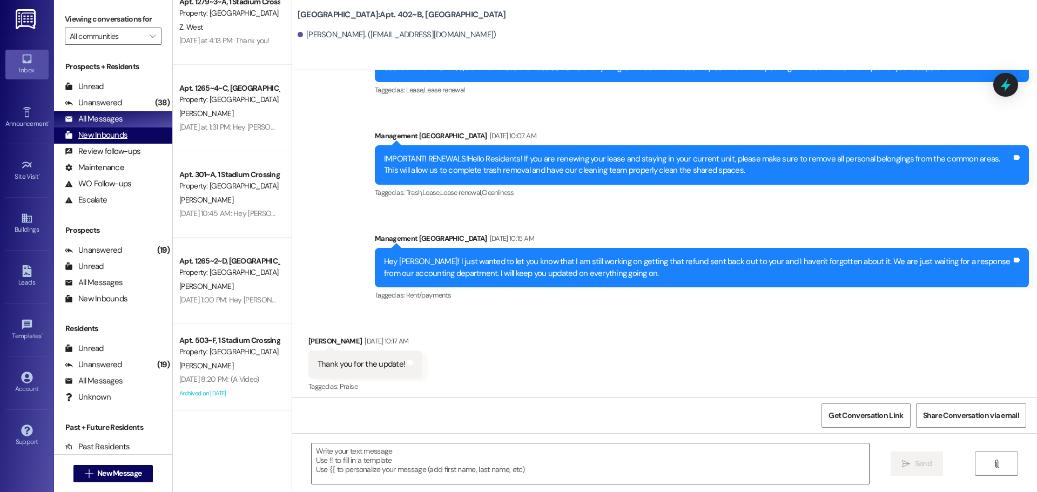
scroll to position [13985, 0]
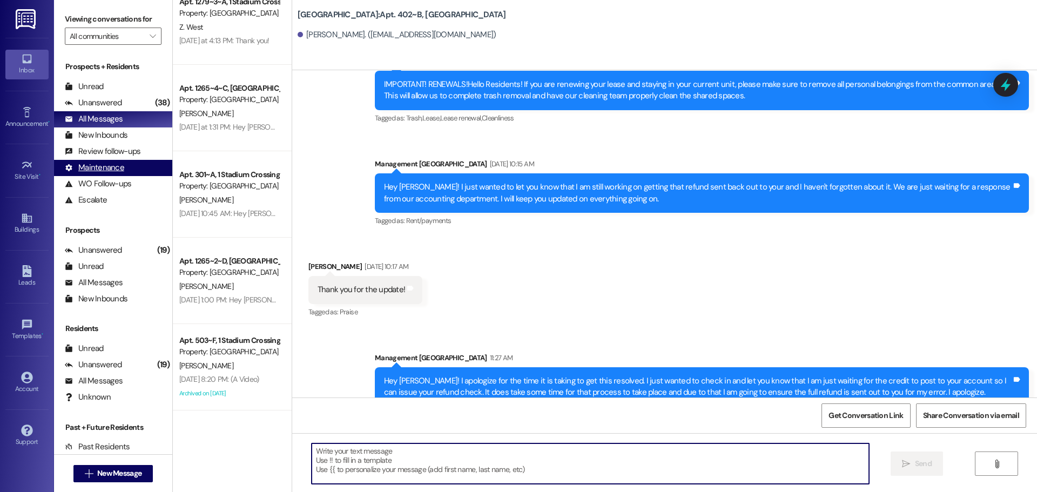
click at [119, 173] on div "Maintenance" at bounding box center [94, 167] width 59 height 11
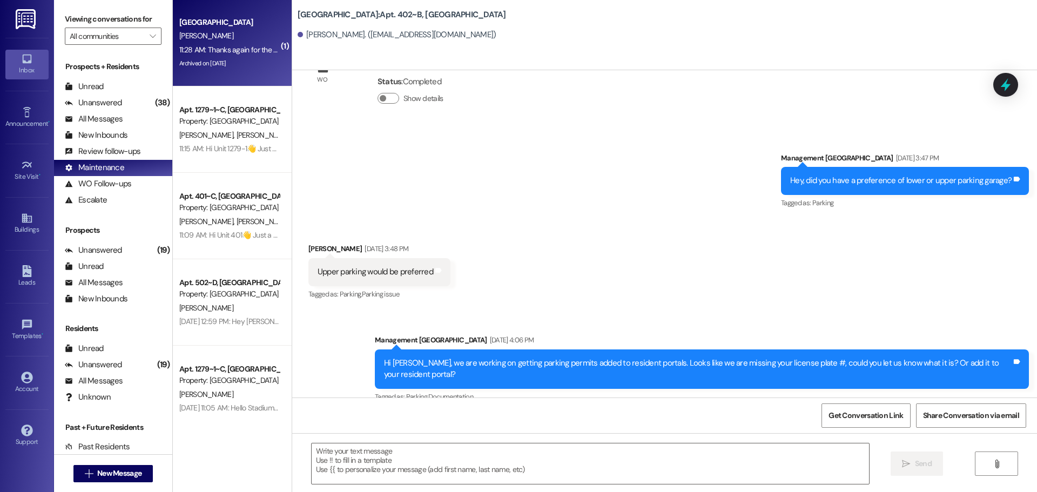
scroll to position [10291, 0]
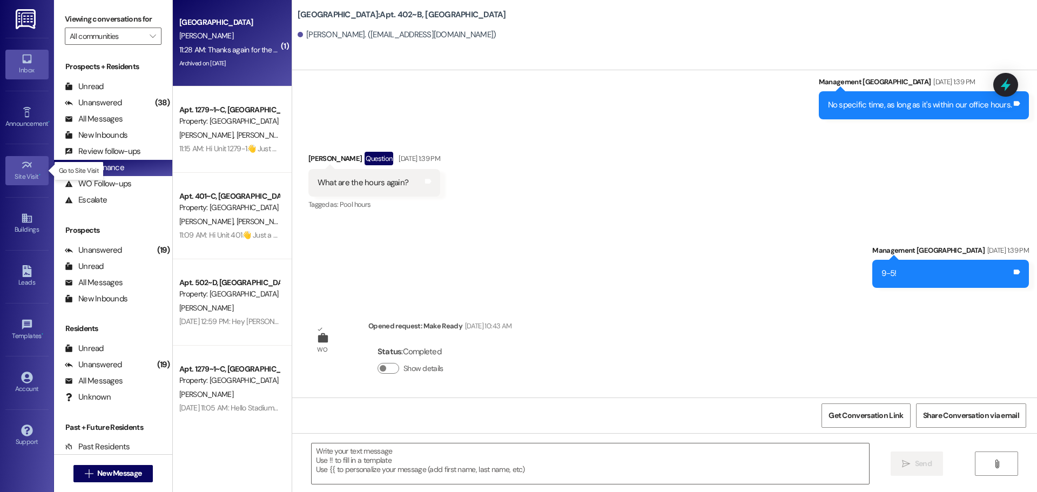
click at [36, 164] on link "Site Visit •" at bounding box center [26, 170] width 43 height 29
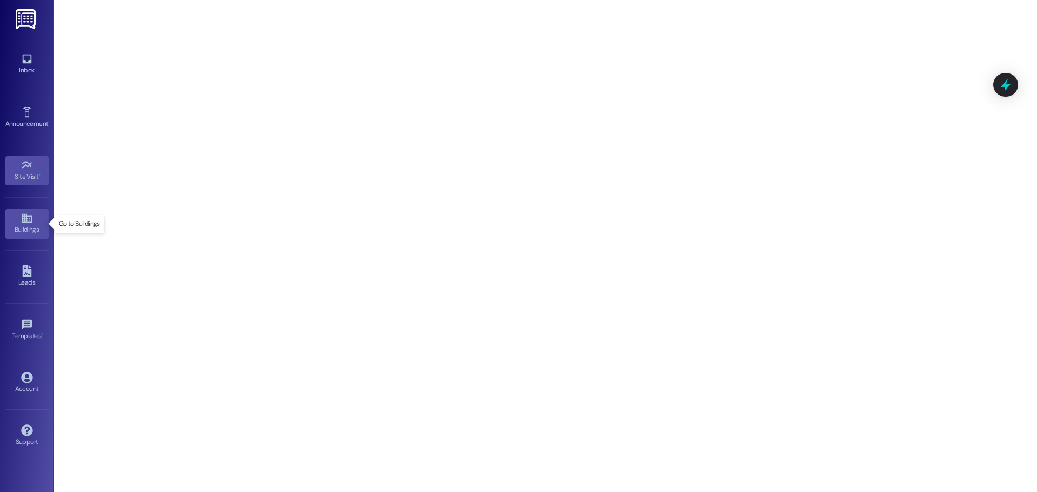
click at [31, 222] on icon at bounding box center [27, 218] width 10 height 9
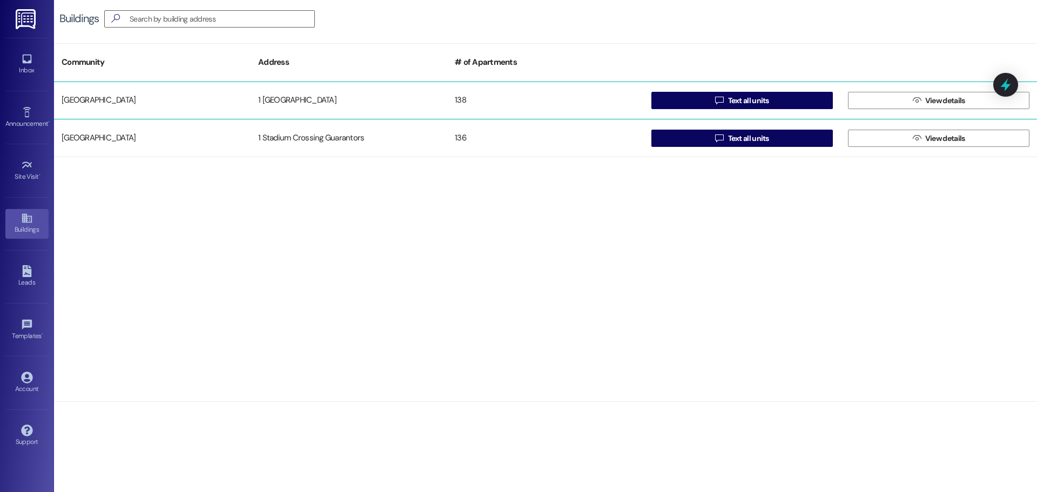
click at [130, 104] on div "[GEOGRAPHIC_DATA]" at bounding box center [152, 101] width 197 height 22
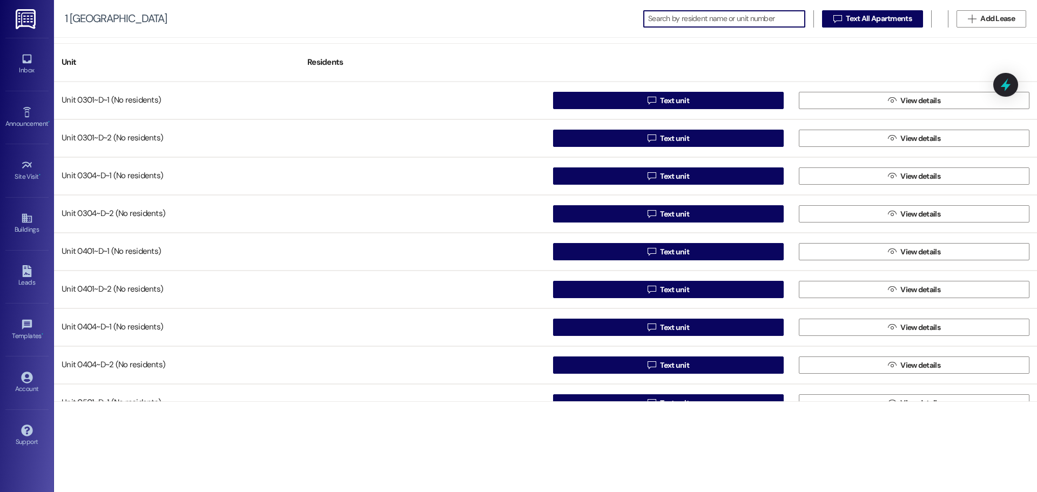
scroll to position [324, 0]
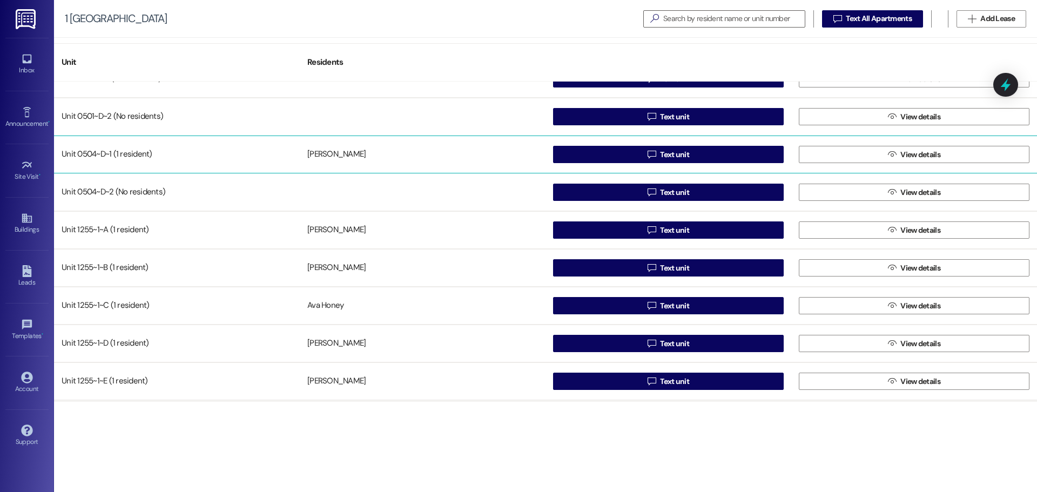
click at [372, 154] on div "[PERSON_NAME]" at bounding box center [423, 155] width 246 height 22
click at [902, 158] on span "View details" at bounding box center [920, 154] width 40 height 11
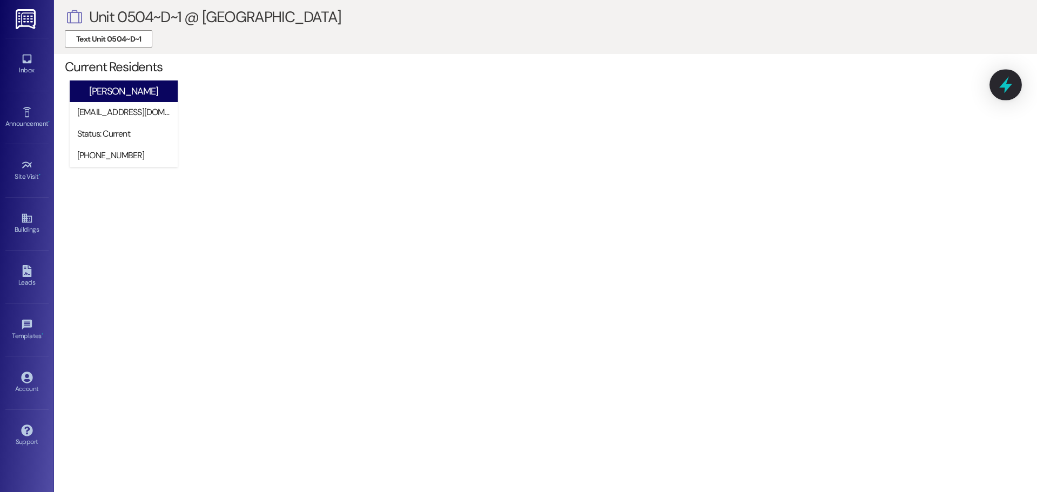
click at [1004, 85] on icon at bounding box center [1005, 85] width 13 height 17
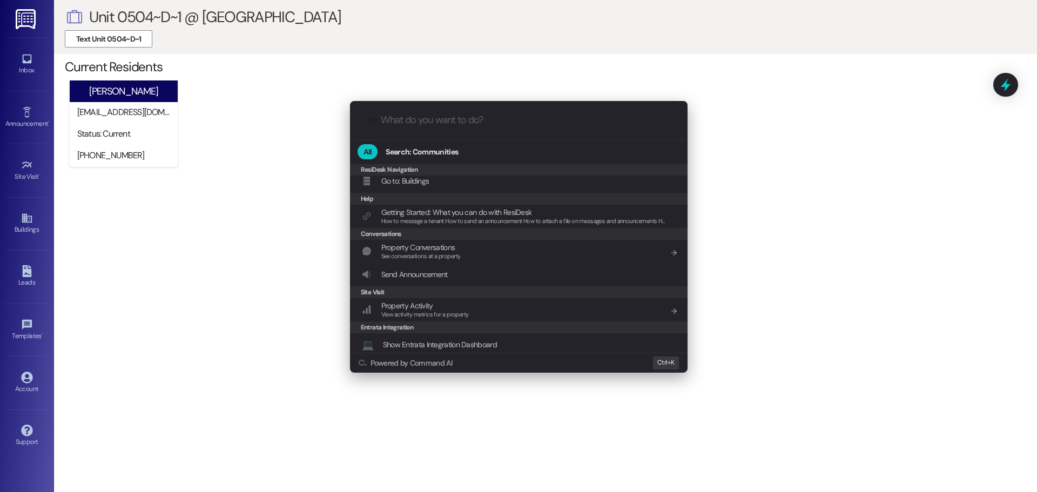
scroll to position [103, 0]
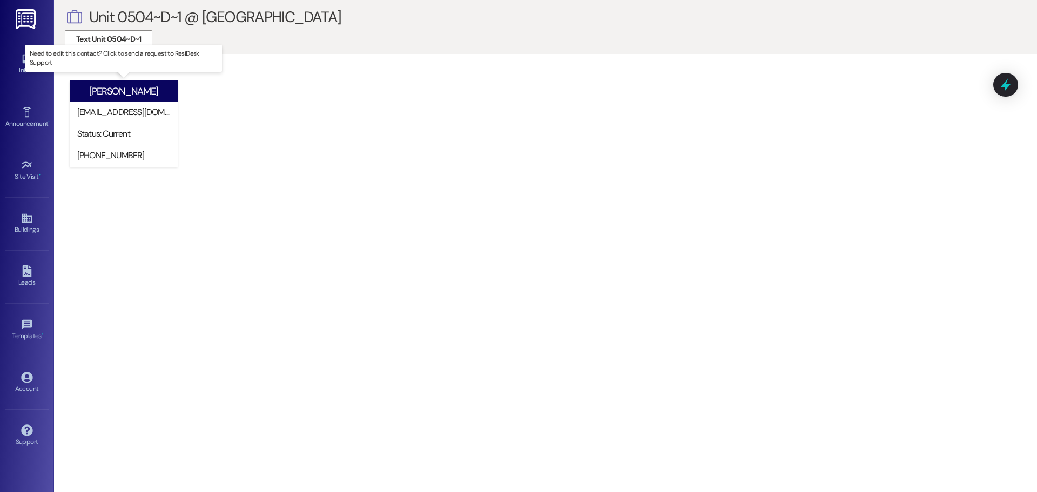
drag, startPoint x: 120, startPoint y: 117, endPoint x: 89, endPoint y: 117, distance: 31.3
click at [89, 117] on div "[EMAIL_ADDRESS][DOMAIN_NAME]" at bounding box center [126, 111] width 98 height 11
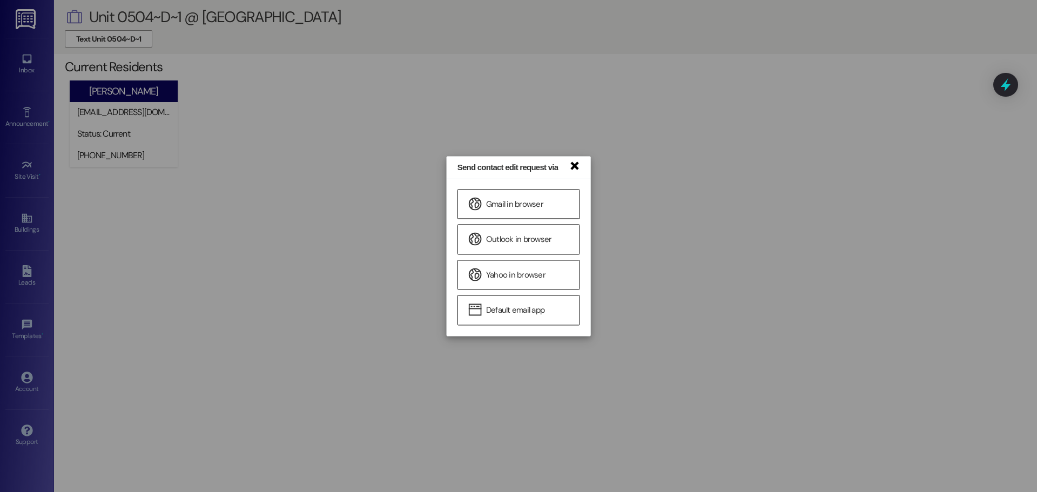
click at [573, 163] on link "×" at bounding box center [574, 164] width 11 height 11
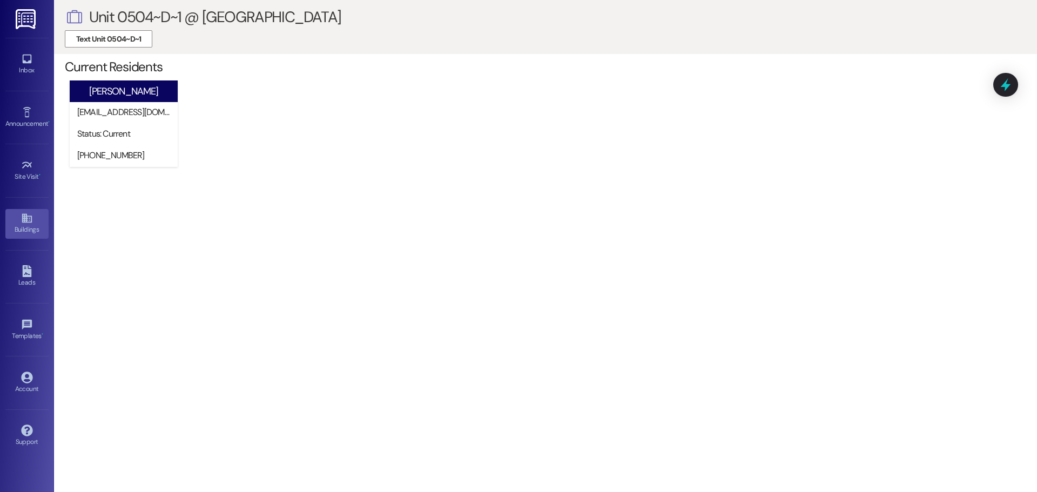
click at [22, 221] on icon at bounding box center [27, 218] width 10 height 9
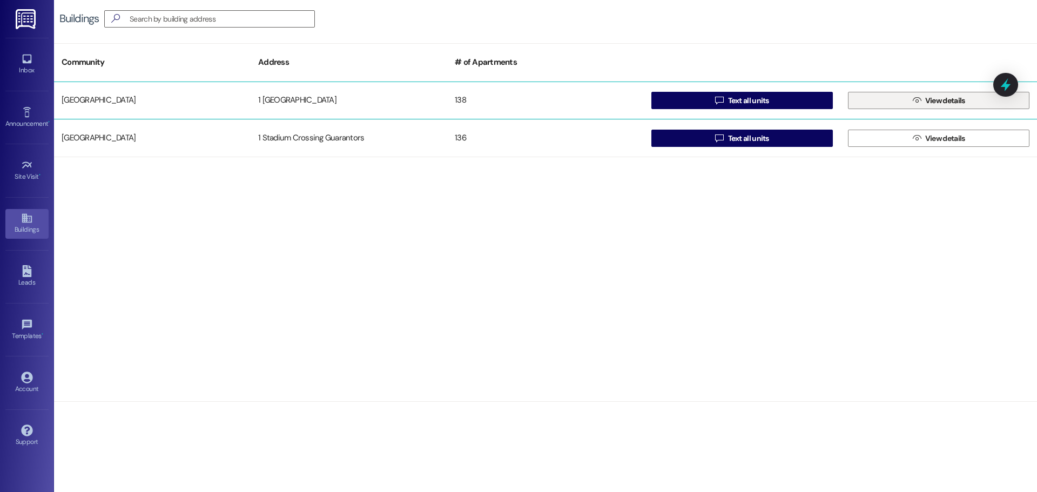
click at [933, 106] on span " View details" at bounding box center [938, 100] width 57 height 16
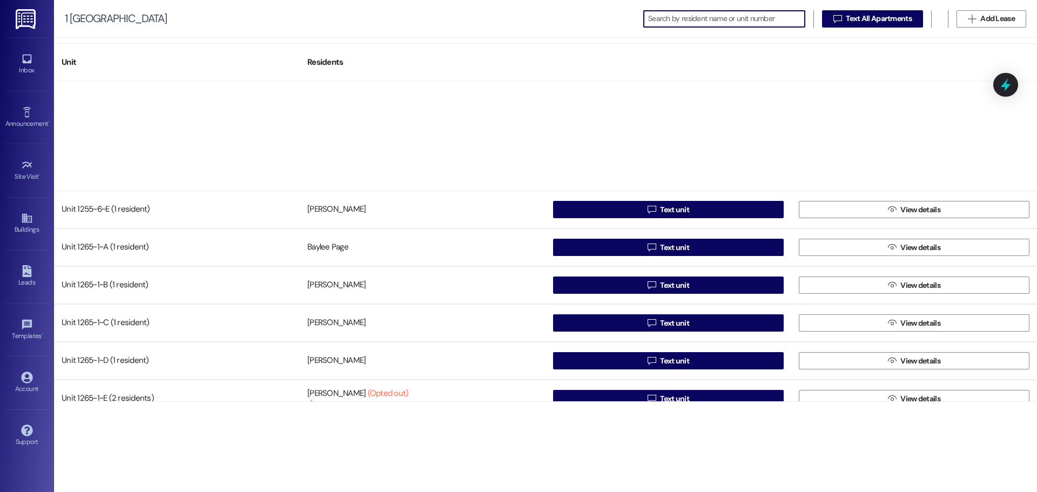
scroll to position [1674, 0]
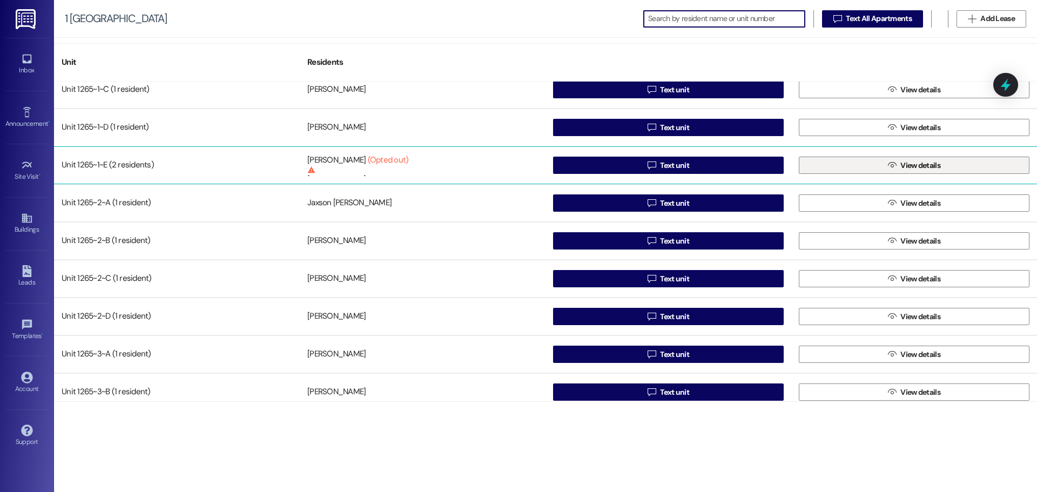
click at [944, 160] on button " View details" at bounding box center [914, 165] width 231 height 17
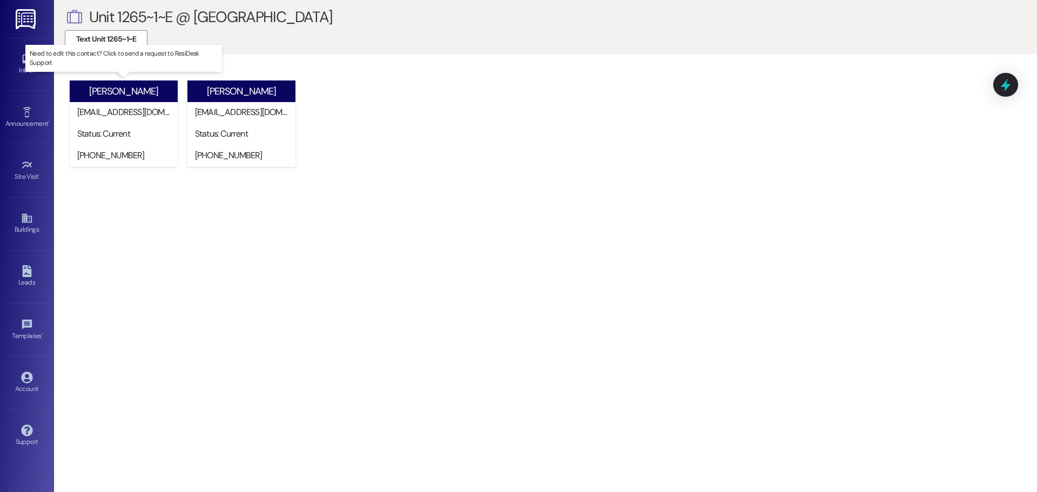
click at [126, 129] on div "Status: Current" at bounding box center [126, 133] width 98 height 11
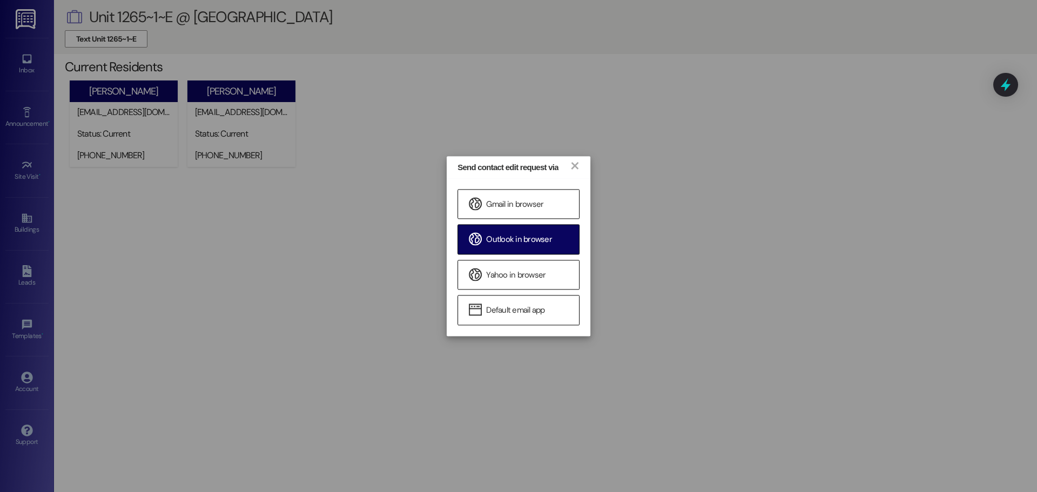
click at [514, 233] on div "Outlook in browser" at bounding box center [518, 240] width 122 height 30
